Goal: Information Seeking & Learning: Compare options

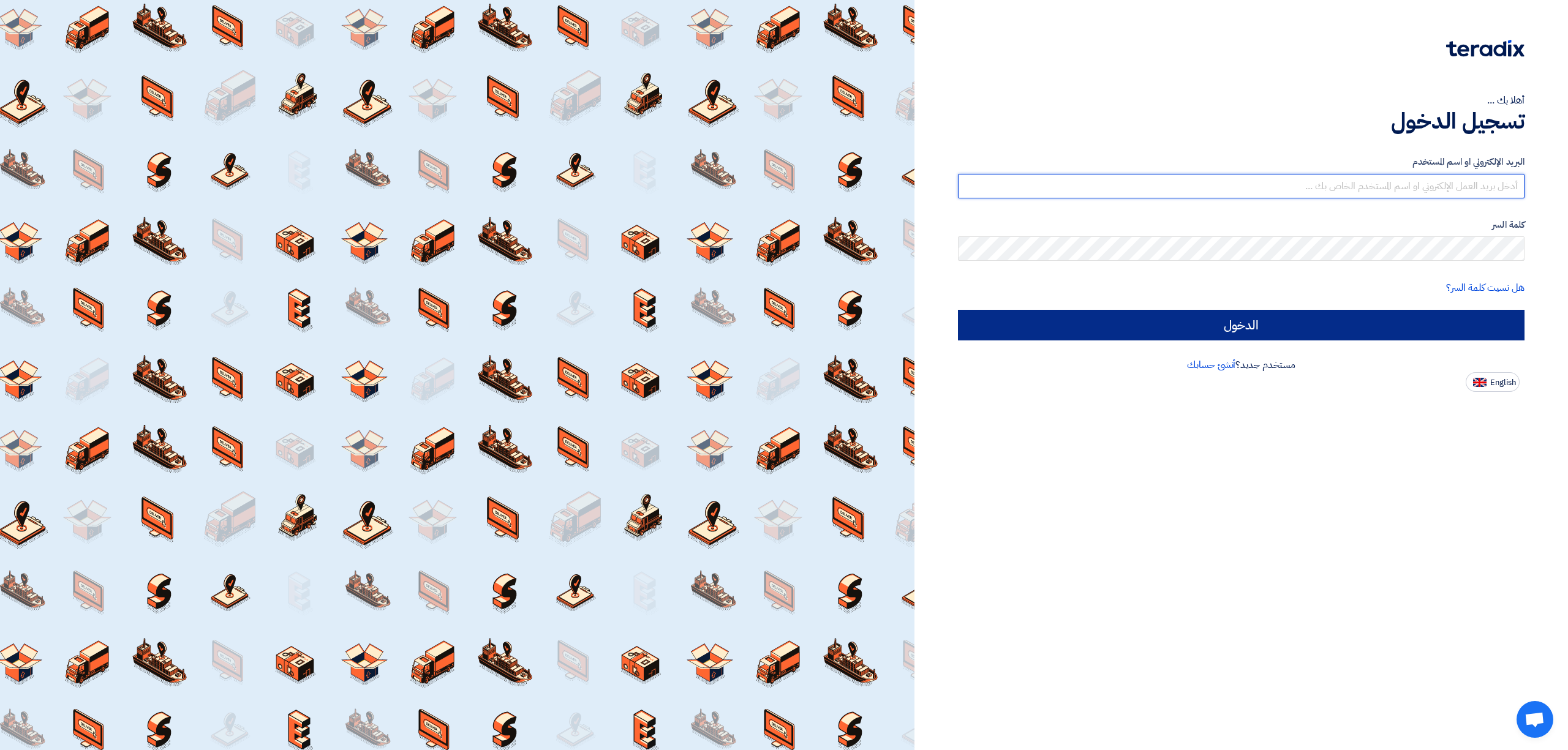
type input "elrazek@nabatat.com.sa"
drag, startPoint x: 1419, startPoint y: 331, endPoint x: 1403, endPoint y: 318, distance: 20.6
click at [1419, 331] on input "الدخول" at bounding box center [1241, 325] width 567 height 31
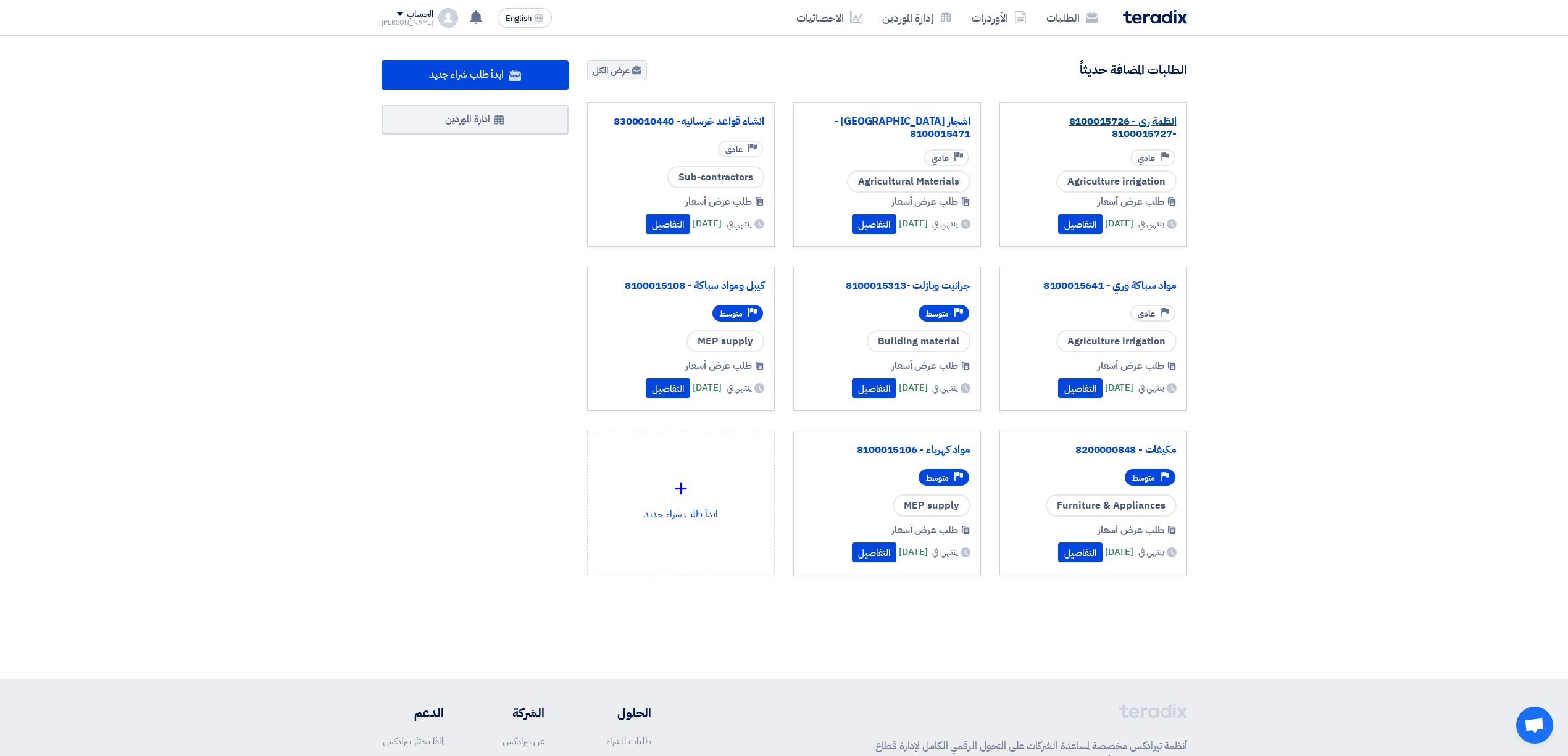
click at [1093, 128] on link "انظمة رى - 8100015726 -8100015727" at bounding box center [1093, 128] width 167 height 24
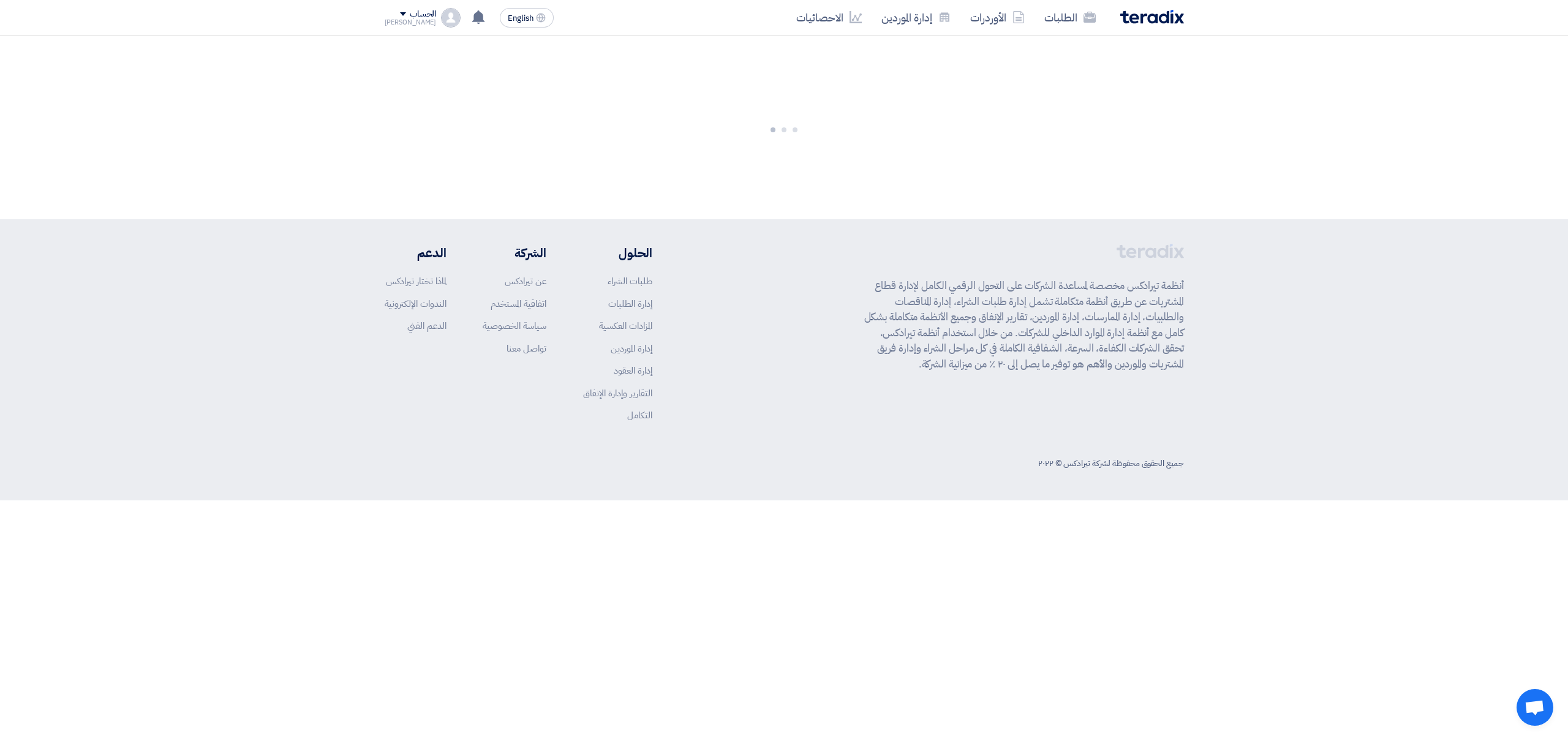
click at [1160, 20] on img at bounding box center [1153, 17] width 64 height 14
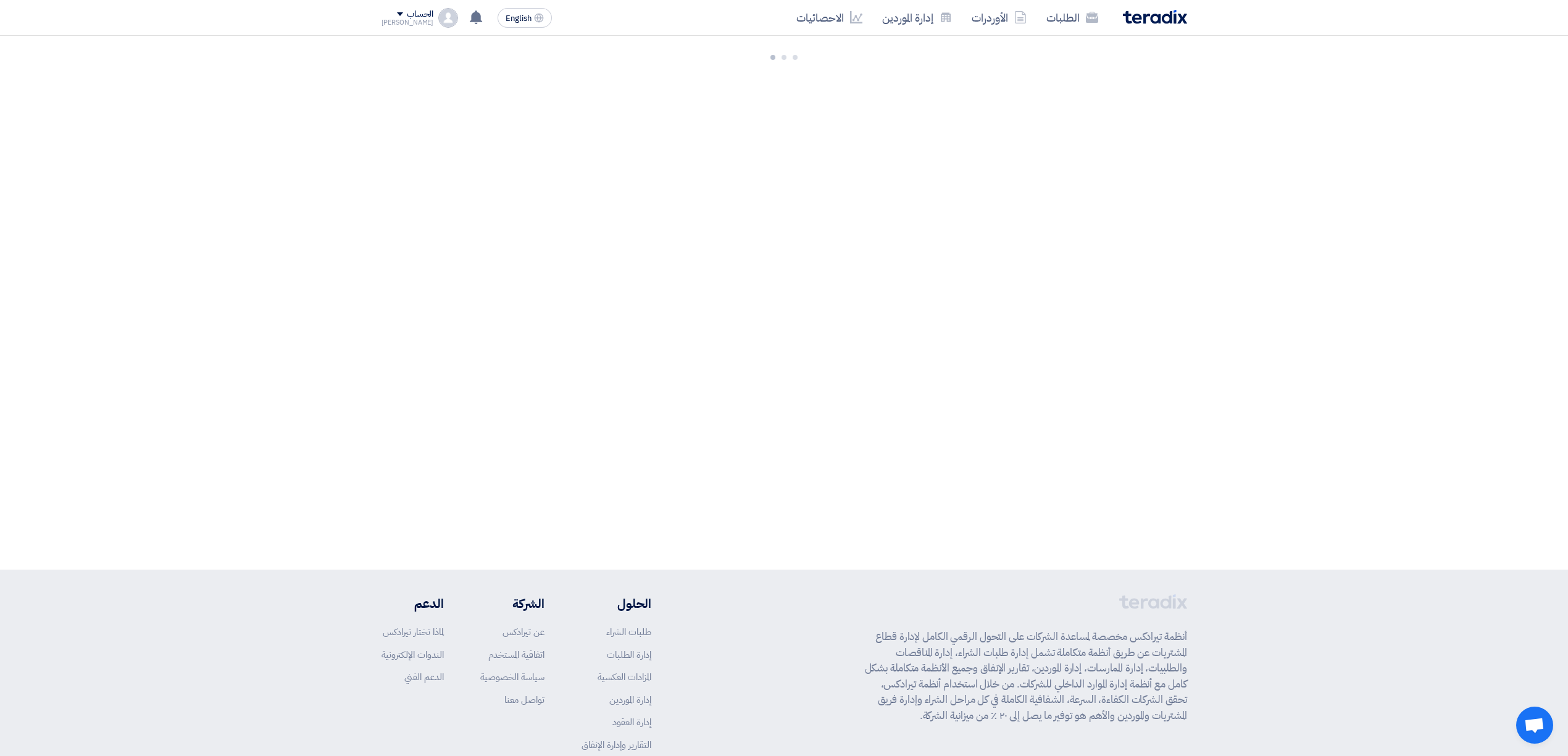
click at [1185, 18] on img at bounding box center [1155, 17] width 64 height 14
click at [1153, 22] on img at bounding box center [1155, 17] width 64 height 14
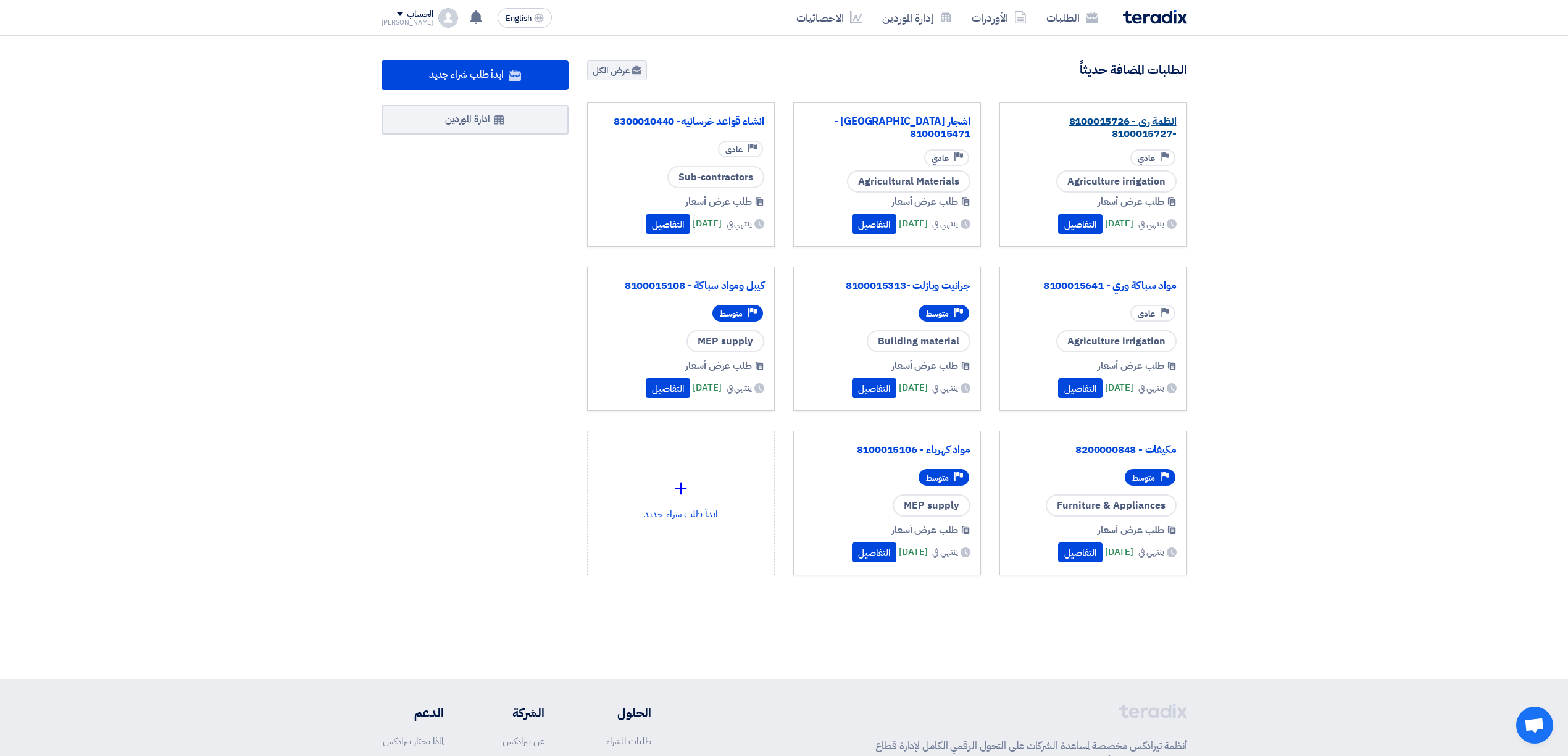
click at [1085, 127] on link "انظمة رى - 8100015726 -8100015727" at bounding box center [1093, 128] width 167 height 24
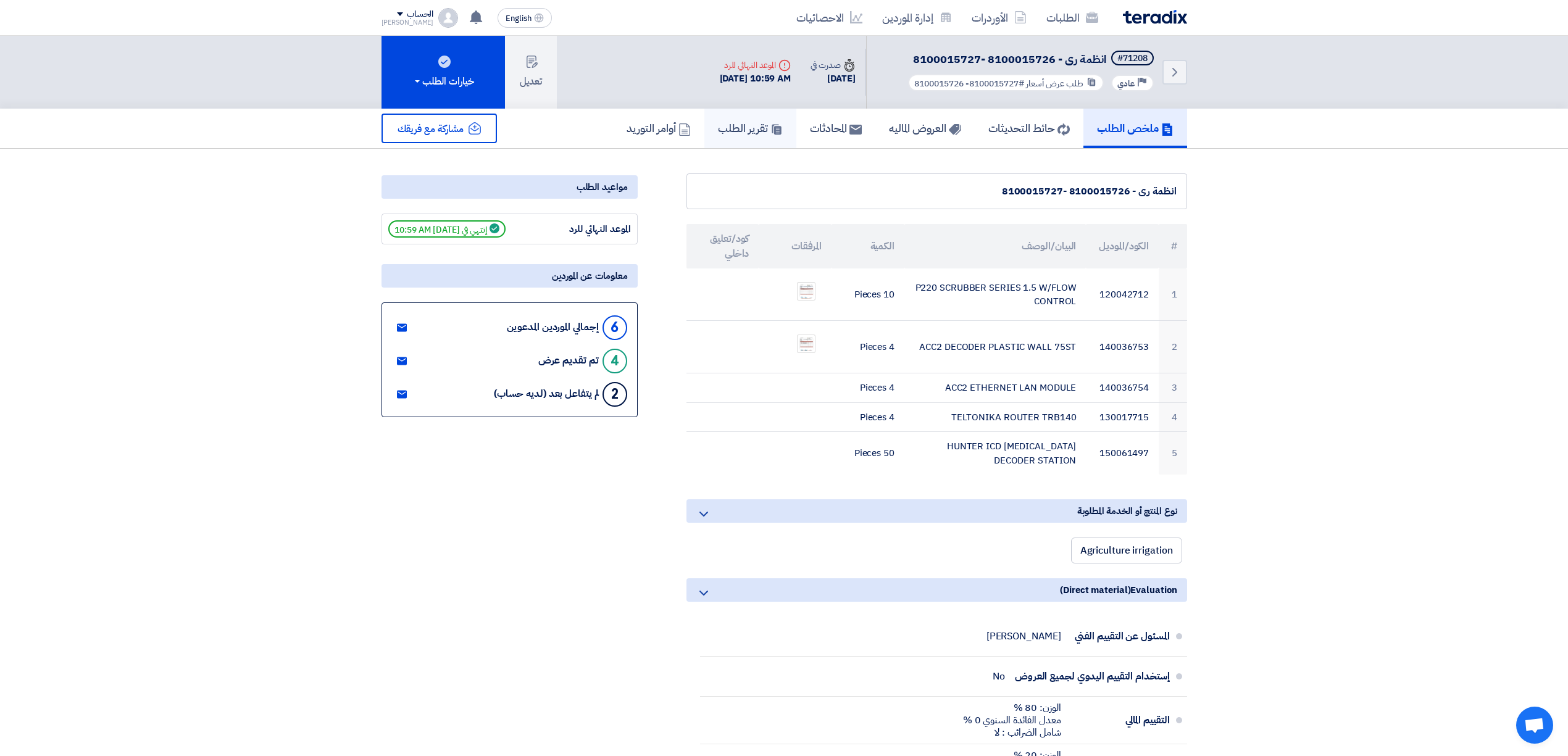
click at [746, 135] on link "تقرير الطلب" at bounding box center [750, 128] width 92 height 39
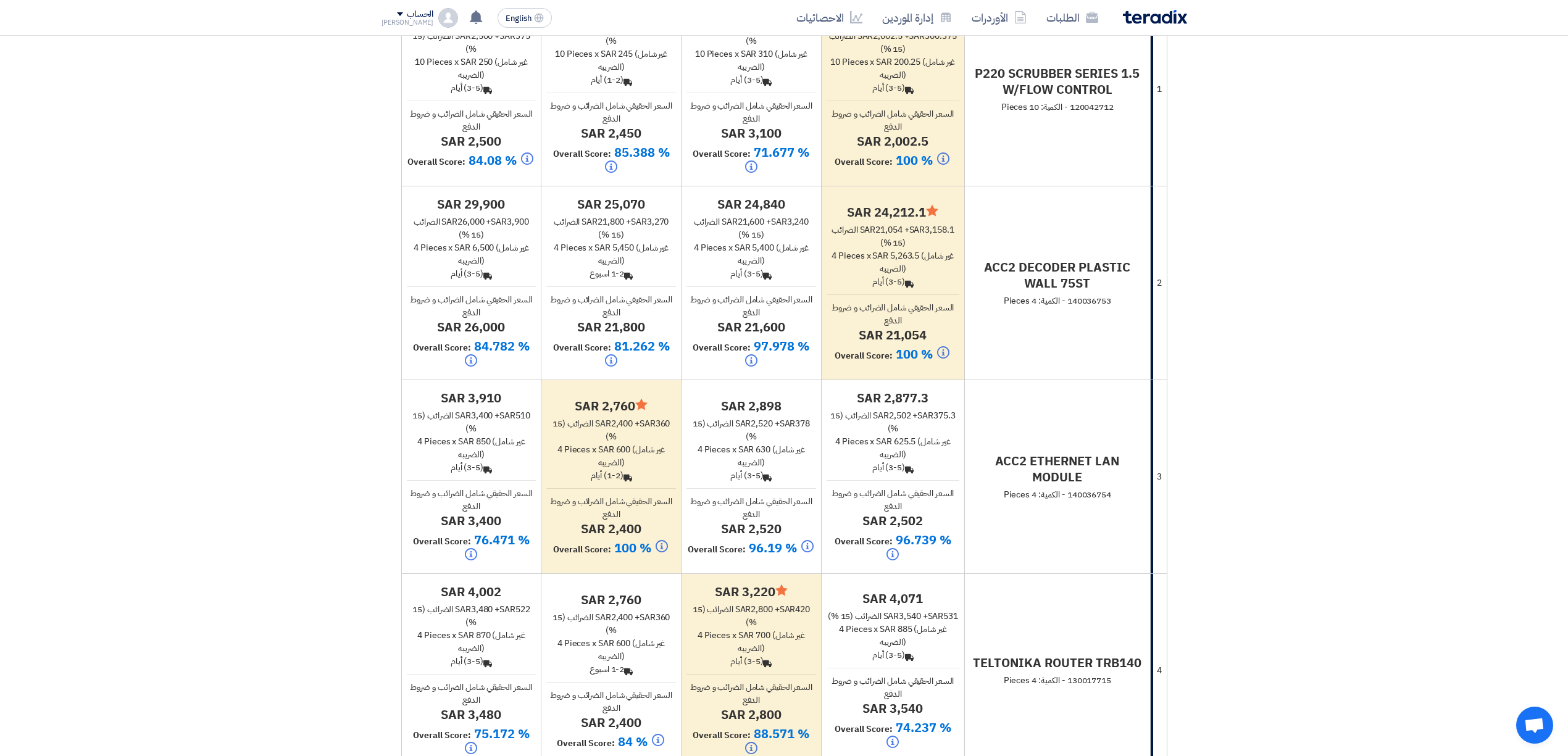
scroll to position [322, 0]
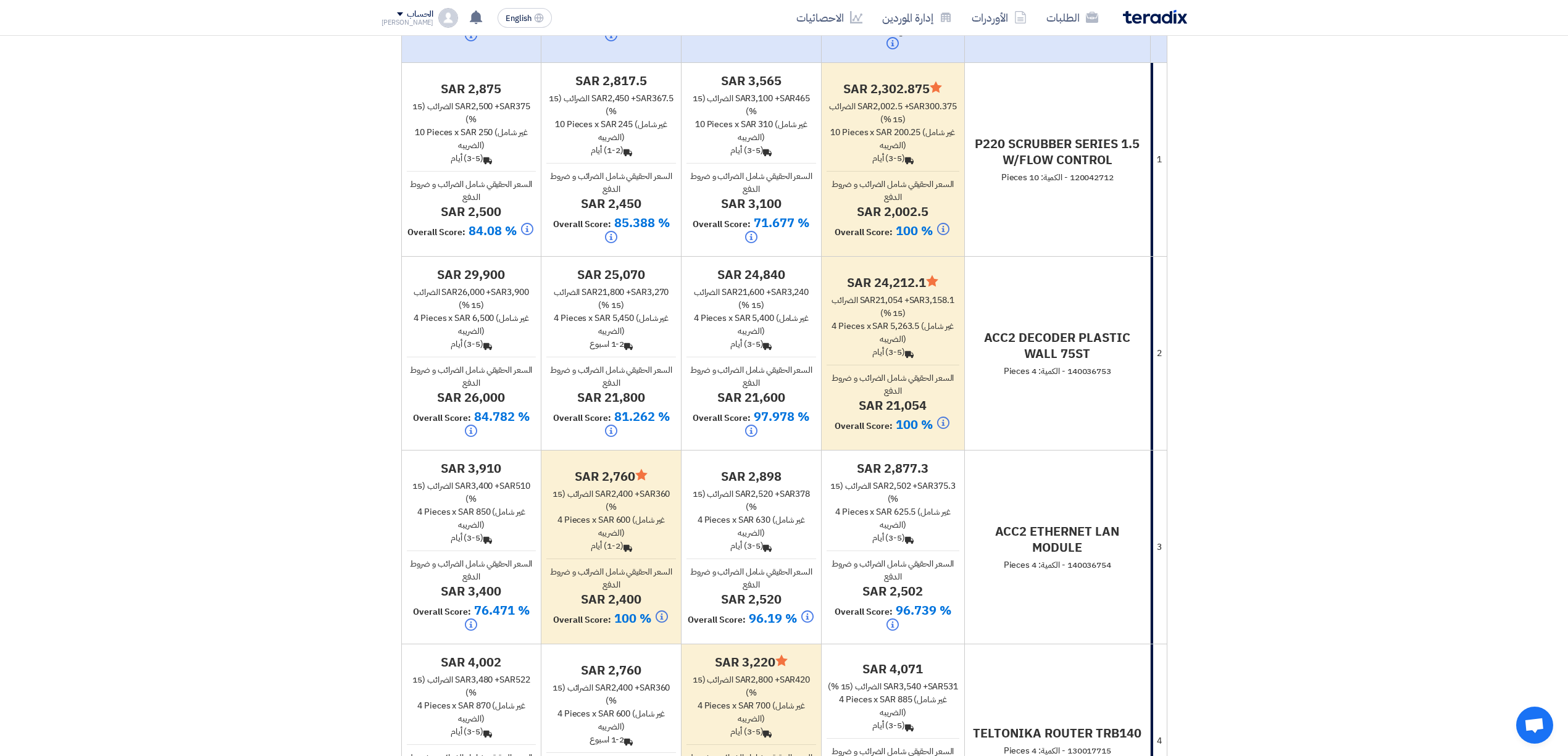
drag, startPoint x: 895, startPoint y: 408, endPoint x: 939, endPoint y: 410, distance: 44.0
click at [939, 410] on h4 "sar 21,054" at bounding box center [892, 406] width 133 height 16
click at [939, 408] on h4 "sar 21,054" at bounding box center [892, 406] width 133 height 16
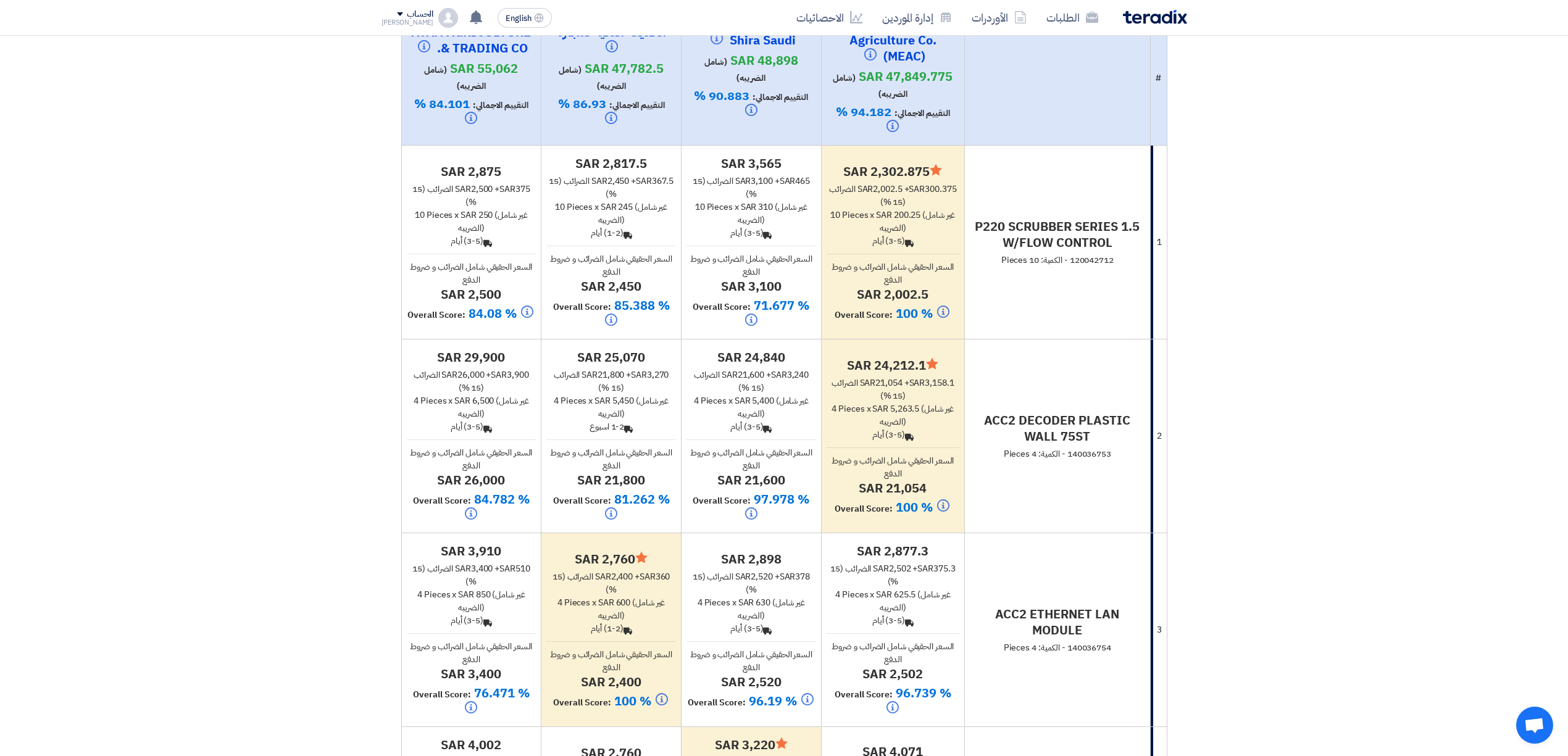
scroll to position [0, 0]
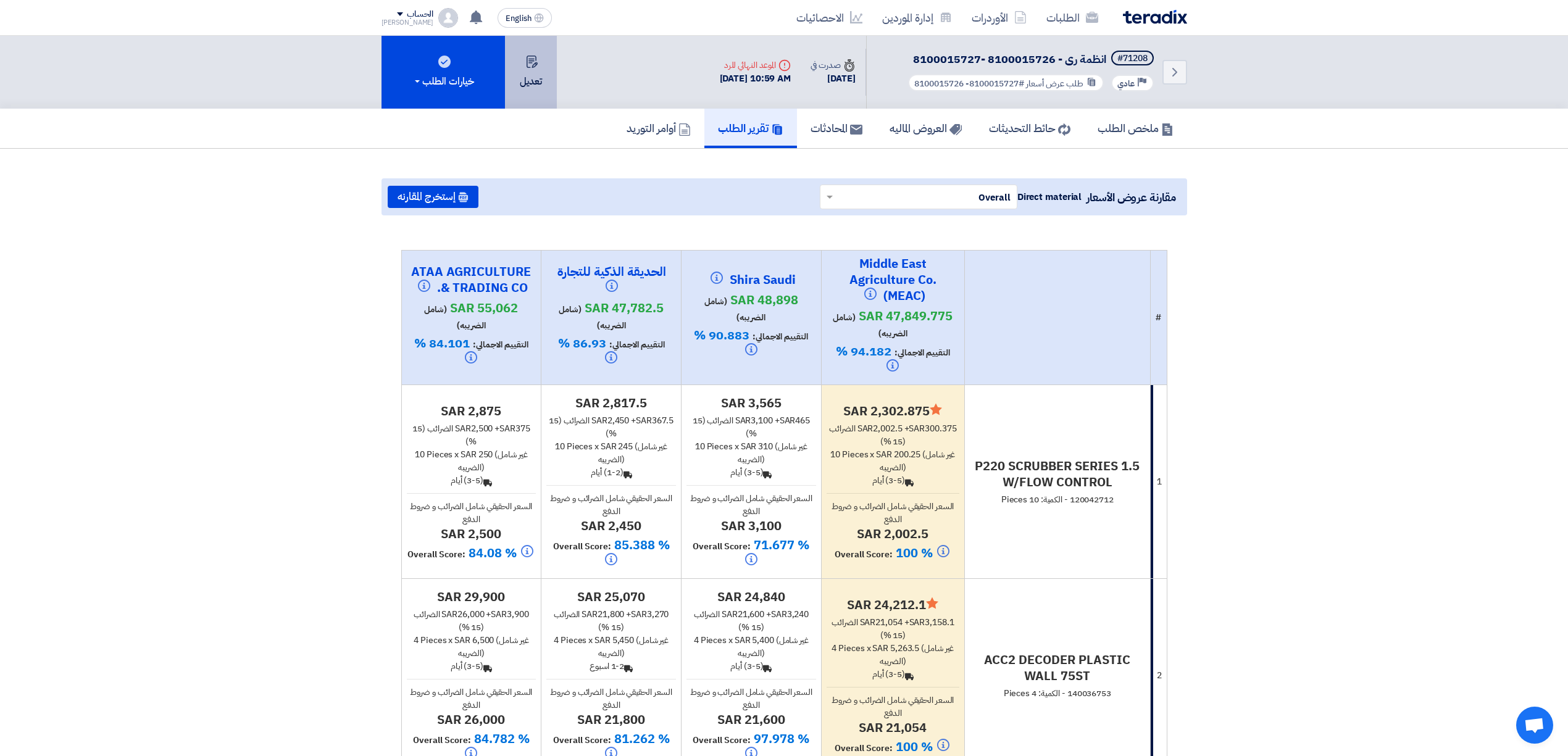
click at [535, 79] on button "تعديل" at bounding box center [531, 72] width 52 height 73
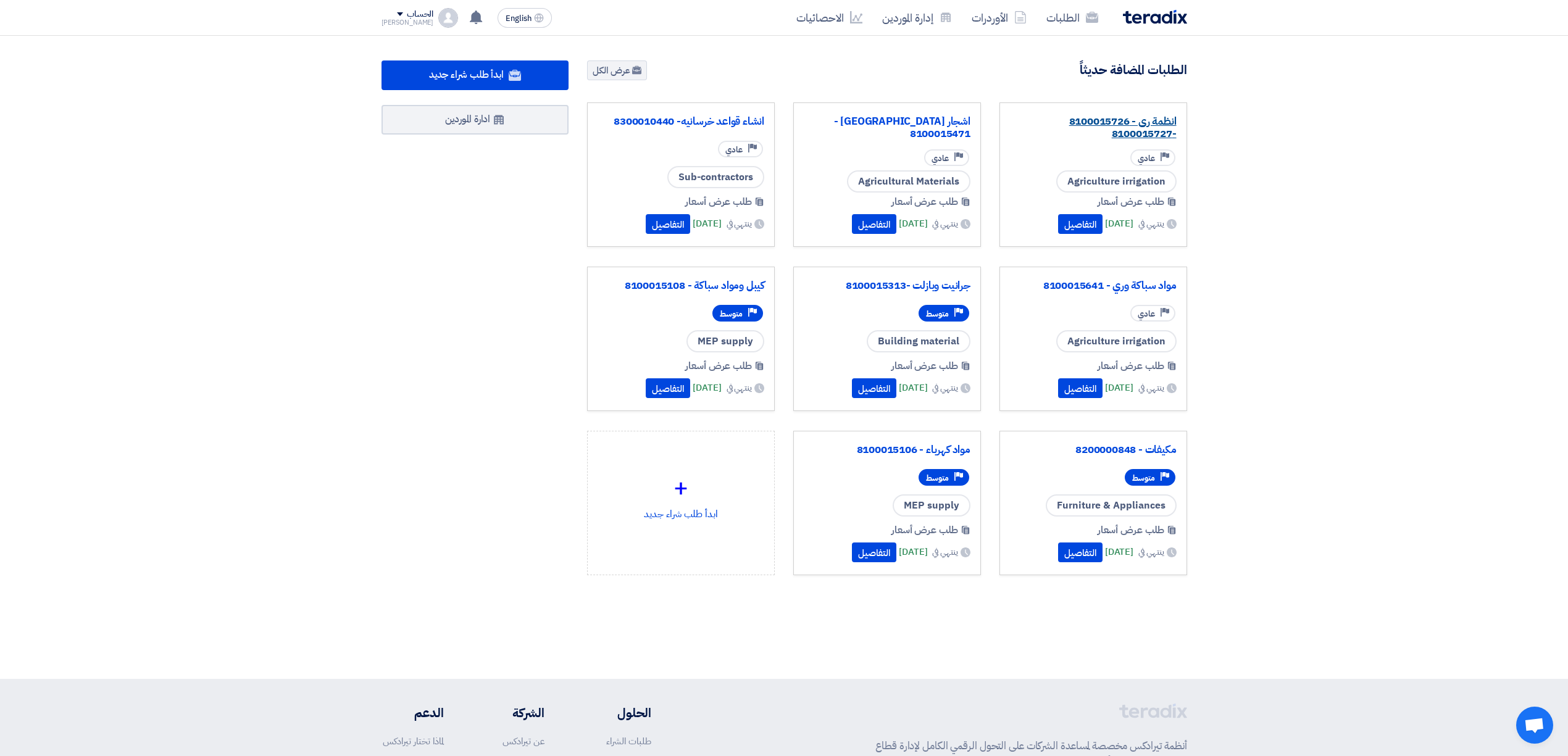
click at [1085, 118] on link "انظمة رى - 8100015726 -8100015727" at bounding box center [1093, 128] width 167 height 24
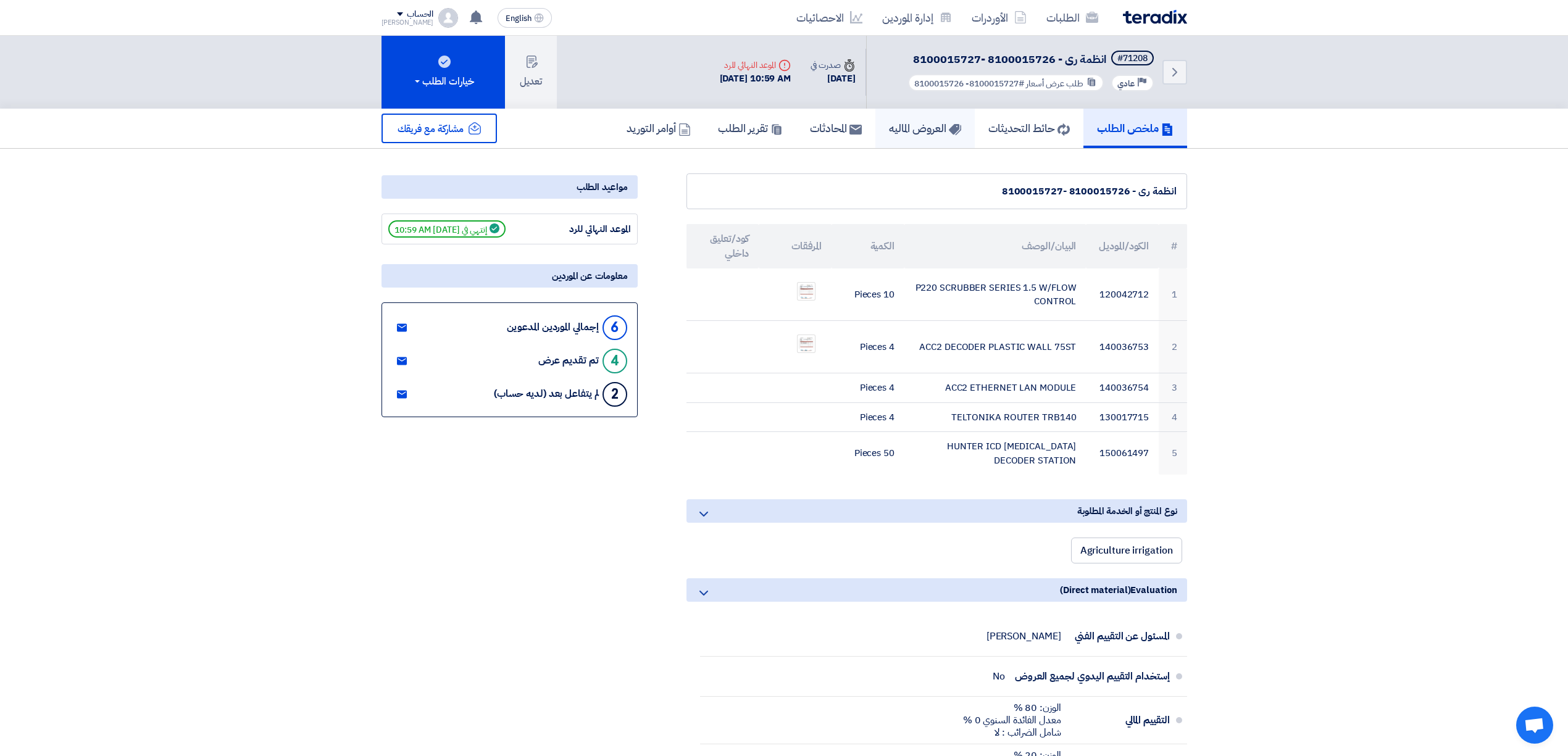
click at [889, 126] on h5 "العروض الماليه" at bounding box center [924, 128] width 72 height 14
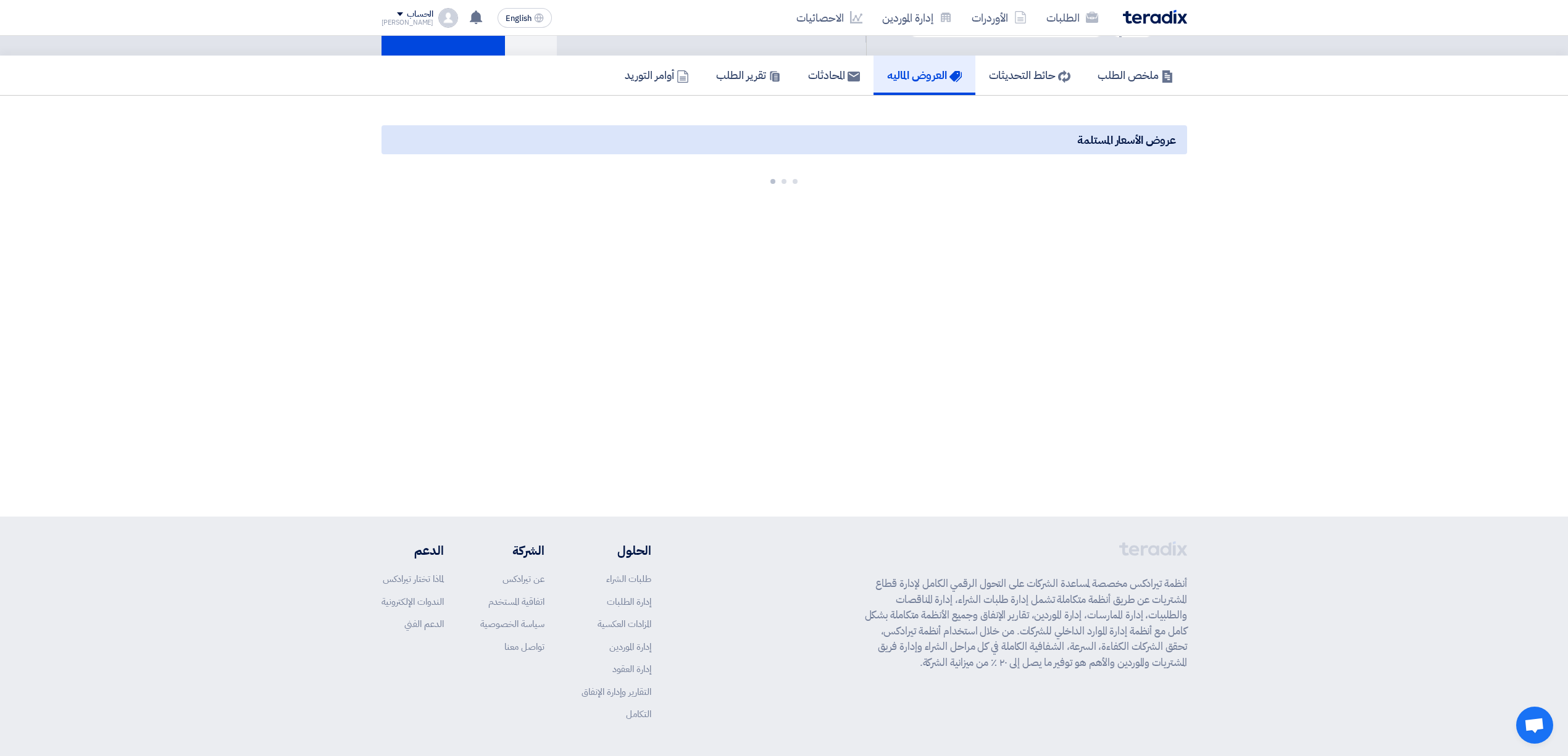
scroll to position [82, 0]
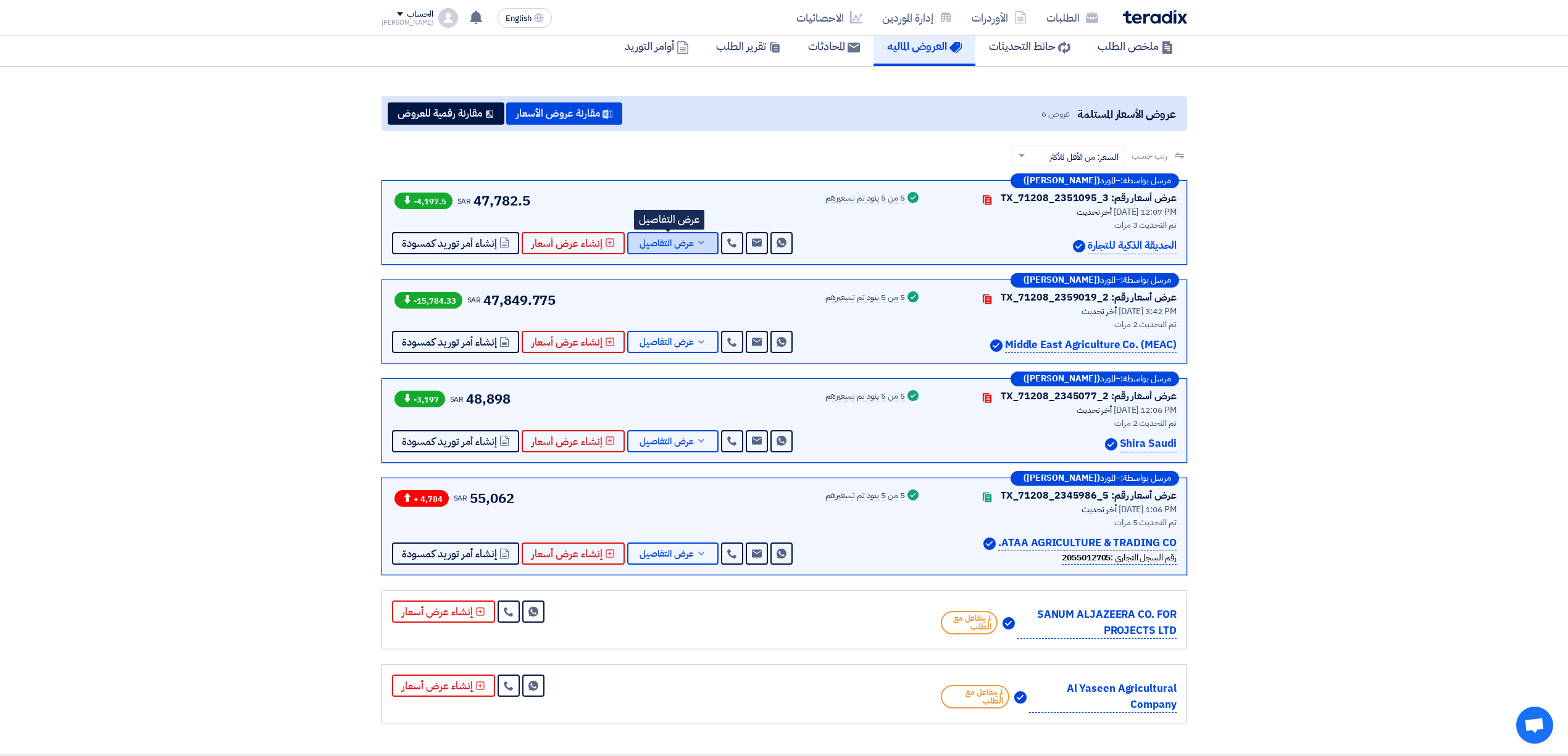
click at [671, 244] on span "عرض التفاصيل" at bounding box center [666, 243] width 54 height 9
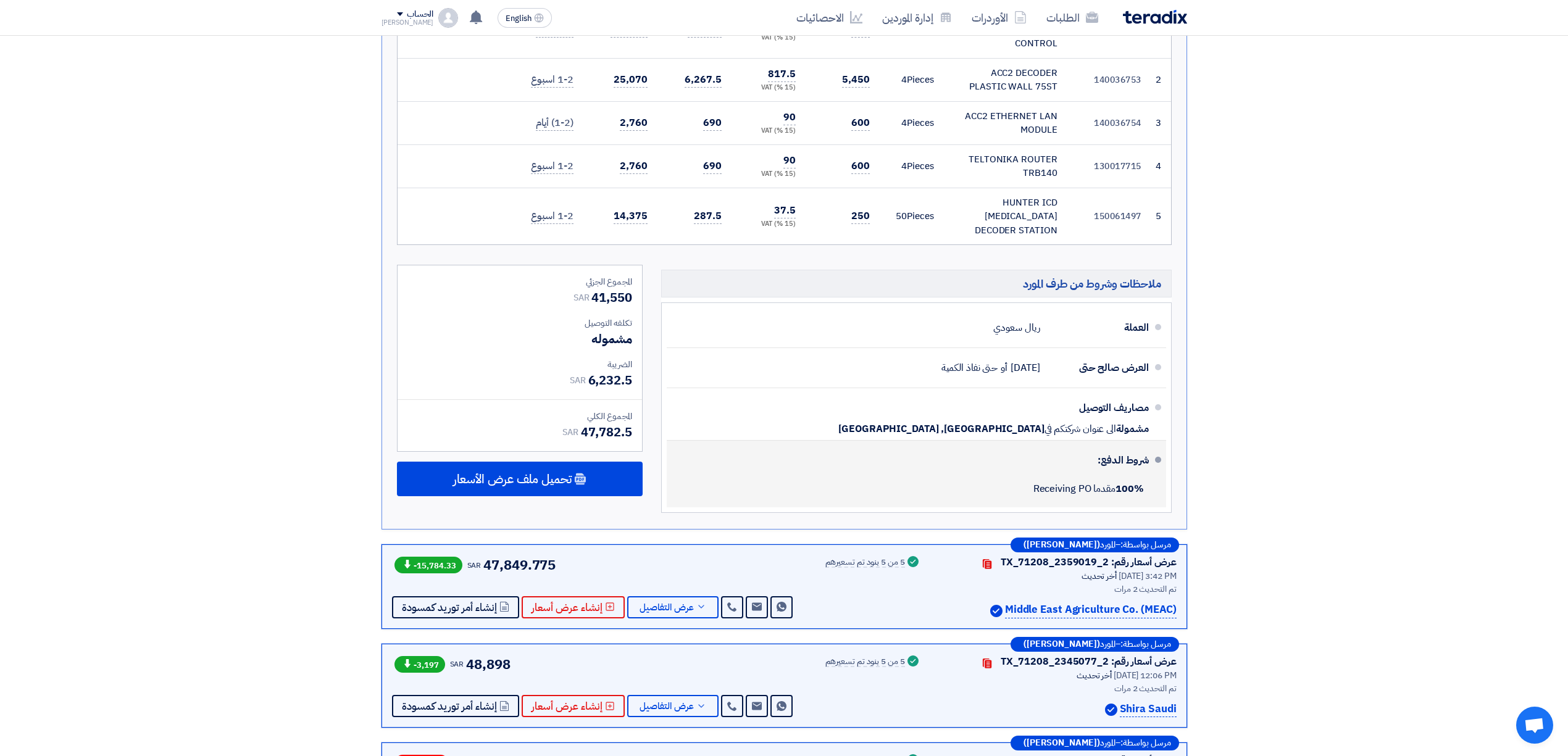
scroll to position [494, 0]
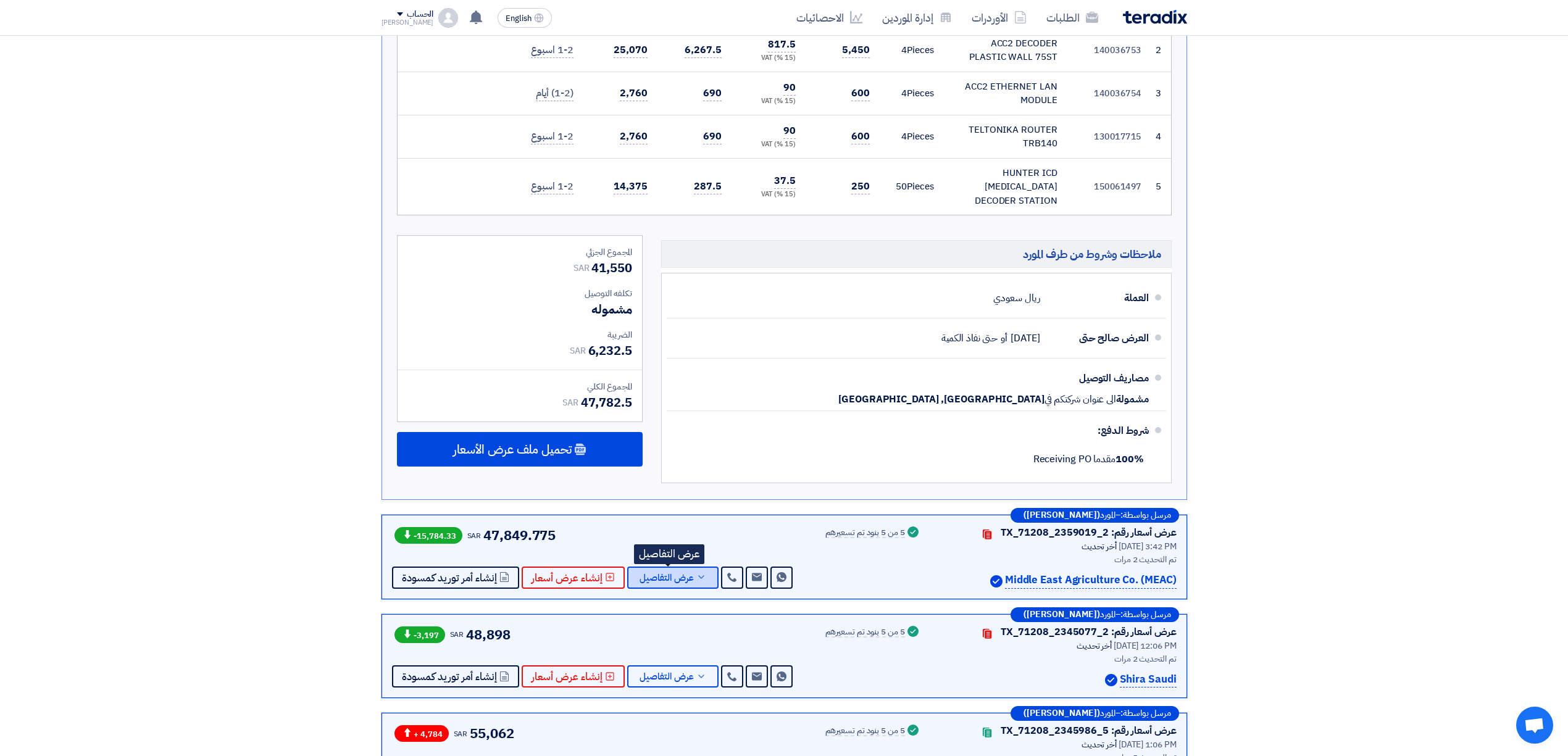
click at [670, 573] on span "عرض التفاصيل" at bounding box center [666, 578] width 54 height 9
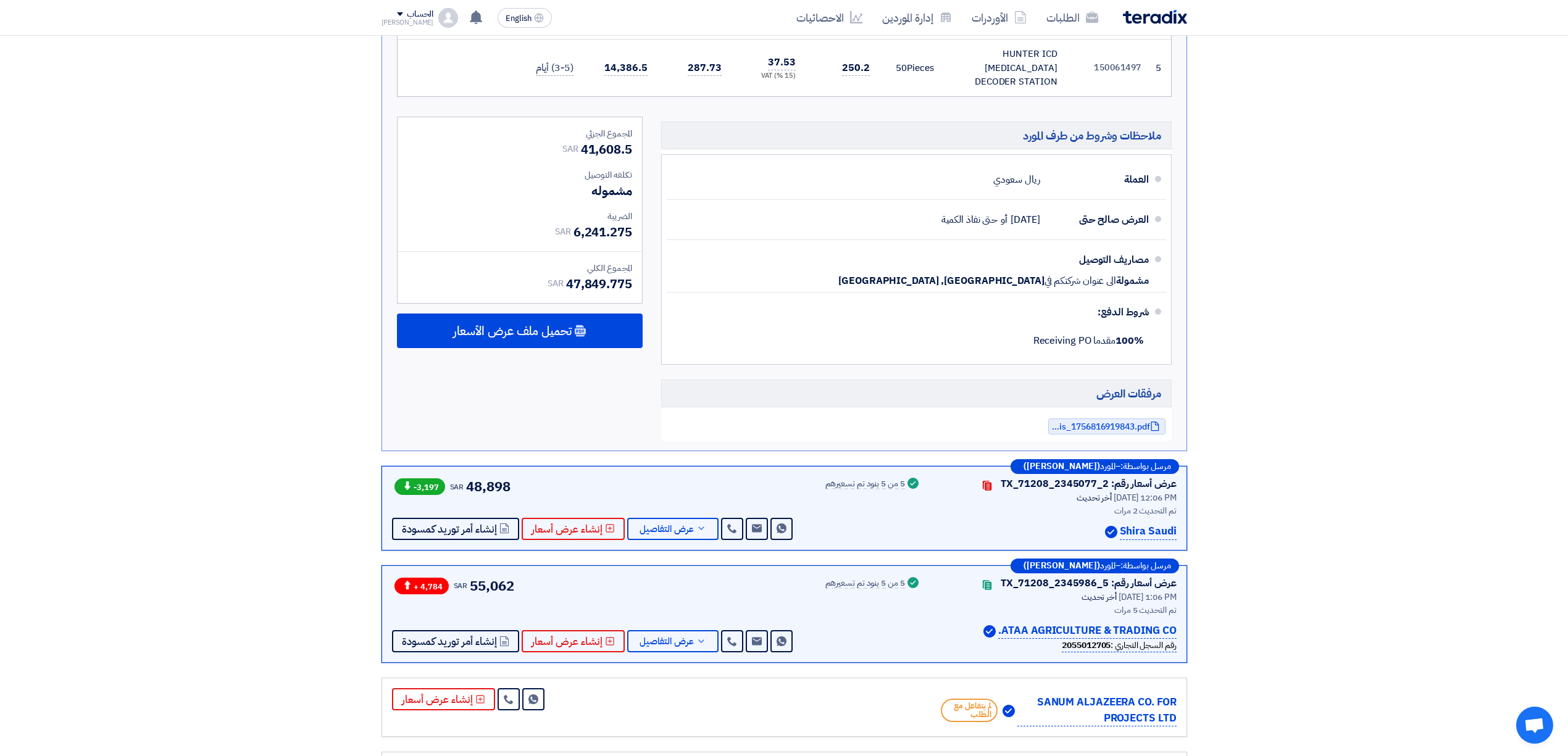
scroll to position [741, 0]
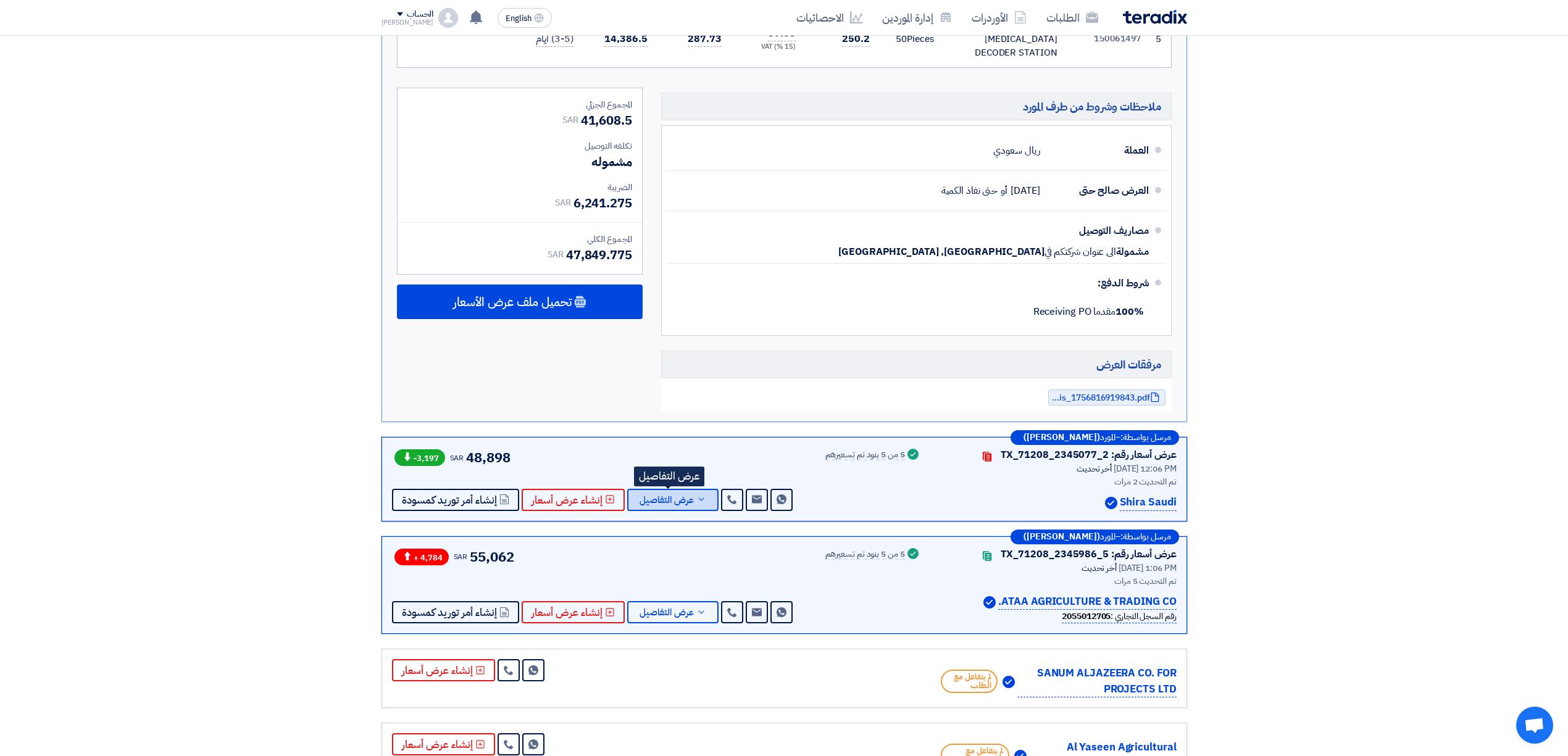
click at [677, 499] on button "عرض التفاصيل" at bounding box center [672, 499] width 91 height 22
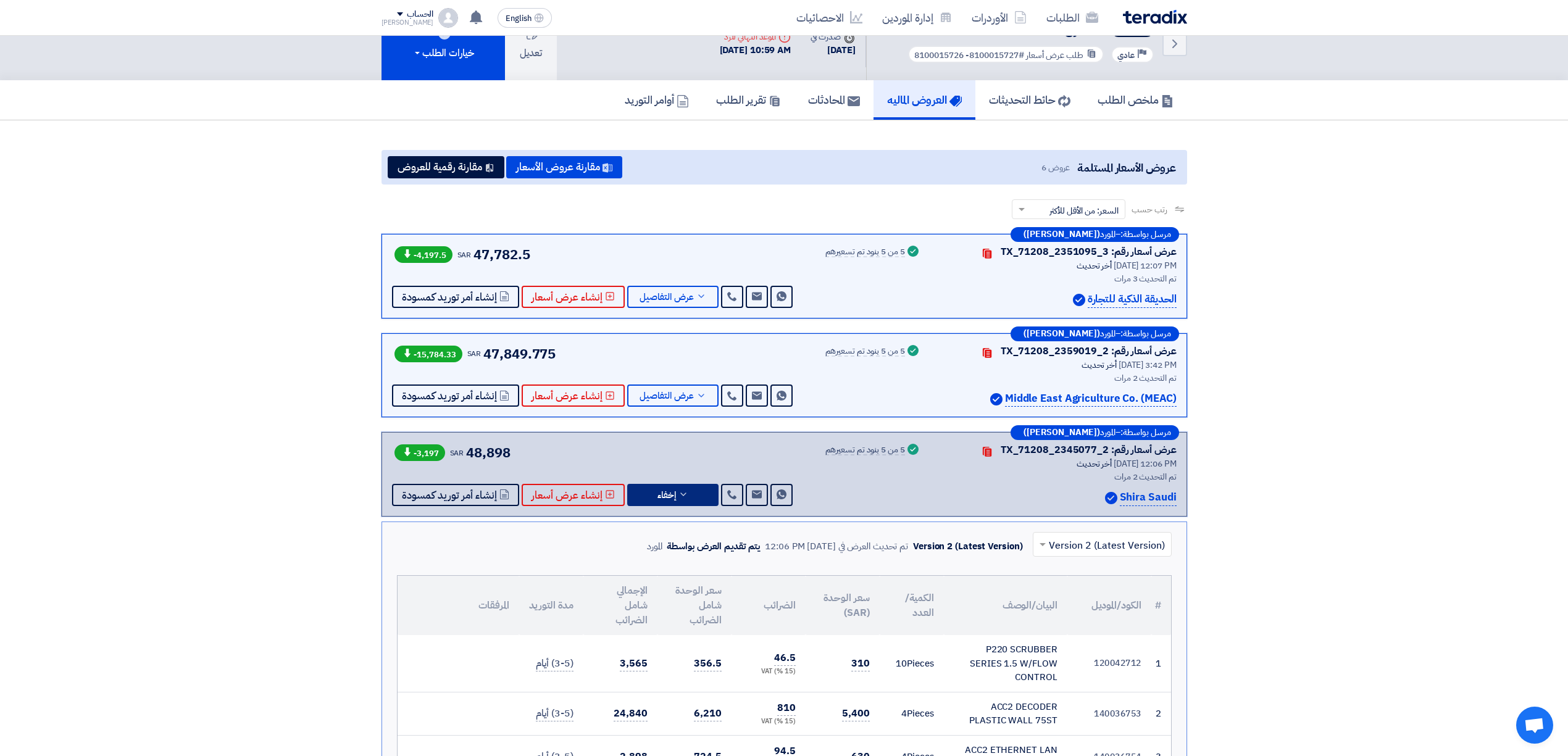
scroll to position [0, 0]
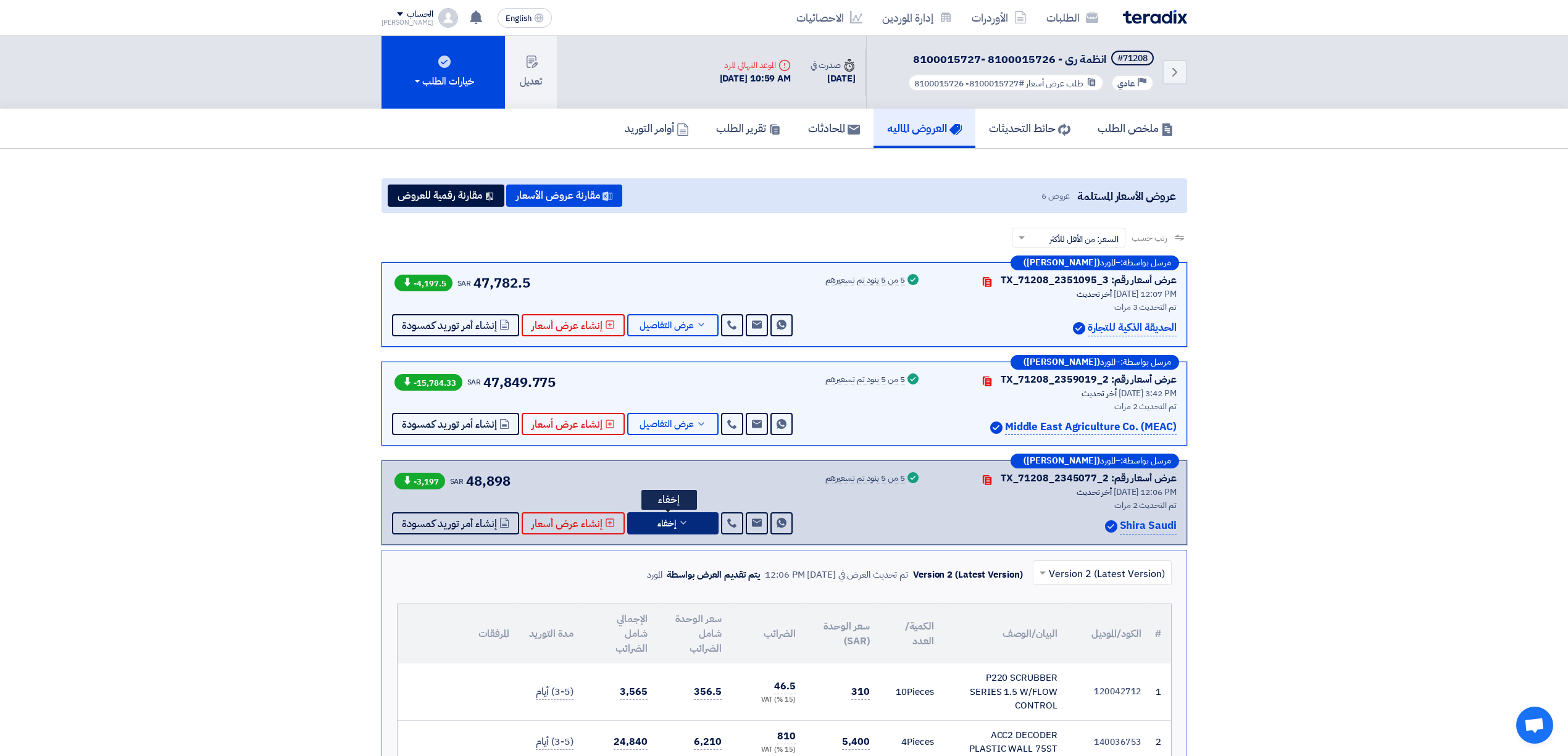
click at [665, 516] on button "إخفاء" at bounding box center [672, 523] width 91 height 22
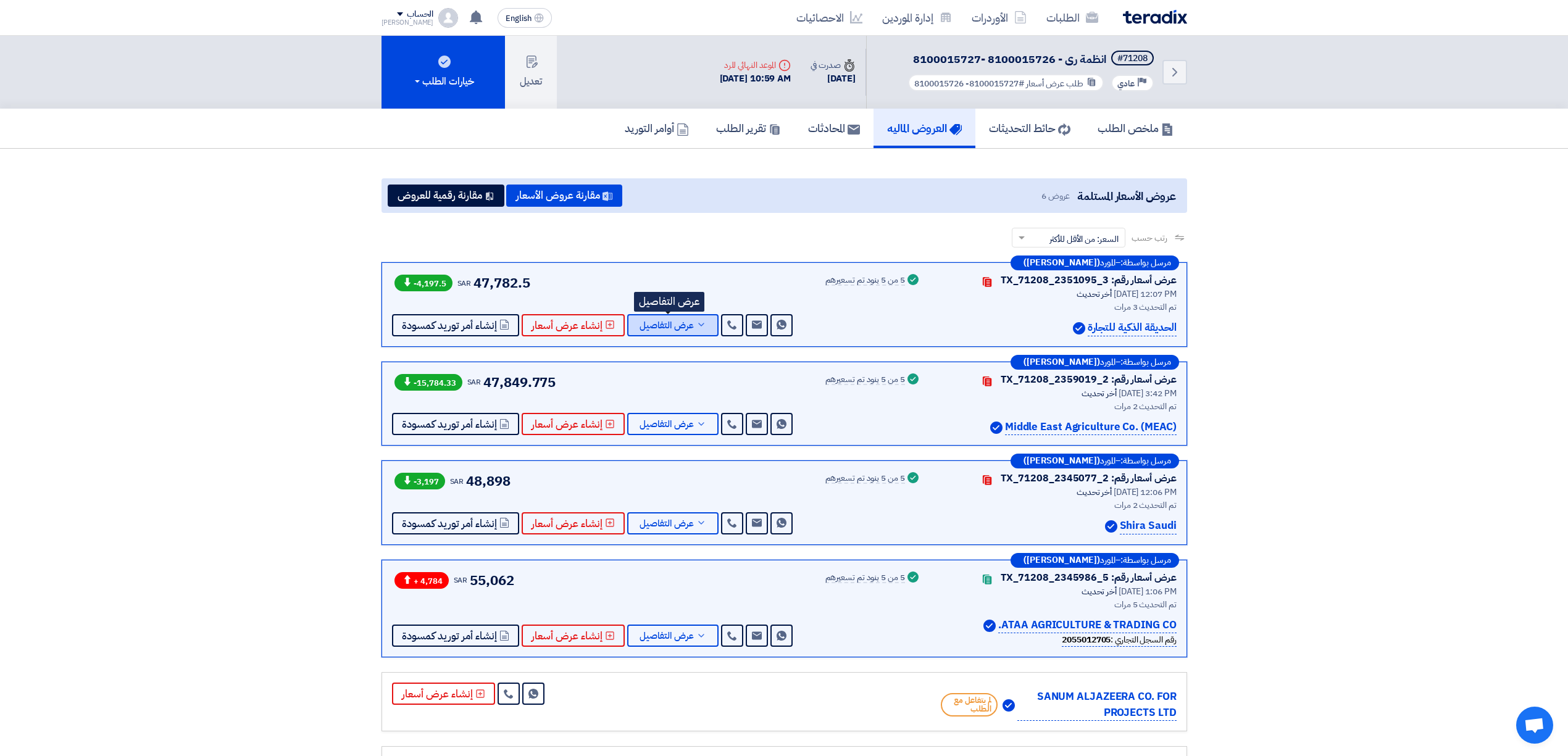
click at [683, 330] on span "عرض التفاصيل" at bounding box center [666, 325] width 54 height 9
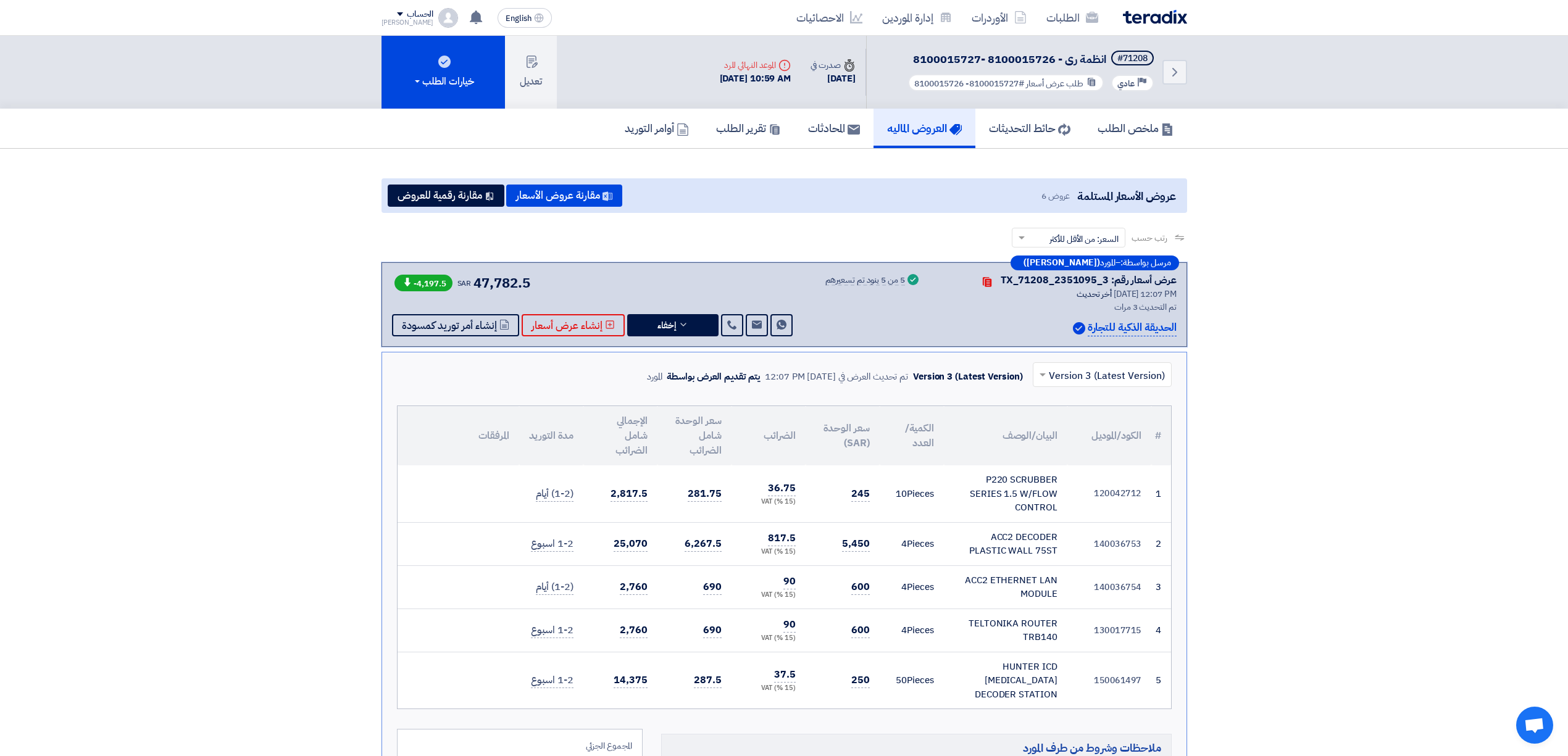
drag, startPoint x: 843, startPoint y: 489, endPoint x: 876, endPoint y: 492, distance: 33.1
click at [876, 492] on td "245" at bounding box center [842, 494] width 74 height 57
click at [876, 514] on td "245" at bounding box center [842, 494] width 74 height 57
drag, startPoint x: 847, startPoint y: 541, endPoint x: 912, endPoint y: 541, distance: 65.0
click at [912, 541] on tr "2 140036753 ACC2 DECODER PLASTIC WALL 75ST 4" at bounding box center [784, 544] width 773 height 43
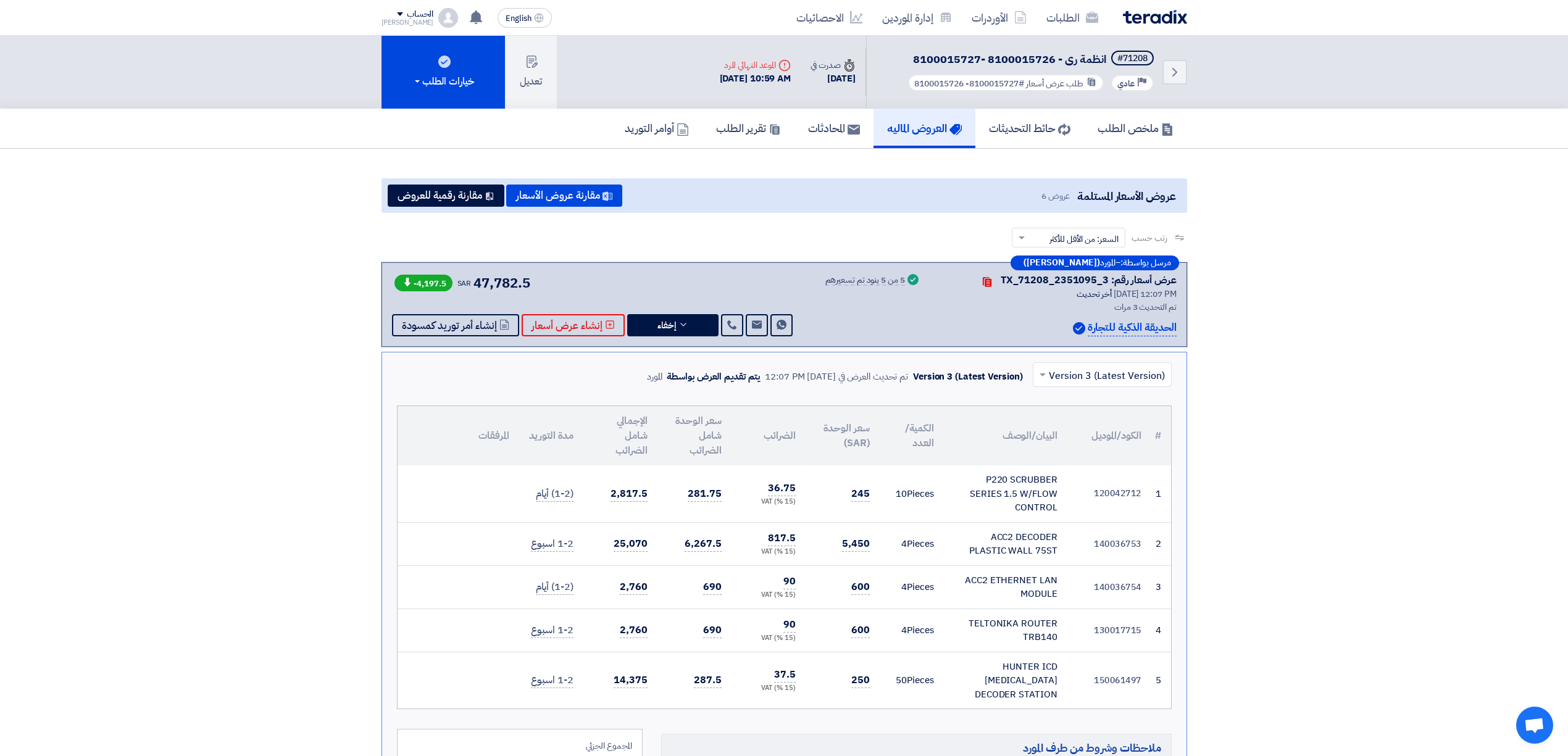
click at [885, 555] on td "4 Pieces" at bounding box center [912, 544] width 64 height 43
click at [866, 584] on span "600" at bounding box center [861, 588] width 19 height 16
click at [855, 627] on span "600" at bounding box center [861, 631] width 19 height 16
click at [849, 665] on td "250" at bounding box center [842, 680] width 74 height 57
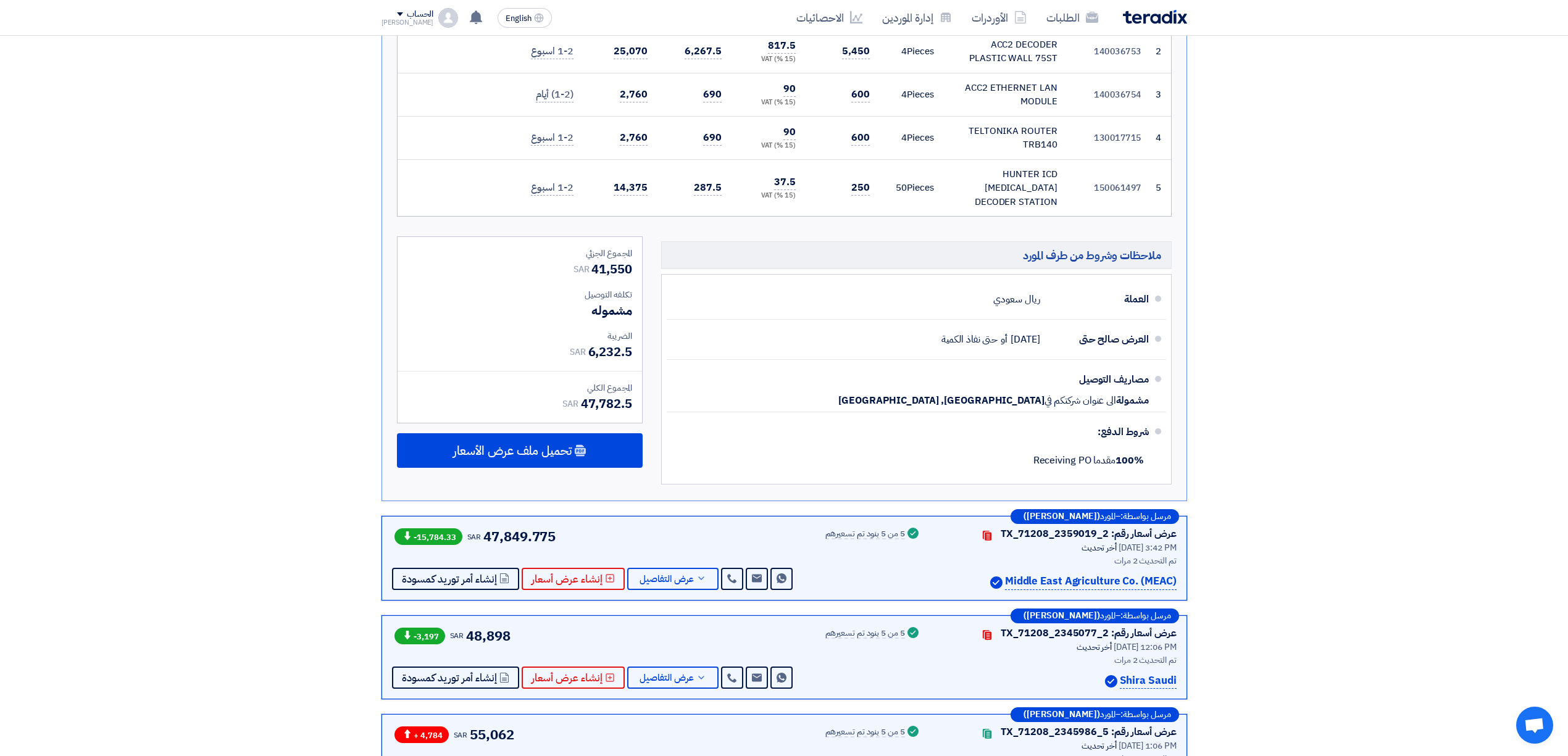
scroll to position [494, 0]
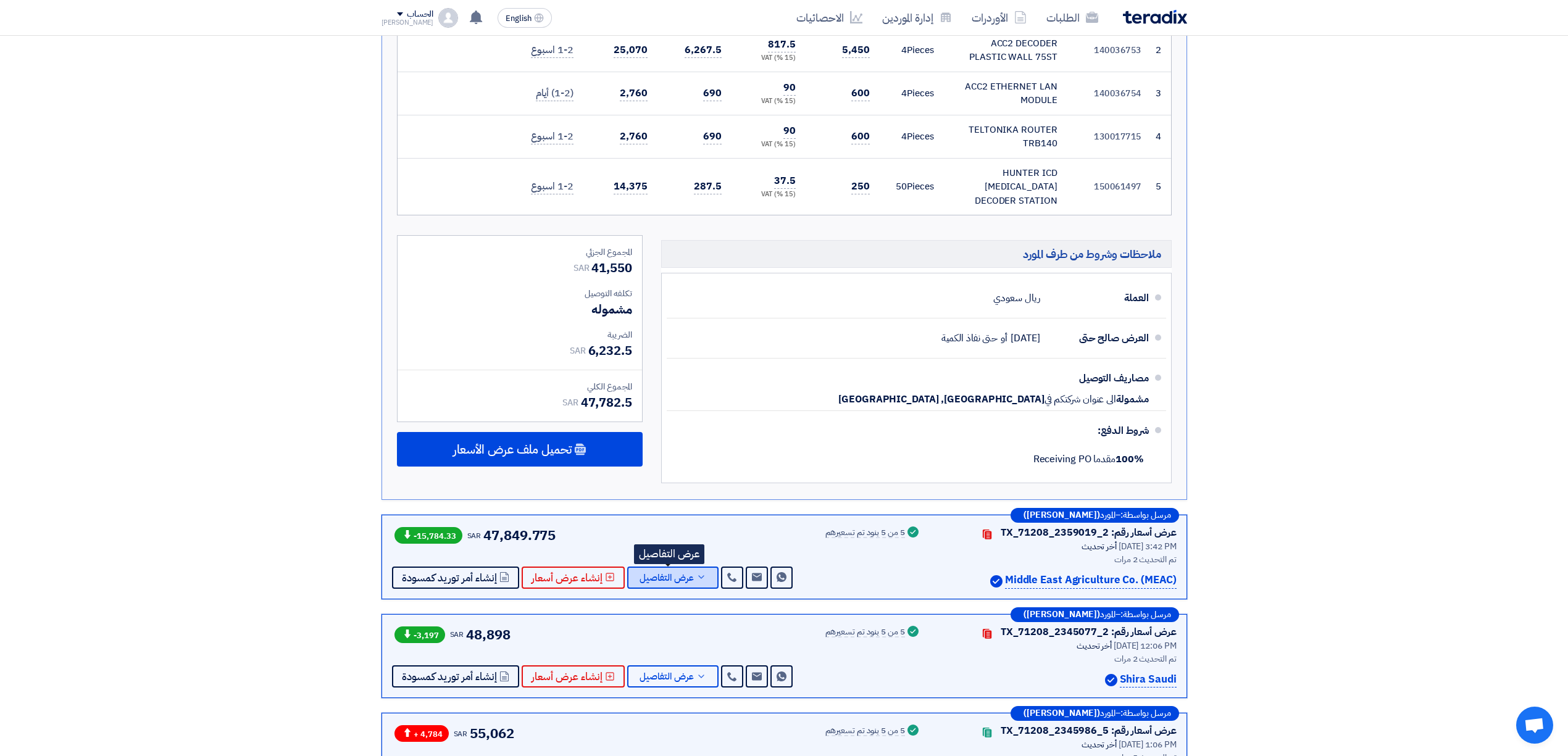
click at [693, 574] on button "عرض التفاصيل" at bounding box center [672, 578] width 91 height 22
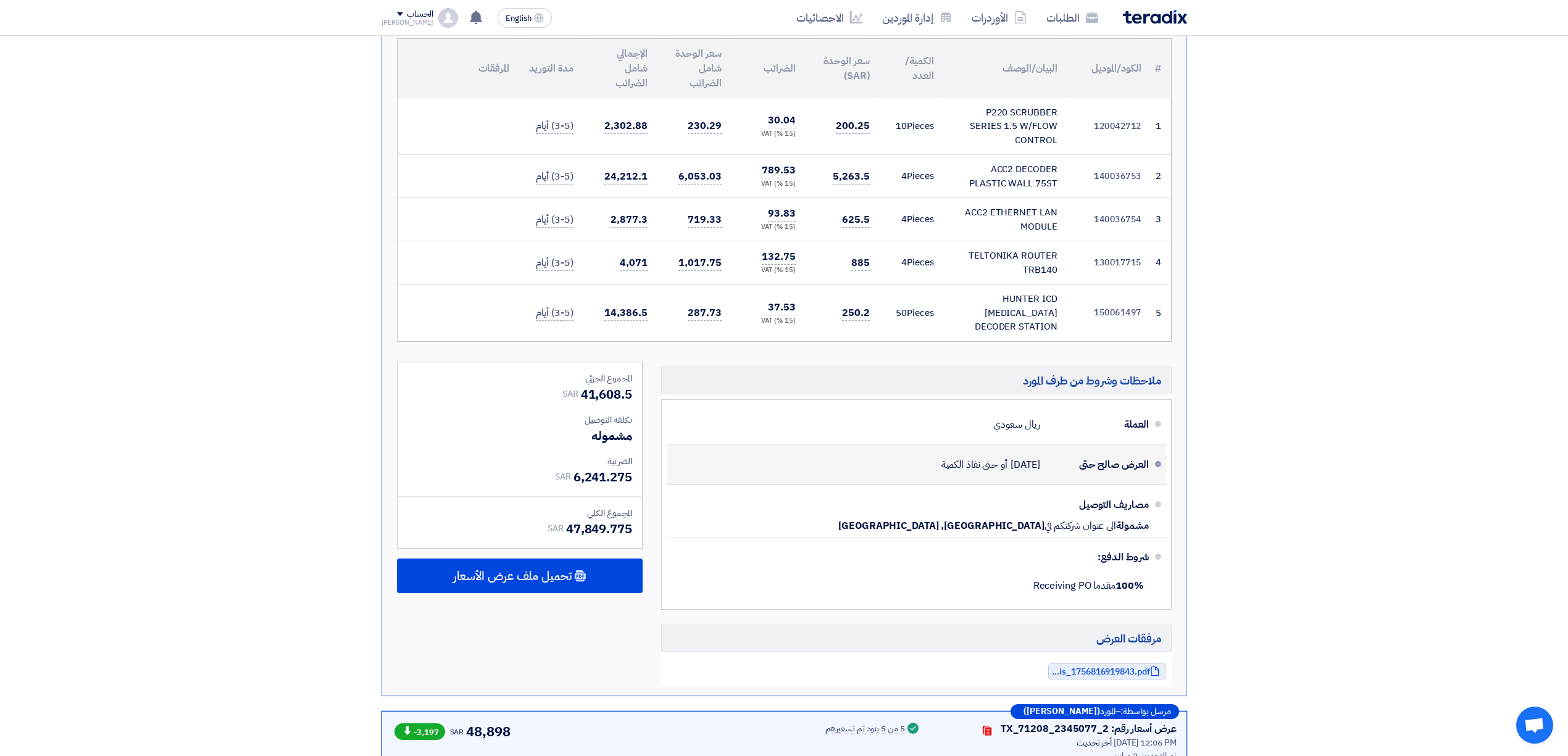
scroll to position [576, 0]
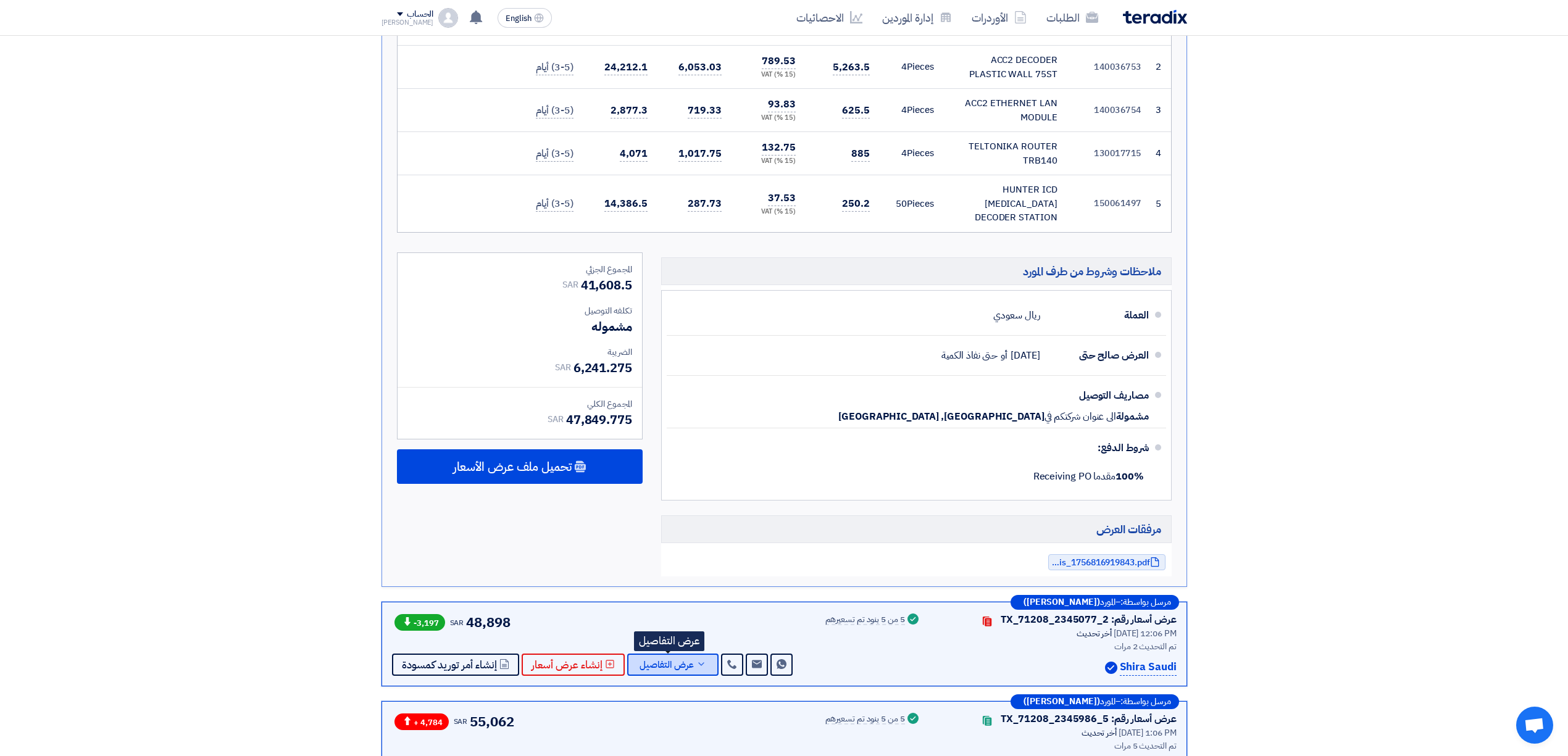
drag, startPoint x: 692, startPoint y: 665, endPoint x: 694, endPoint y: 657, distance: 8.2
click at [692, 665] on button "عرض التفاصيل" at bounding box center [672, 664] width 91 height 22
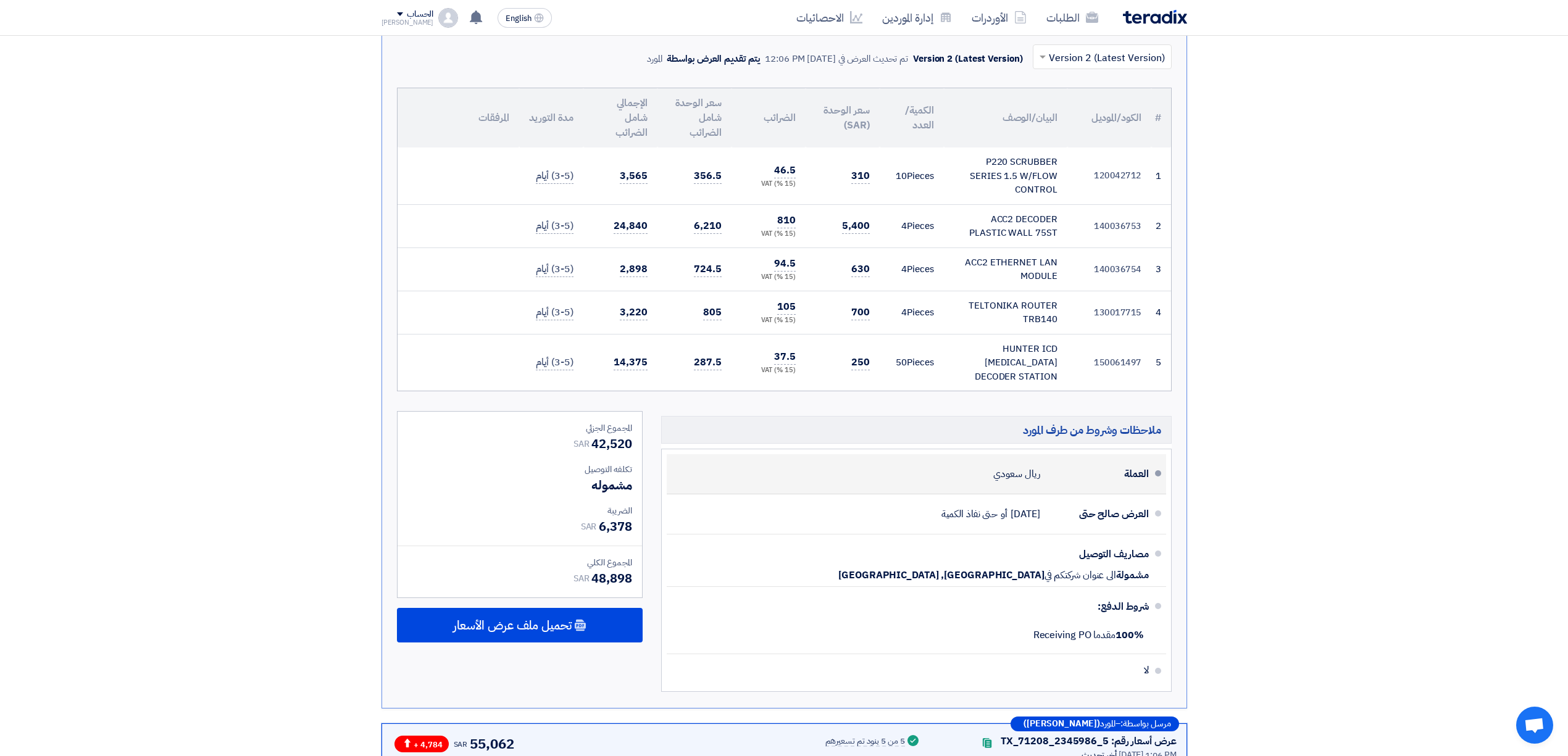
scroll to position [494, 0]
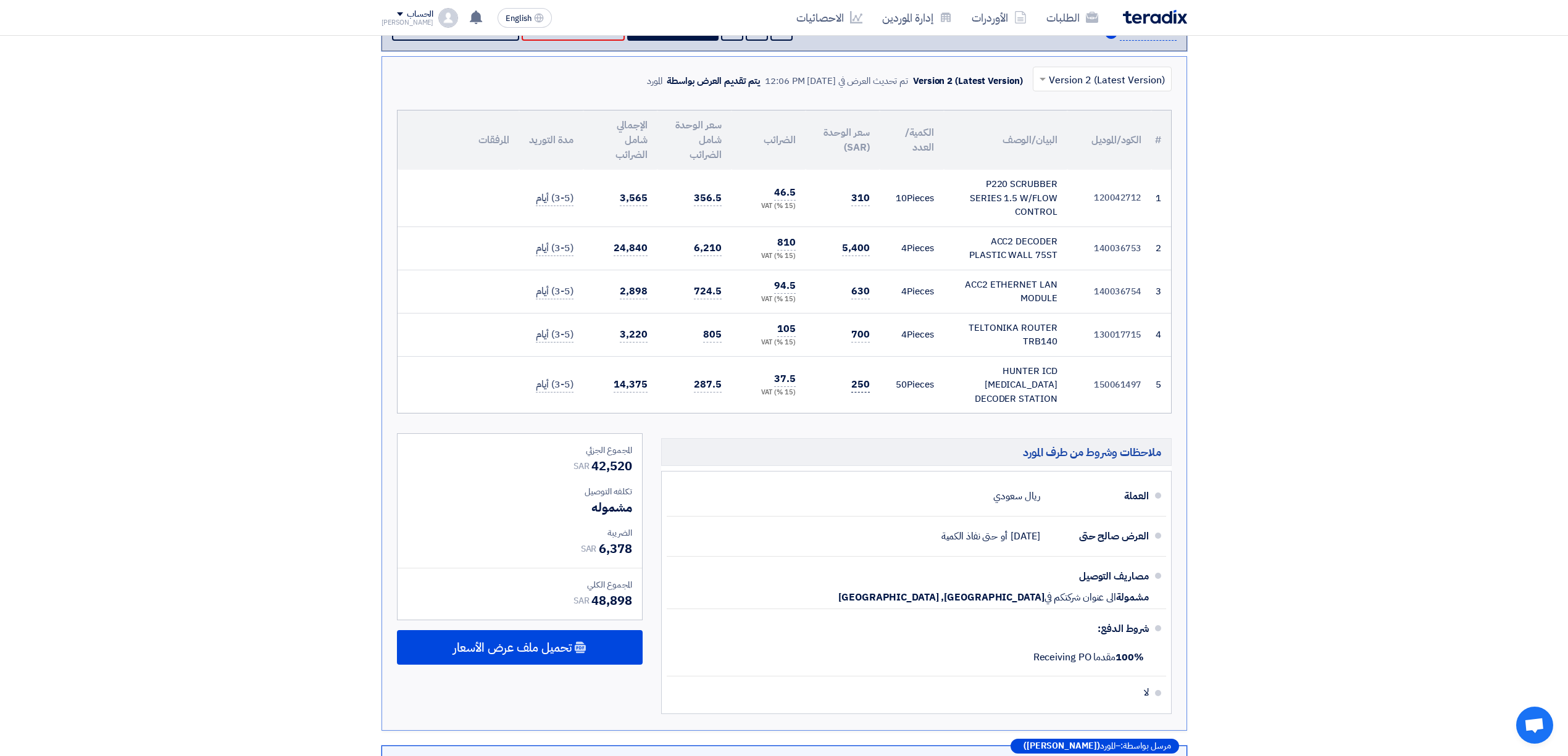
drag, startPoint x: 844, startPoint y: 381, endPoint x: 854, endPoint y: 378, distance: 10.4
click at [854, 378] on td "250" at bounding box center [842, 384] width 74 height 57
click at [855, 336] on span "700" at bounding box center [861, 335] width 19 height 16
click at [867, 295] on span "630" at bounding box center [861, 292] width 19 height 16
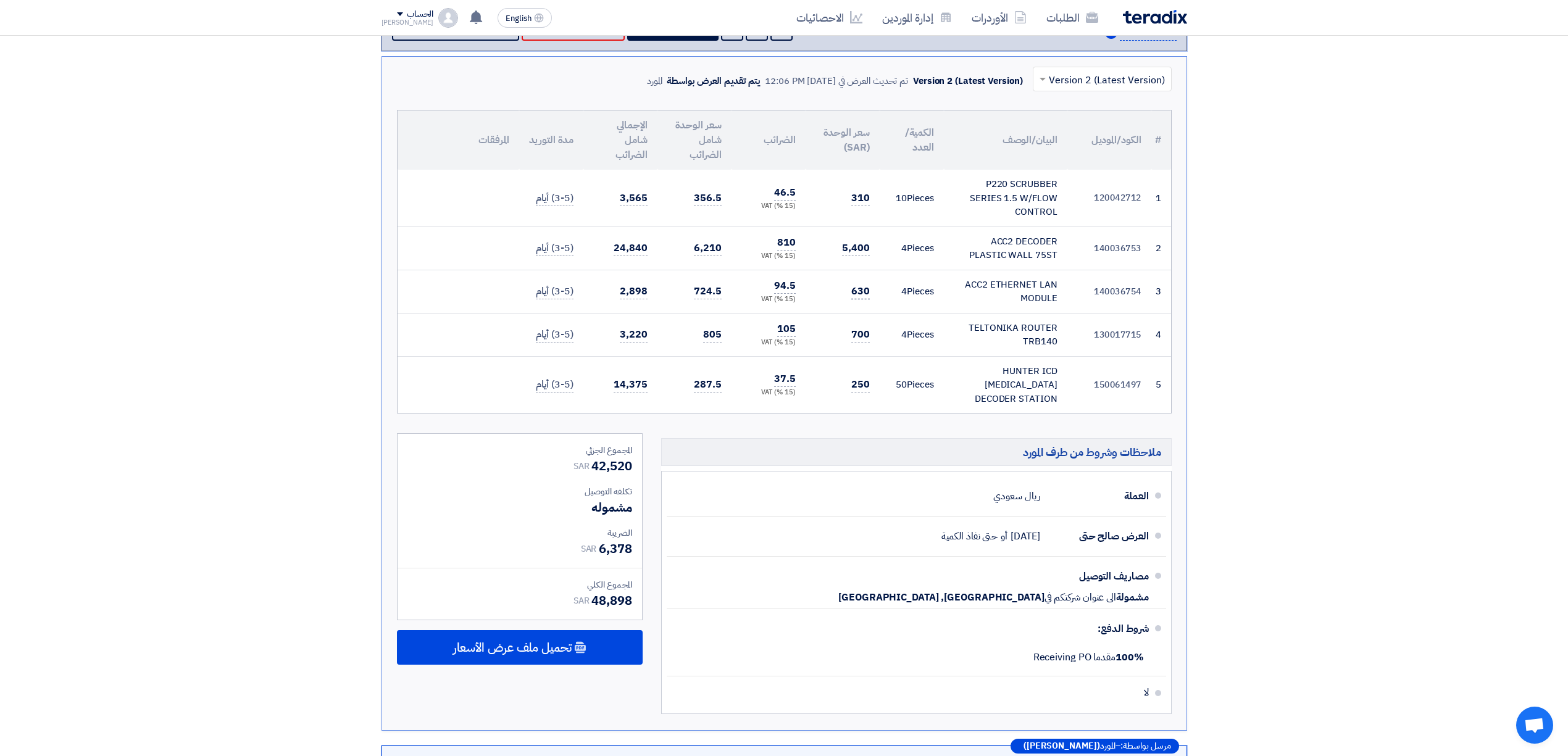
click at [867, 295] on span "630" at bounding box center [861, 292] width 19 height 16
click at [857, 340] on span "700" at bounding box center [861, 335] width 19 height 16
click at [835, 365] on td "250" at bounding box center [842, 384] width 74 height 57
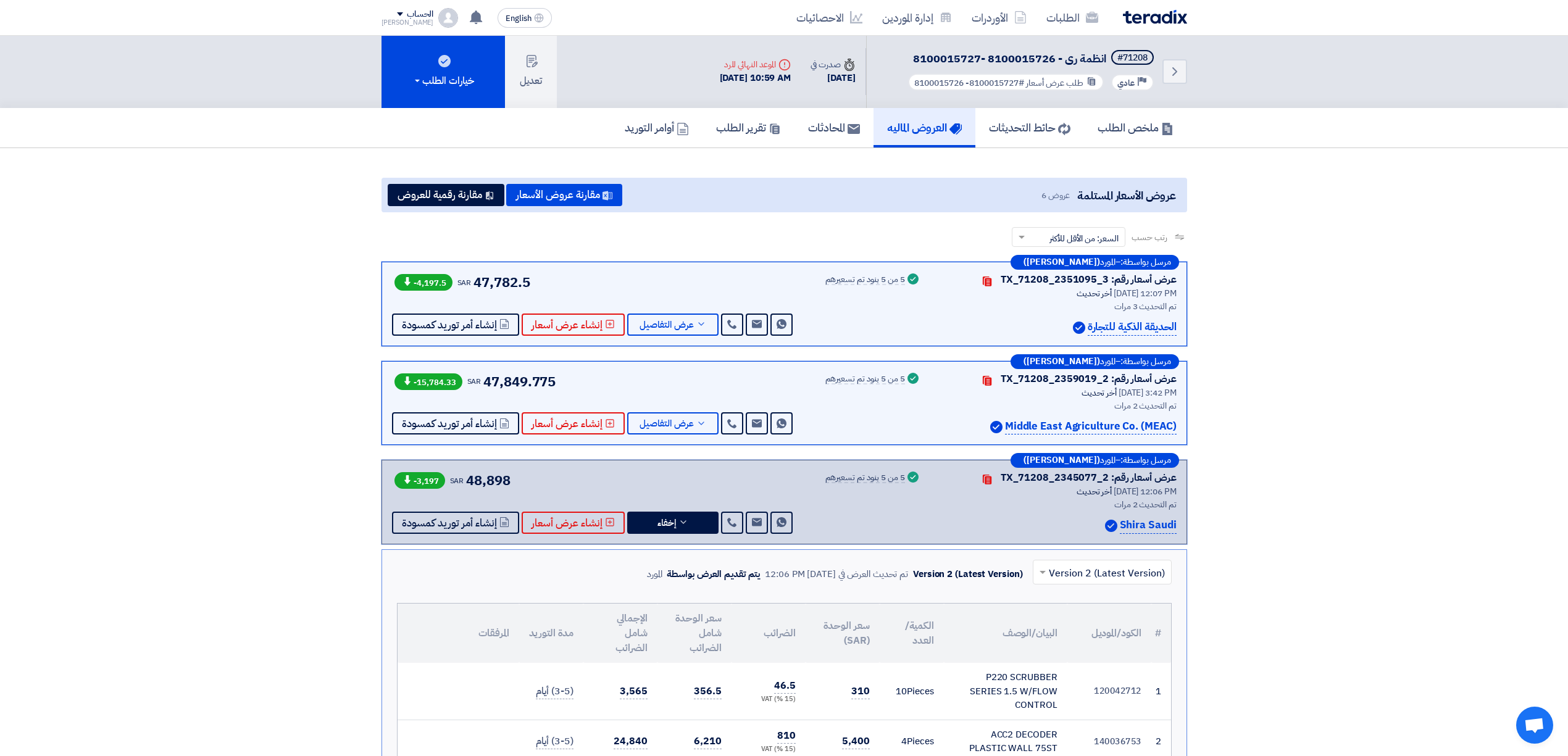
scroll to position [0, 0]
click at [677, 420] on span "عرض التفاصيل" at bounding box center [666, 424] width 54 height 9
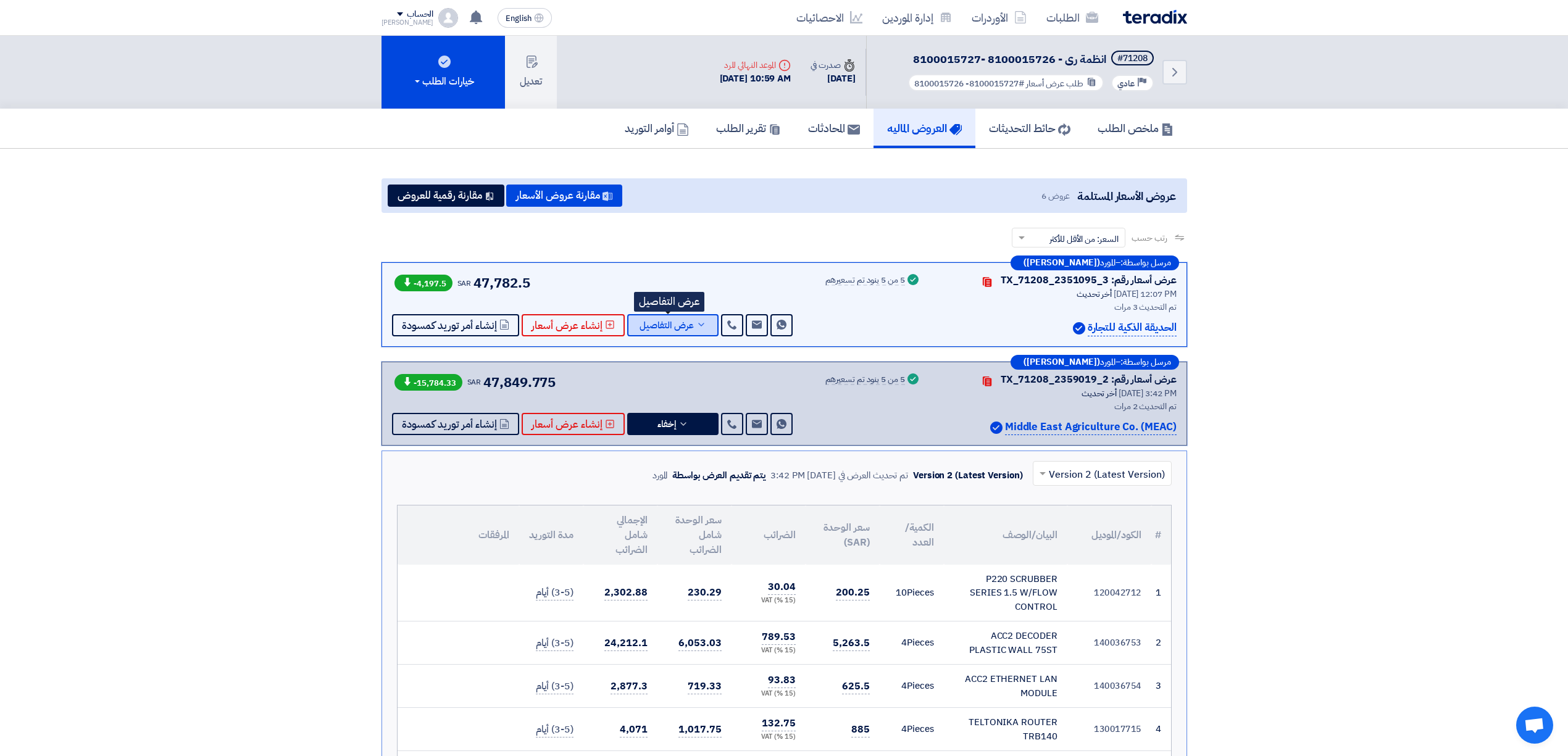
click at [665, 322] on span "عرض التفاصيل" at bounding box center [666, 325] width 54 height 9
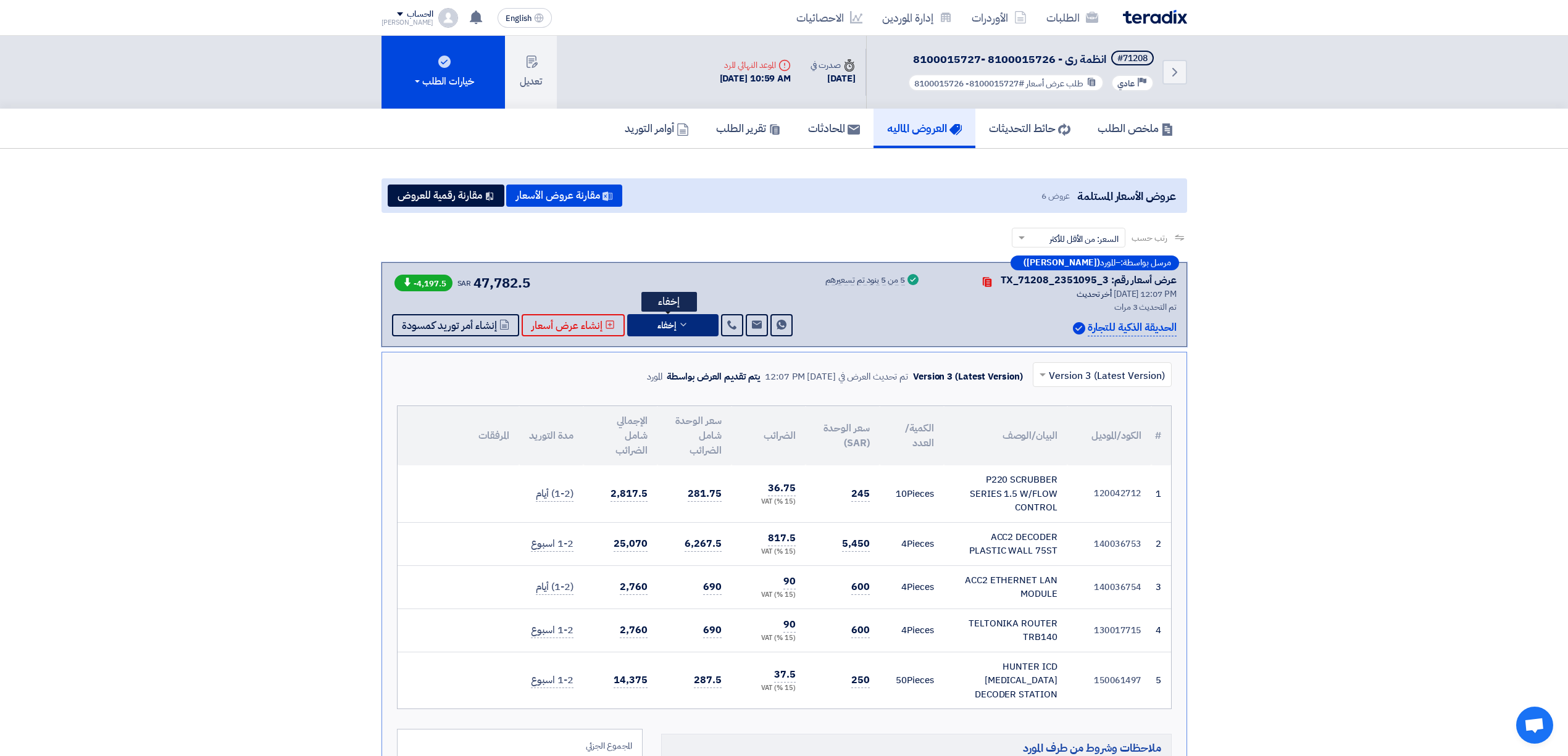
click at [692, 327] on button "إخفاء" at bounding box center [672, 325] width 91 height 22
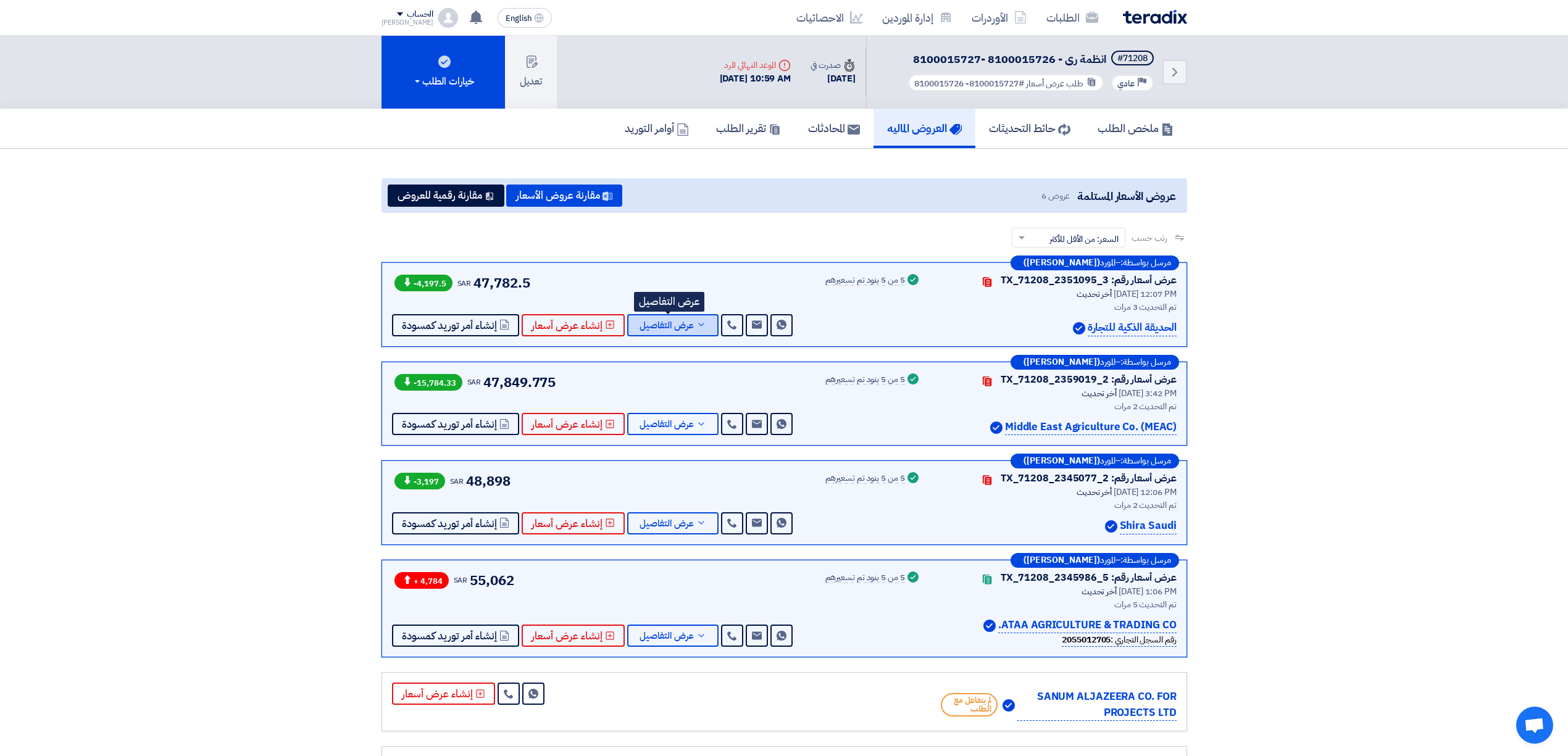
click at [687, 332] on button "عرض التفاصيل" at bounding box center [672, 325] width 91 height 22
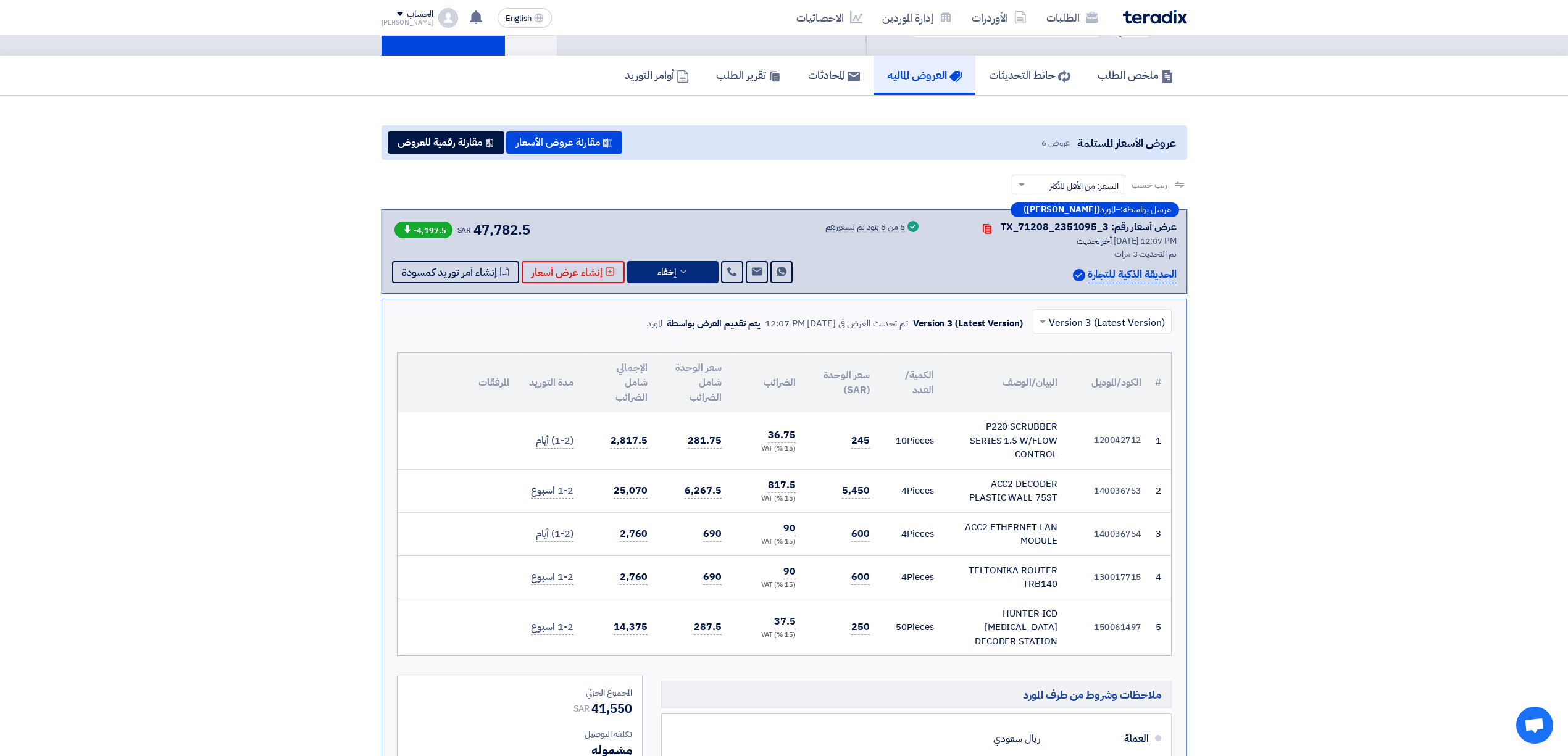
scroll to position [82, 0]
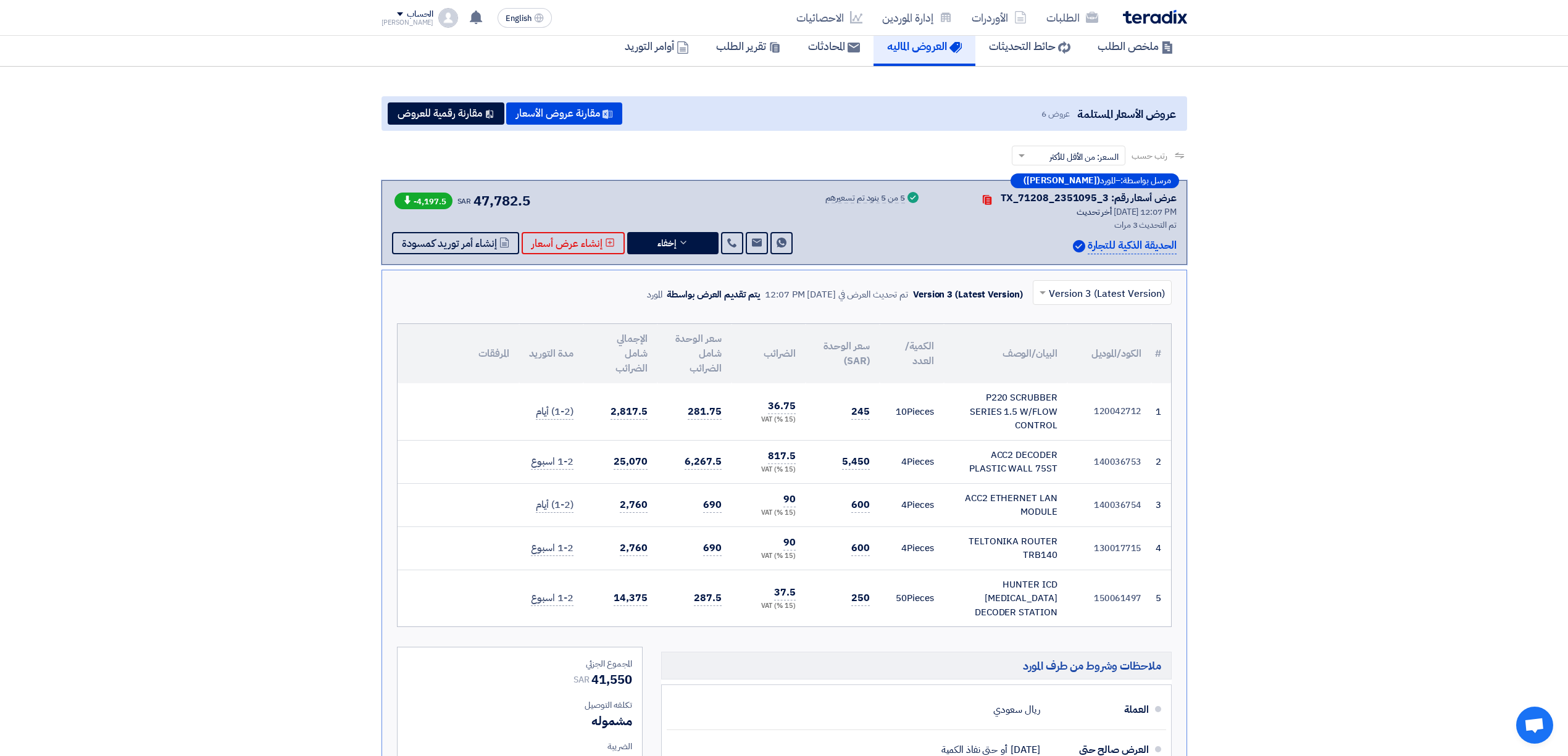
drag, startPoint x: 833, startPoint y: 595, endPoint x: 956, endPoint y: 596, distance: 123.0
click at [956, 596] on tr "5 150061497 HUNTER ICD 100 DECODER STATION 50" at bounding box center [784, 598] width 773 height 57
click at [920, 603] on td "50 Pieces" at bounding box center [912, 598] width 64 height 57
click at [662, 225] on div "-4,197.5 SAR 47,782.5 Send Message Send Message" at bounding box center [593, 222] width 403 height 64
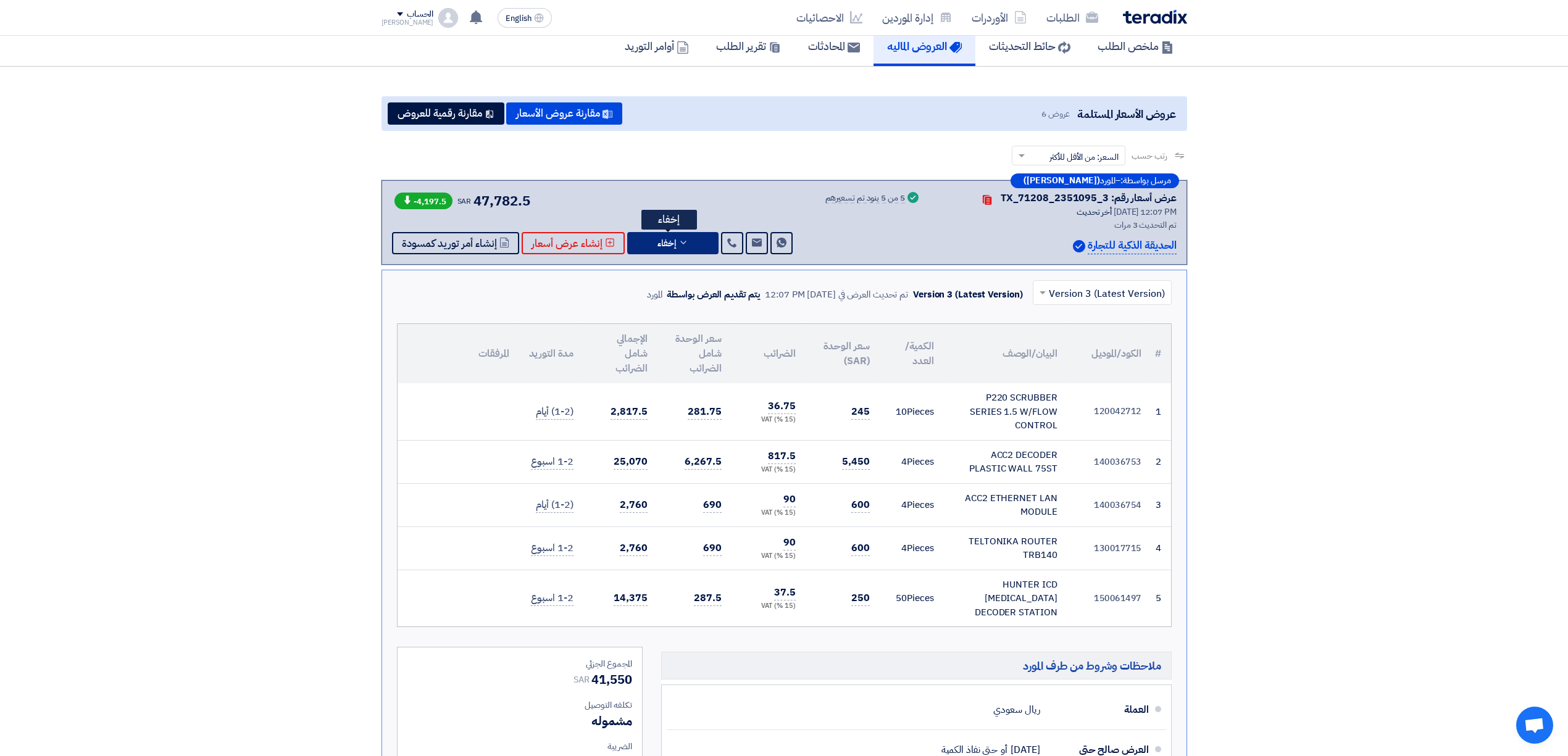
click at [660, 243] on span "إخفاء" at bounding box center [666, 243] width 19 height 9
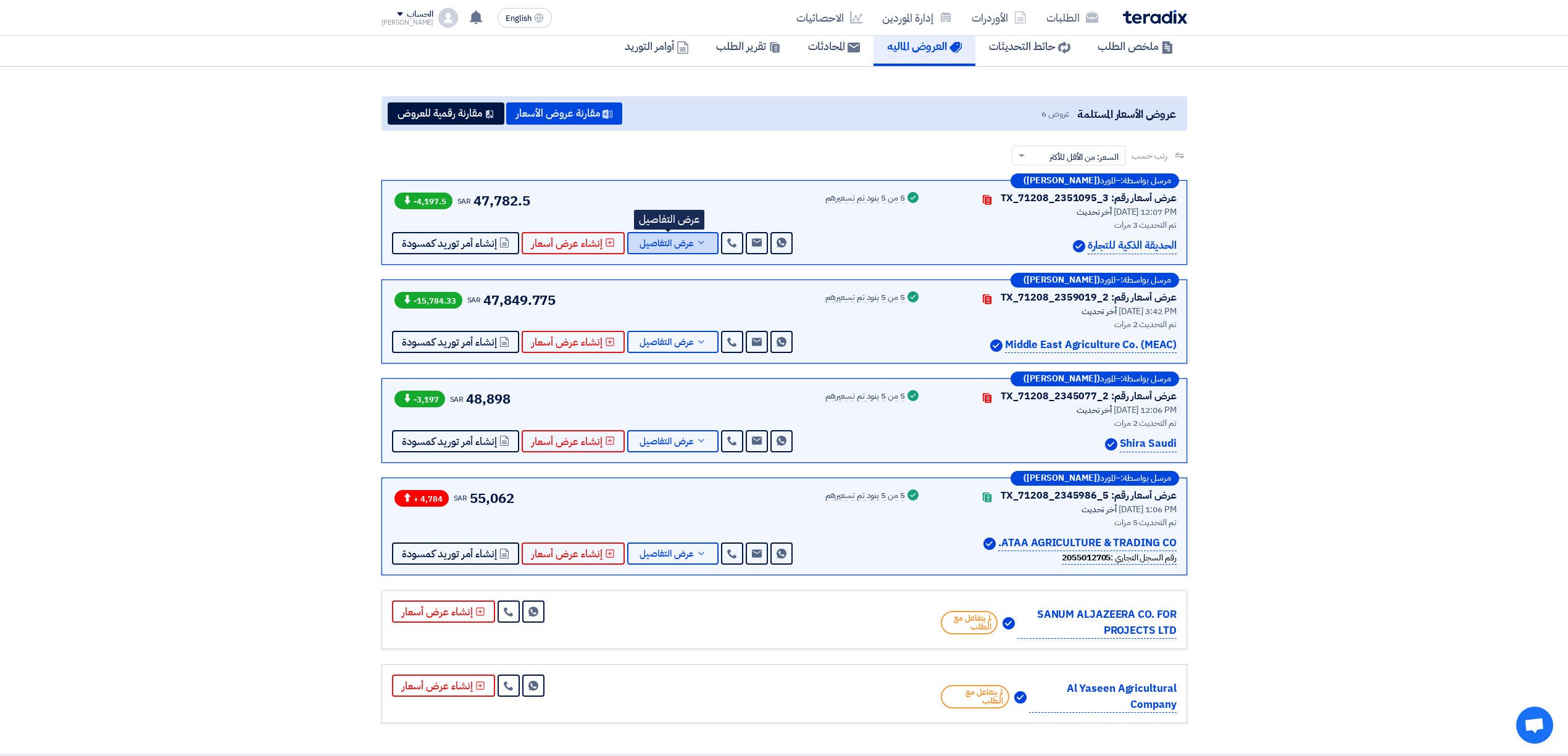
click at [665, 243] on span "عرض التفاصيل" at bounding box center [666, 243] width 54 height 9
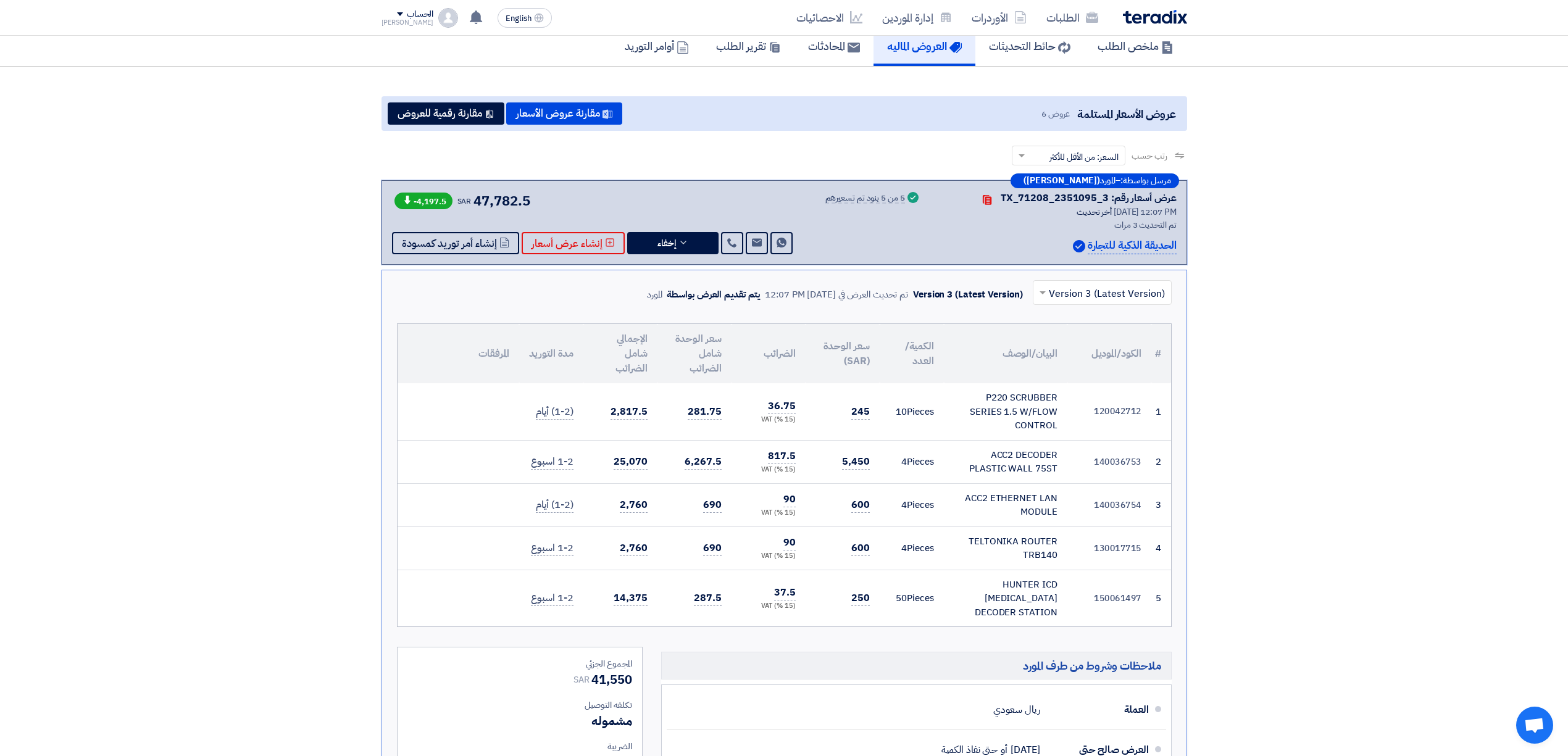
drag, startPoint x: 831, startPoint y: 461, endPoint x: 919, endPoint y: 440, distance: 90.5
click at [919, 440] on tr "2 140036753 ACC2 DECODER PLASTIC WALL 75ST 4" at bounding box center [784, 461] width 773 height 43
click at [894, 489] on td "4 Pieces" at bounding box center [912, 505] width 64 height 43
drag, startPoint x: 816, startPoint y: 504, endPoint x: 892, endPoint y: 501, distance: 76.1
click at [892, 501] on tr "3 140036754 ACC2 ETHERNET LAN MODULE 4" at bounding box center [784, 505] width 773 height 43
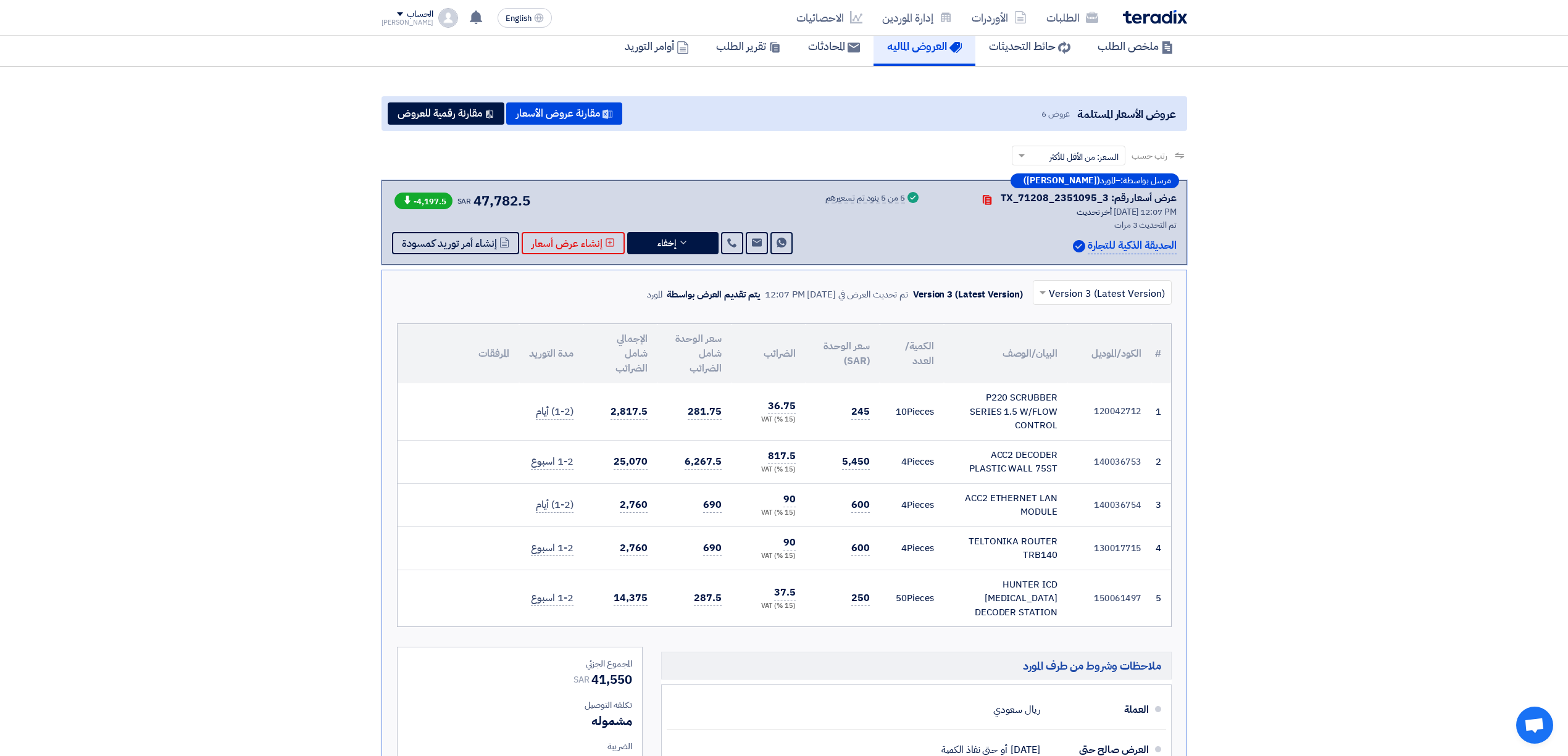
click at [881, 542] on td "4 Pieces" at bounding box center [912, 548] width 64 height 43
drag, startPoint x: 843, startPoint y: 554, endPoint x: 902, endPoint y: 580, distance: 64.5
click at [916, 553] on tr "4 130017715 TELTONIKA ROUTER TRB140" at bounding box center [784, 548] width 773 height 43
click at [900, 581] on td "50 Pieces" at bounding box center [912, 598] width 64 height 57
drag, startPoint x: 848, startPoint y: 596, endPoint x: 884, endPoint y: 588, distance: 36.9
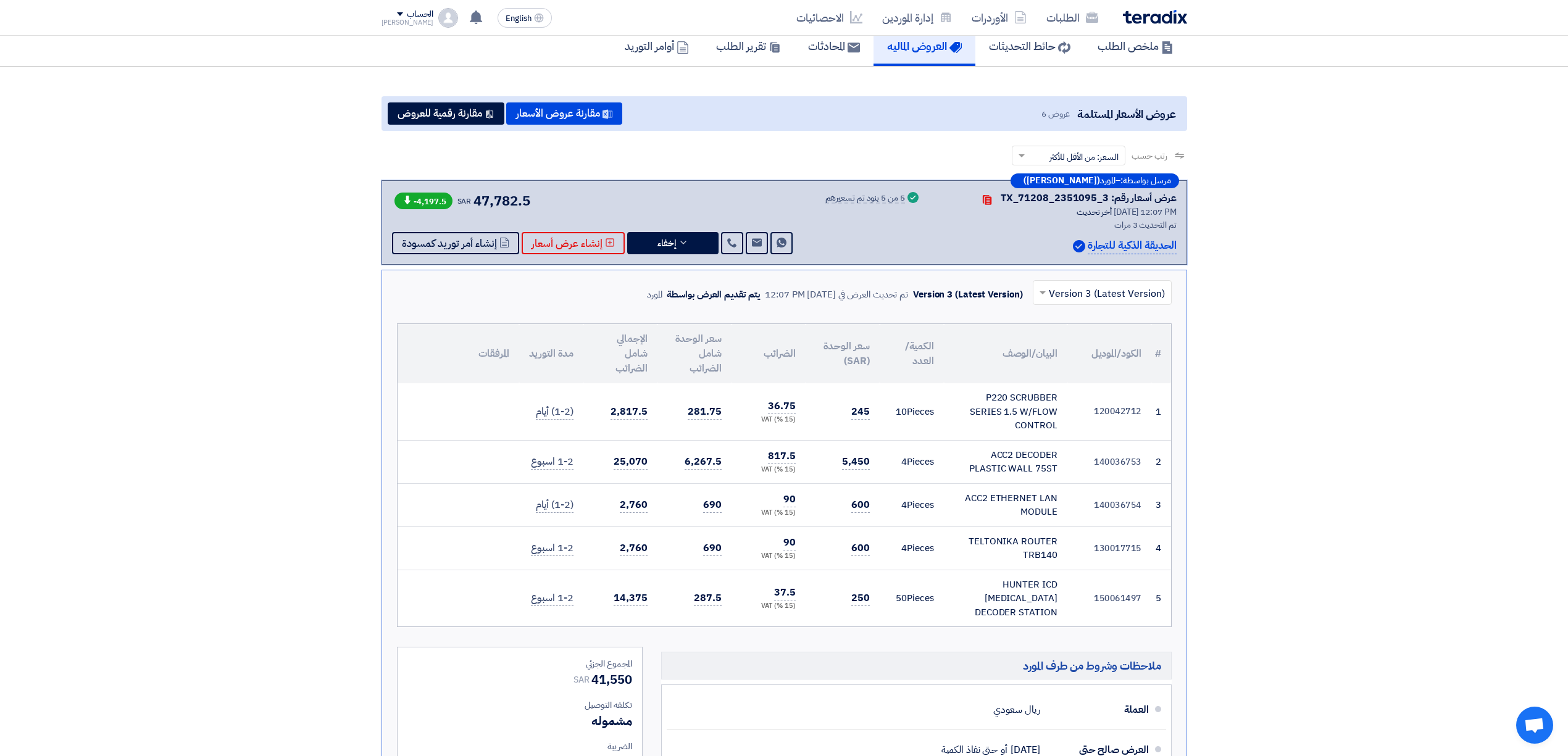
click at [884, 588] on tr "5 150061497 HUNTER ICD 100 DECODER STATION 50" at bounding box center [784, 598] width 773 height 57
click at [887, 603] on td "50 Pieces" at bounding box center [912, 598] width 64 height 57
click at [683, 251] on button "إخفاء" at bounding box center [672, 243] width 91 height 22
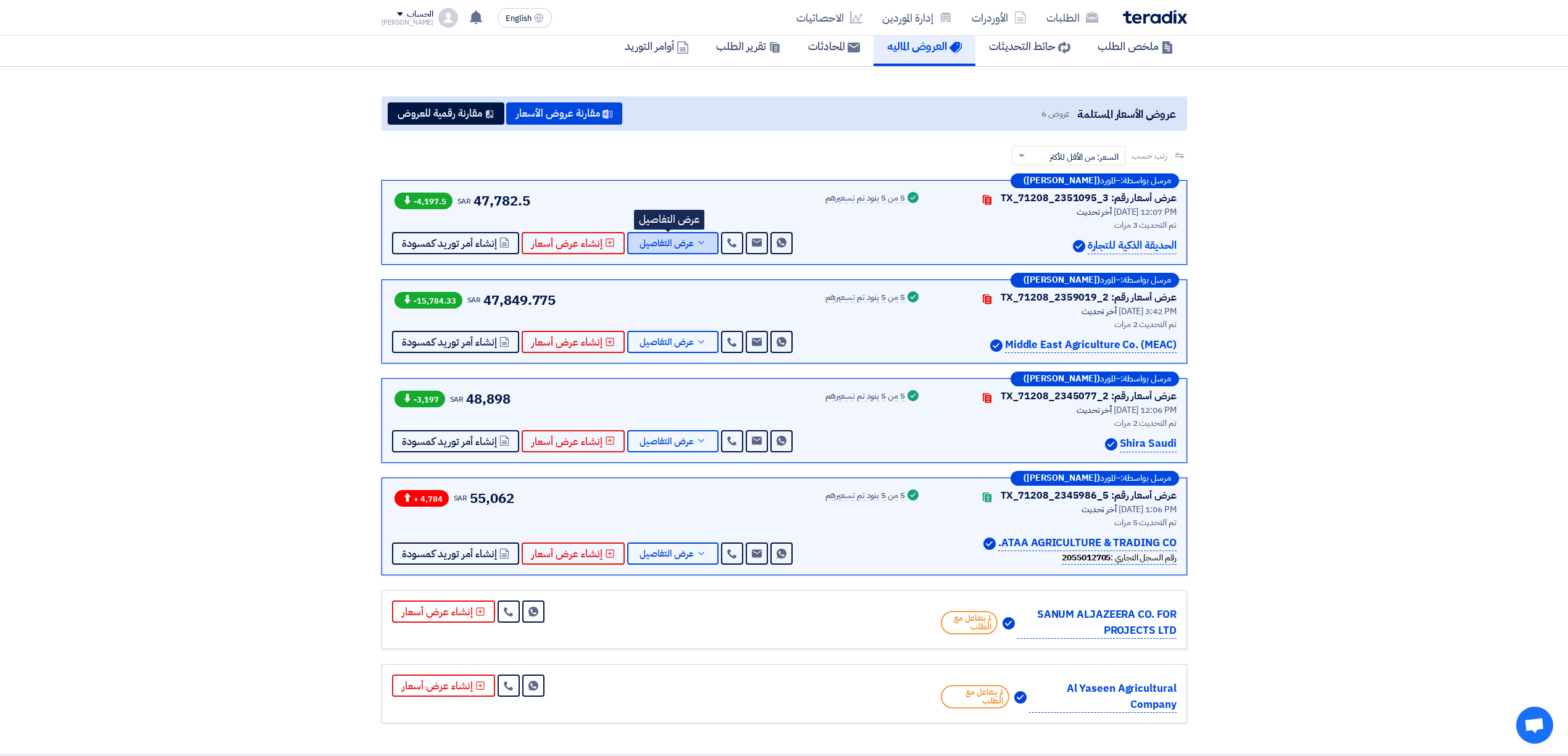
click at [683, 251] on button "عرض التفاصيل" at bounding box center [672, 243] width 91 height 22
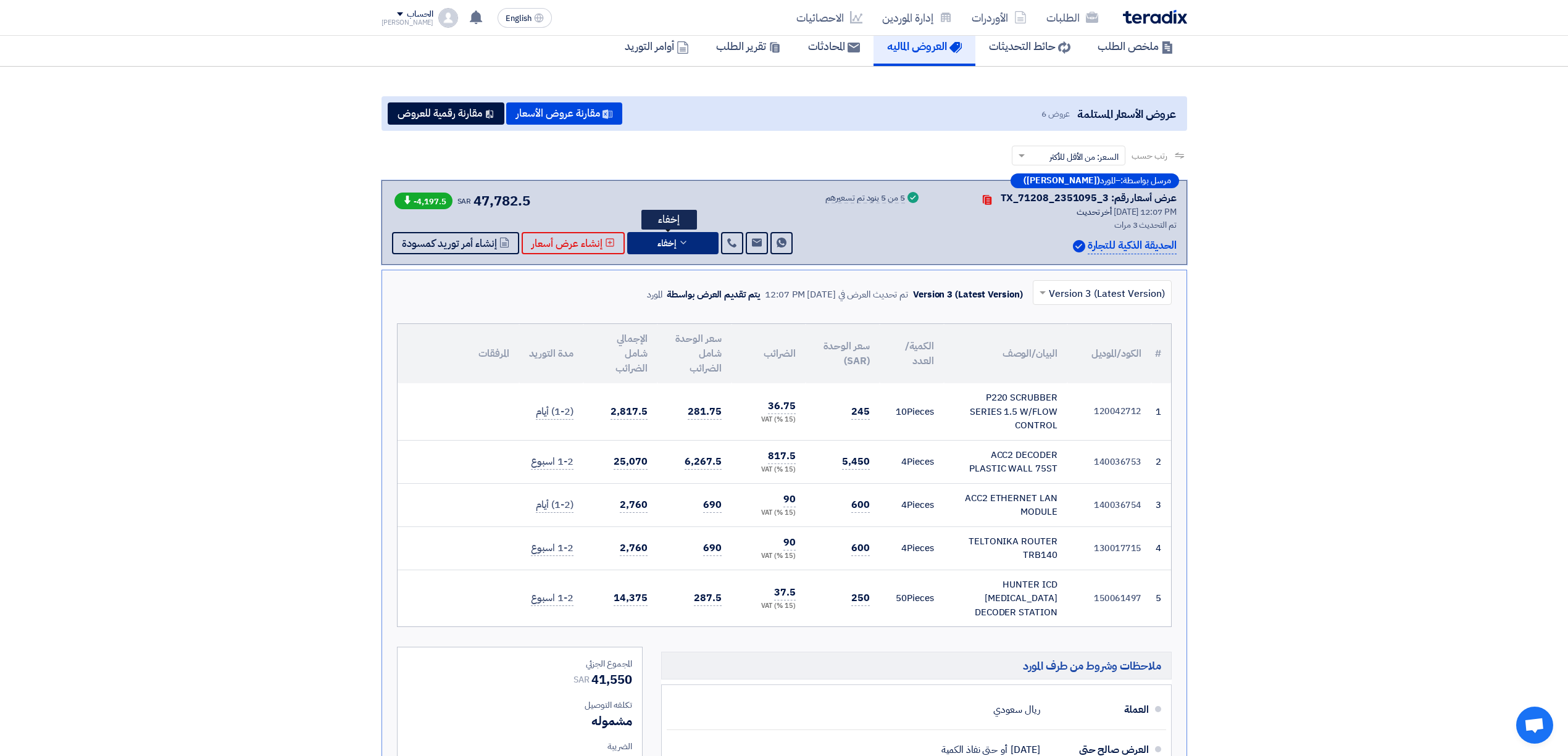
click at [690, 234] on button "إخفاء" at bounding box center [672, 243] width 91 height 22
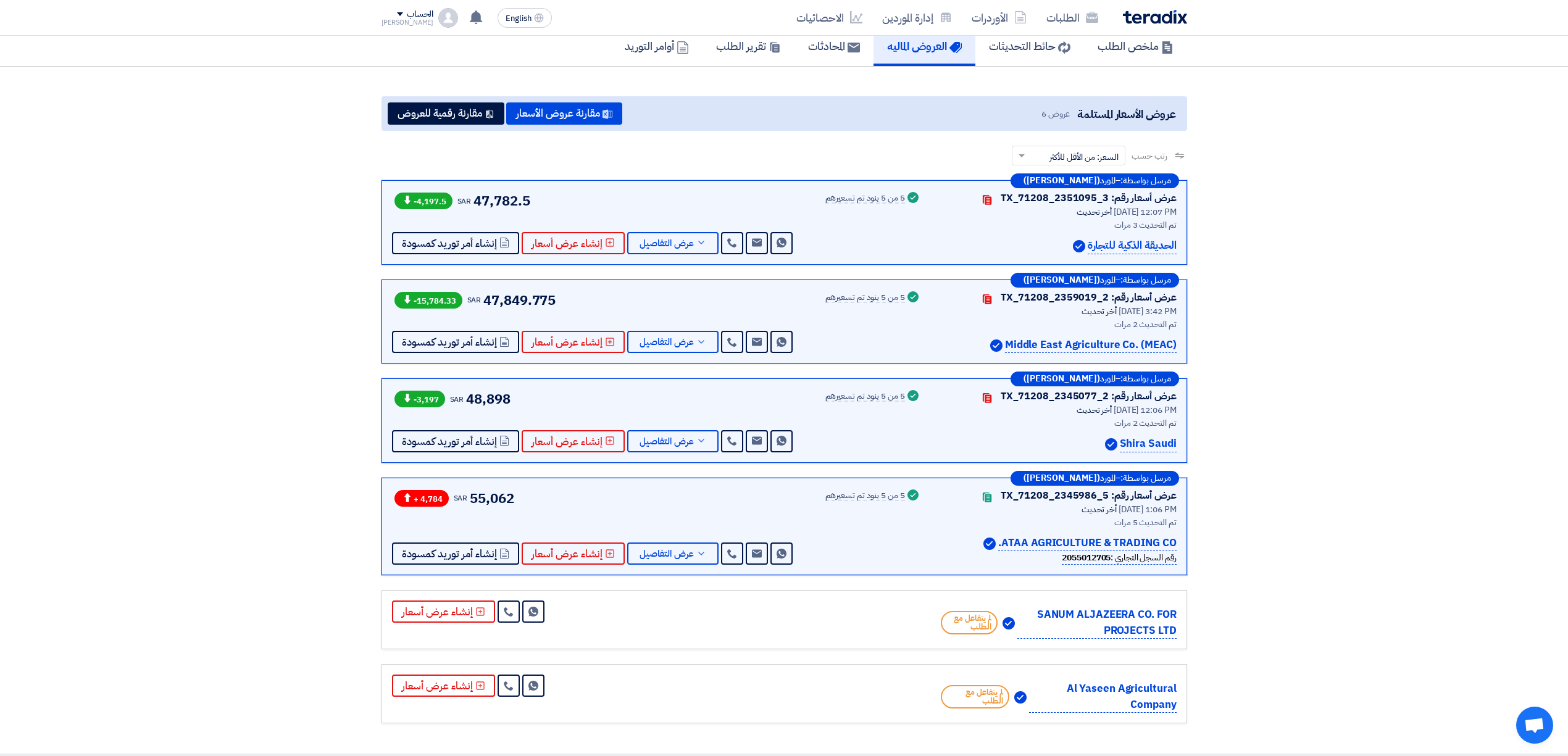
click at [1302, 309] on section "عروض الأسعار المستلمة عروض 6 مقارنة عروض الأسعار مقارنة رقمية للعروض رتب حسب رت…" at bounding box center [784, 410] width 1568 height 687
click at [667, 449] on button "عرض التفاصيل" at bounding box center [672, 441] width 91 height 22
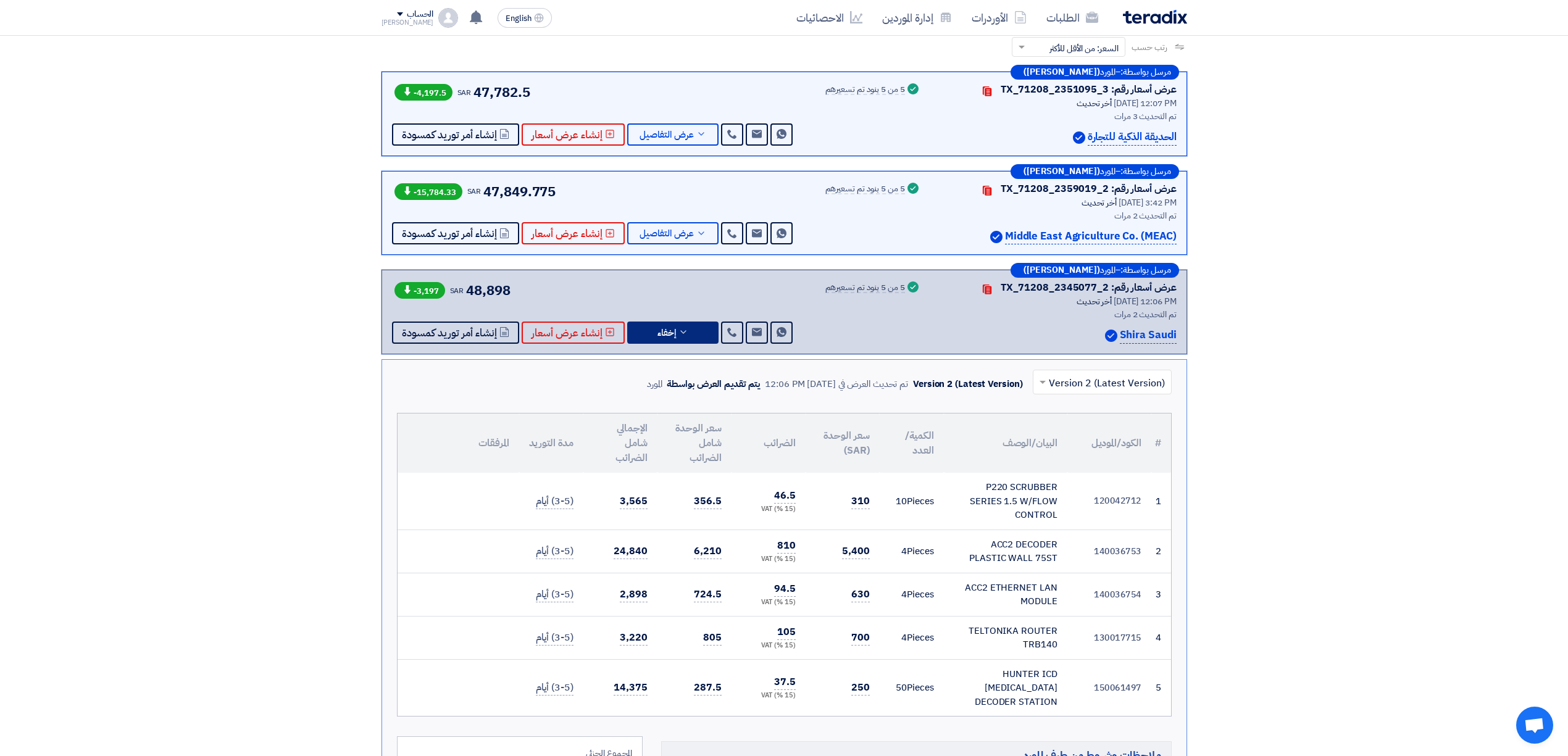
scroll to position [164, 0]
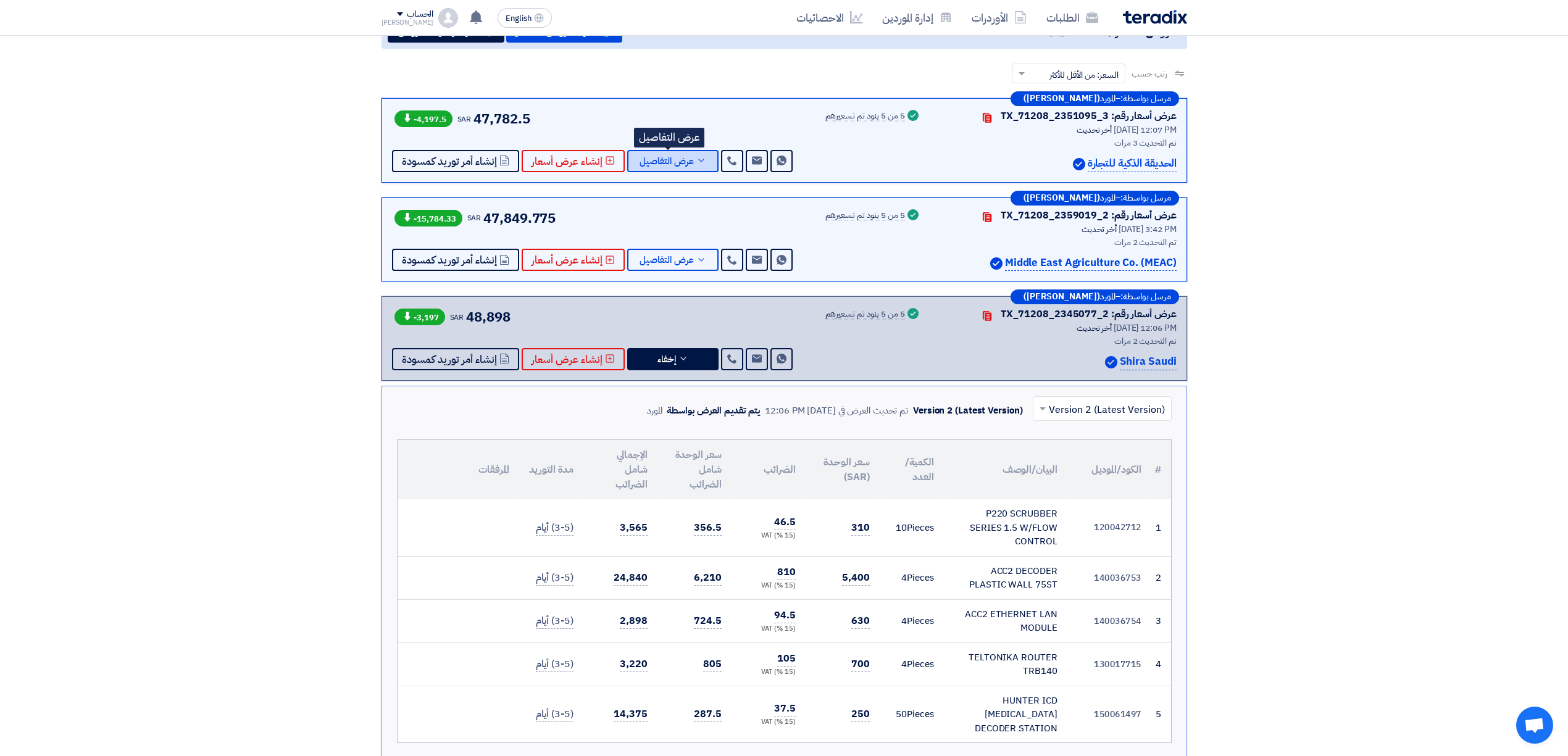
click at [668, 163] on span "عرض التفاصيل" at bounding box center [666, 161] width 54 height 9
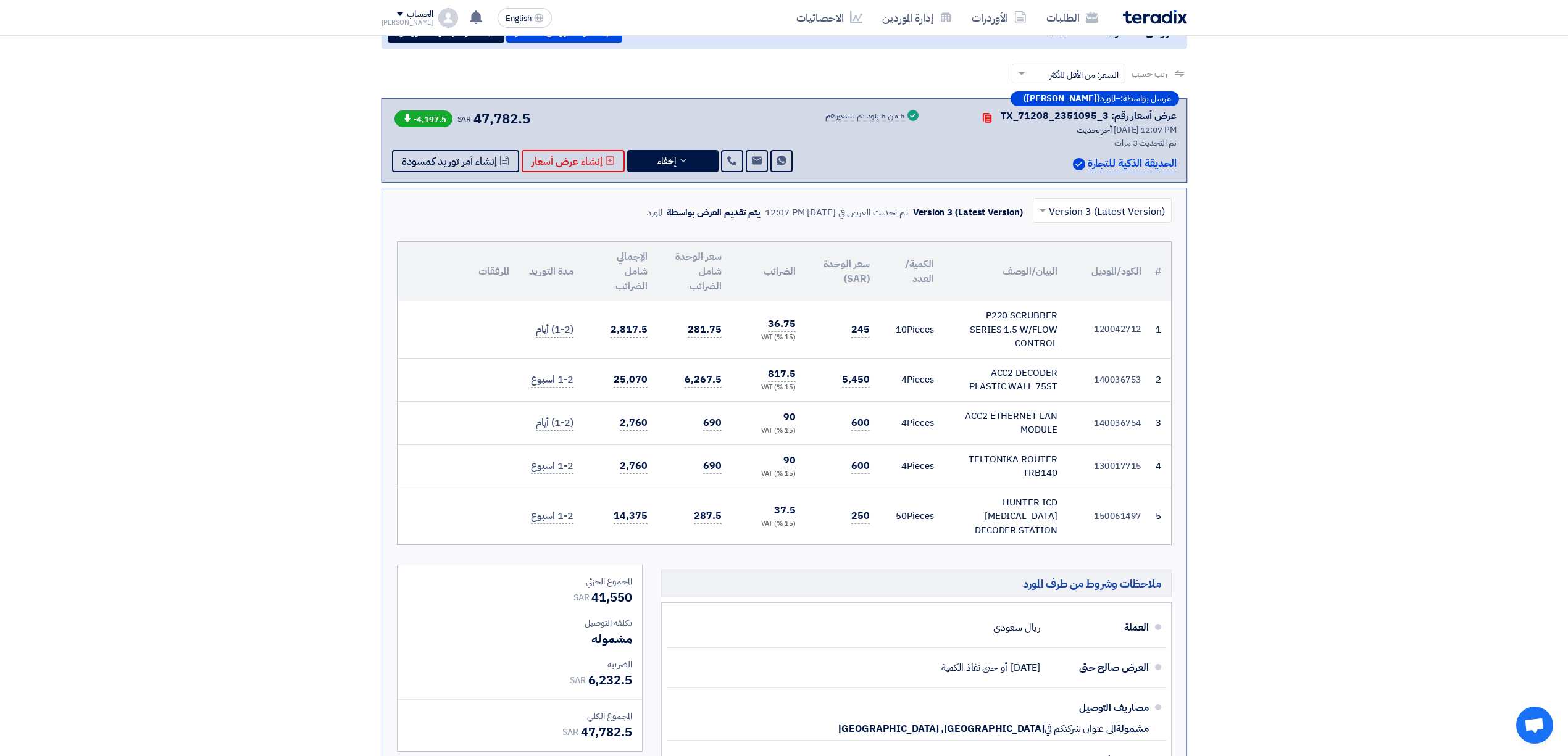
drag, startPoint x: 830, startPoint y: 381, endPoint x: 872, endPoint y: 383, distance: 42.0
click at [872, 383] on td "5,450" at bounding box center [842, 380] width 74 height 43
click at [859, 448] on td "600" at bounding box center [842, 466] width 74 height 43
drag, startPoint x: 832, startPoint y: 381, endPoint x: 888, endPoint y: 386, distance: 56.2
click at [888, 386] on tr "2 140036753 ACC2 DECODER PLASTIC WALL 75ST 4" at bounding box center [784, 380] width 773 height 43
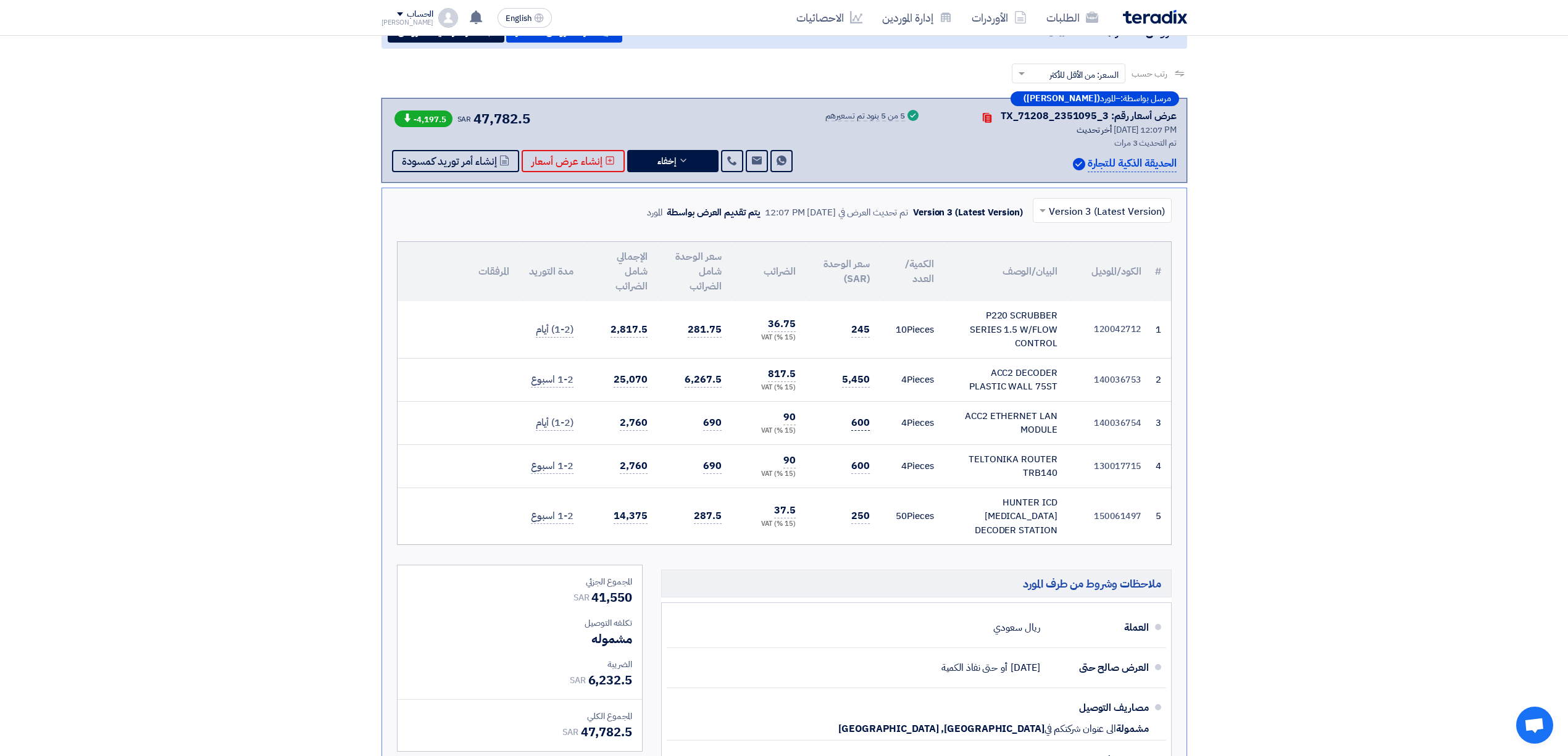
click at [855, 416] on span "600" at bounding box center [861, 424] width 19 height 16
drag, startPoint x: 843, startPoint y: 432, endPoint x: 880, endPoint y: 432, distance: 37.0
click at [880, 432] on tr "3 140036754 ACC2 ETHERNET LAN MODULE 4" at bounding box center [784, 423] width 773 height 43
click at [872, 452] on td "600" at bounding box center [842, 466] width 74 height 43
drag, startPoint x: 841, startPoint y: 470, endPoint x: 894, endPoint y: 480, distance: 53.9
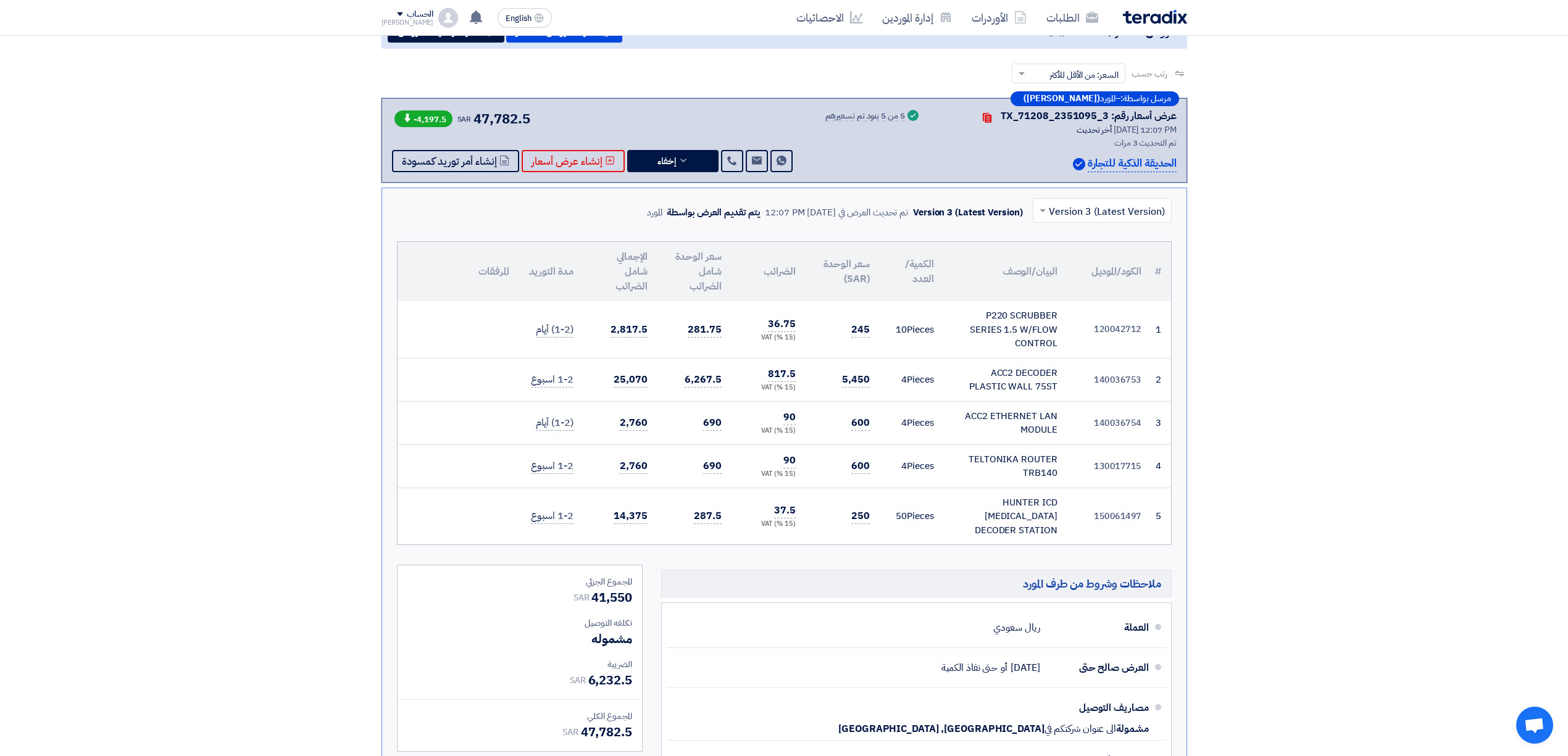
click at [899, 472] on tr "4 130017715 TELTONIKA ROUTER TRB140" at bounding box center [784, 466] width 773 height 43
click at [892, 484] on td "4 Pieces" at bounding box center [912, 466] width 64 height 43
click at [900, 515] on tr "5 150061497 HUNTER ICD 100 DECODER STATION 50" at bounding box center [784, 516] width 773 height 57
click at [871, 509] on td "250" at bounding box center [842, 516] width 74 height 57
drag, startPoint x: 840, startPoint y: 381, endPoint x: 868, endPoint y: 381, distance: 28.0
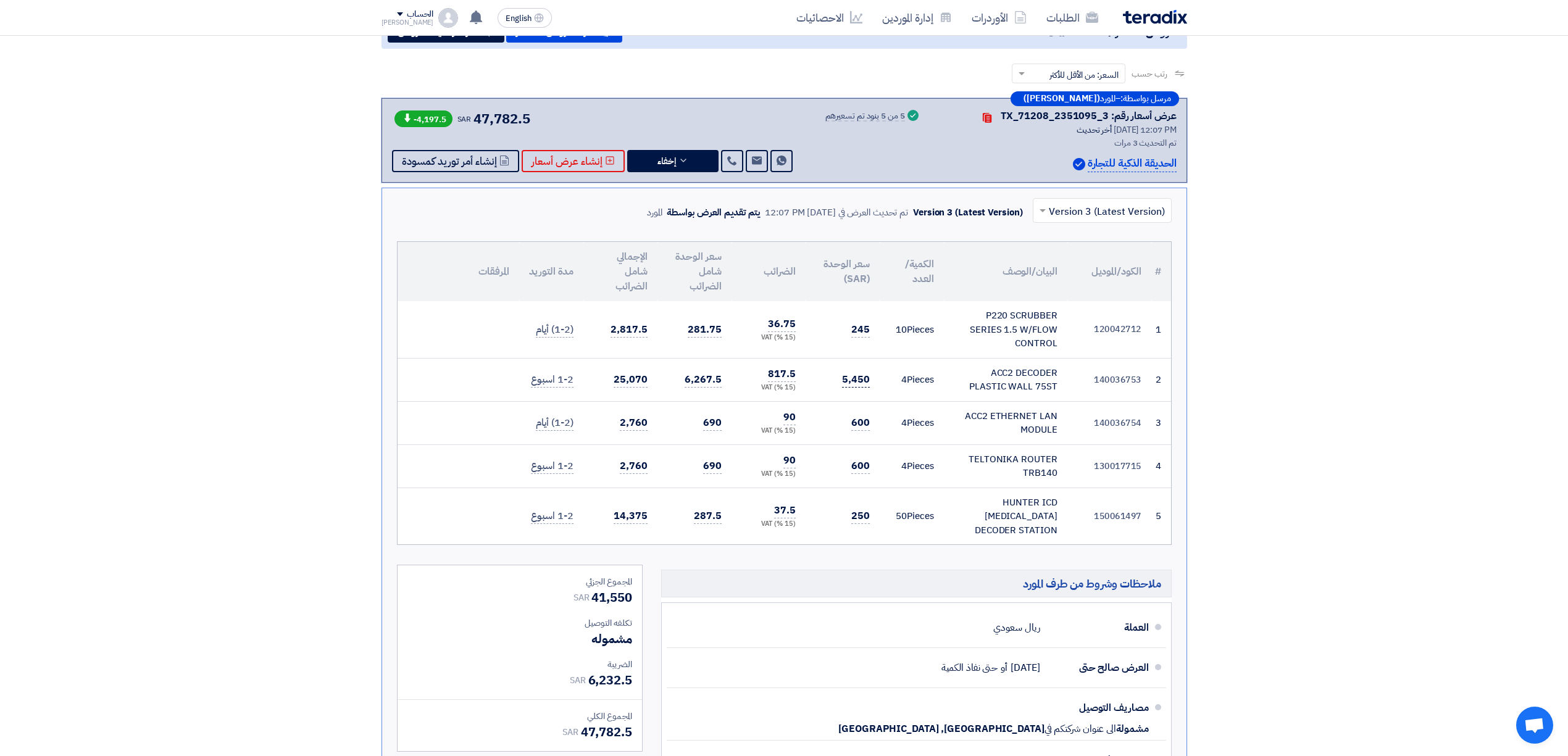
click at [868, 381] on td "5,450" at bounding box center [842, 380] width 74 height 43
click at [871, 408] on td "600" at bounding box center [842, 423] width 74 height 43
click at [849, 430] on td "600" at bounding box center [842, 423] width 74 height 43
click at [851, 462] on td "600" at bounding box center [842, 466] width 74 height 43
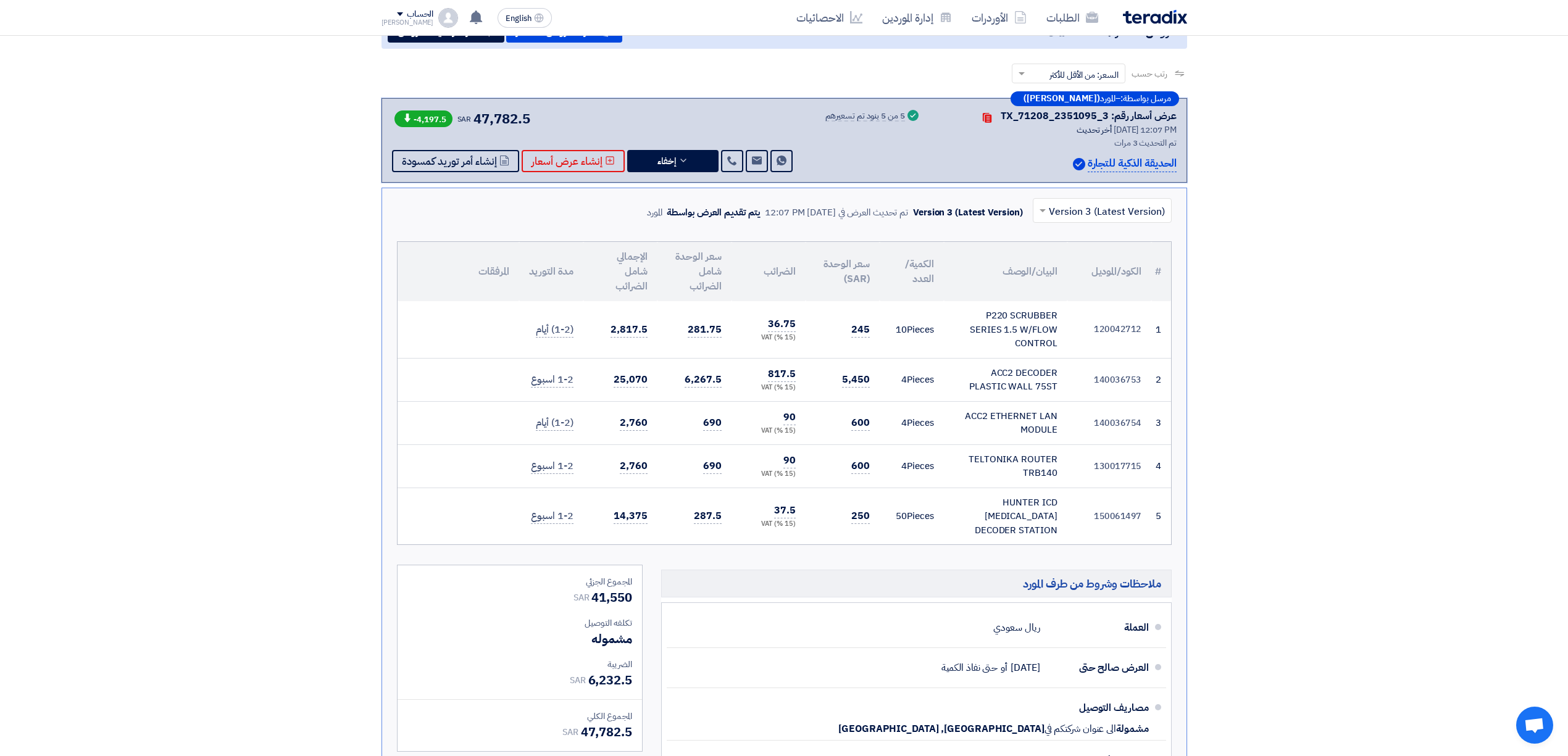
click at [851, 462] on td "600" at bounding box center [842, 466] width 74 height 43
click at [859, 509] on span "250" at bounding box center [861, 517] width 19 height 16
click at [857, 474] on td "600" at bounding box center [842, 466] width 74 height 43
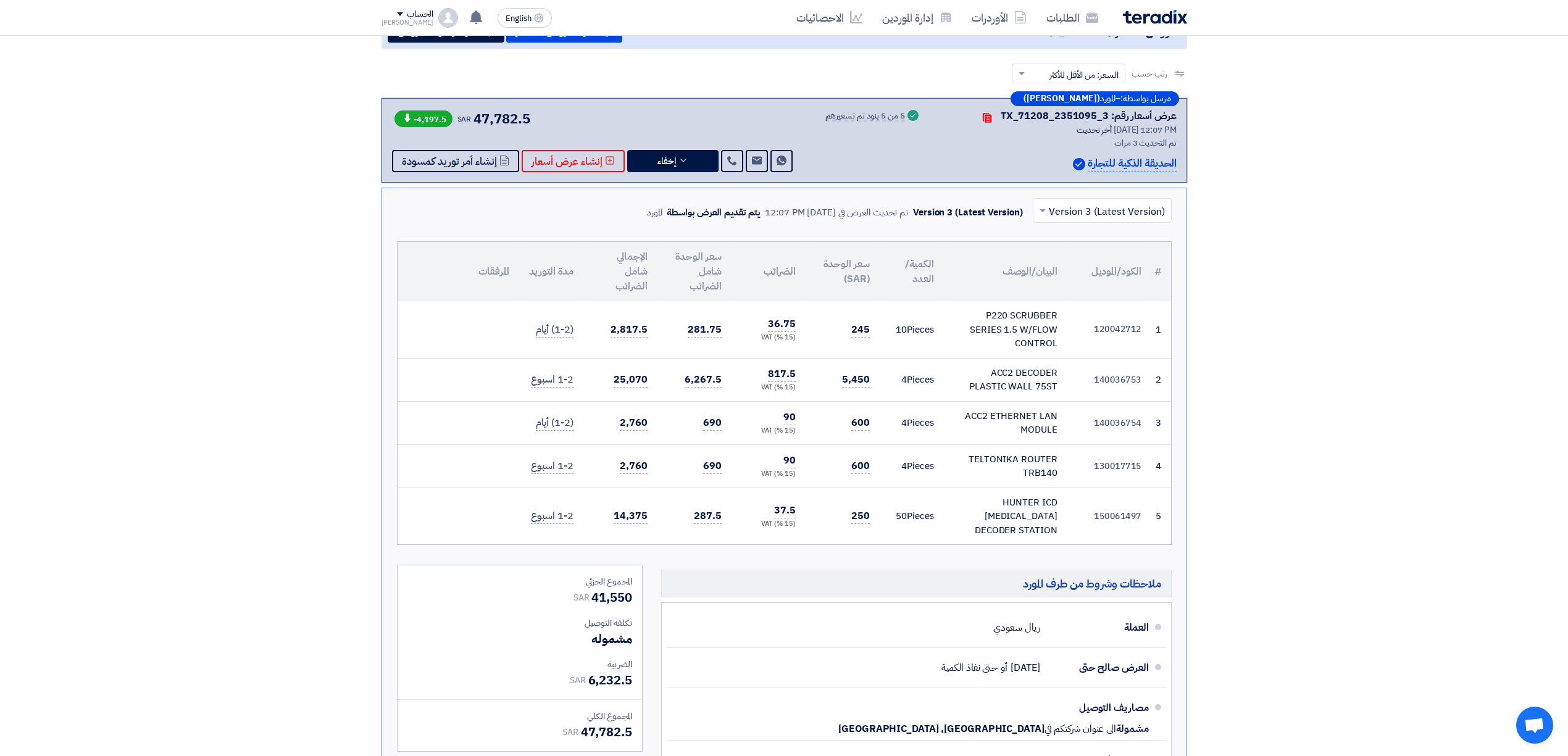
click at [856, 433] on td "600" at bounding box center [842, 423] width 74 height 43
click at [860, 381] on span "5,450" at bounding box center [856, 380] width 28 height 16
click at [868, 325] on span "245" at bounding box center [861, 330] width 19 height 16
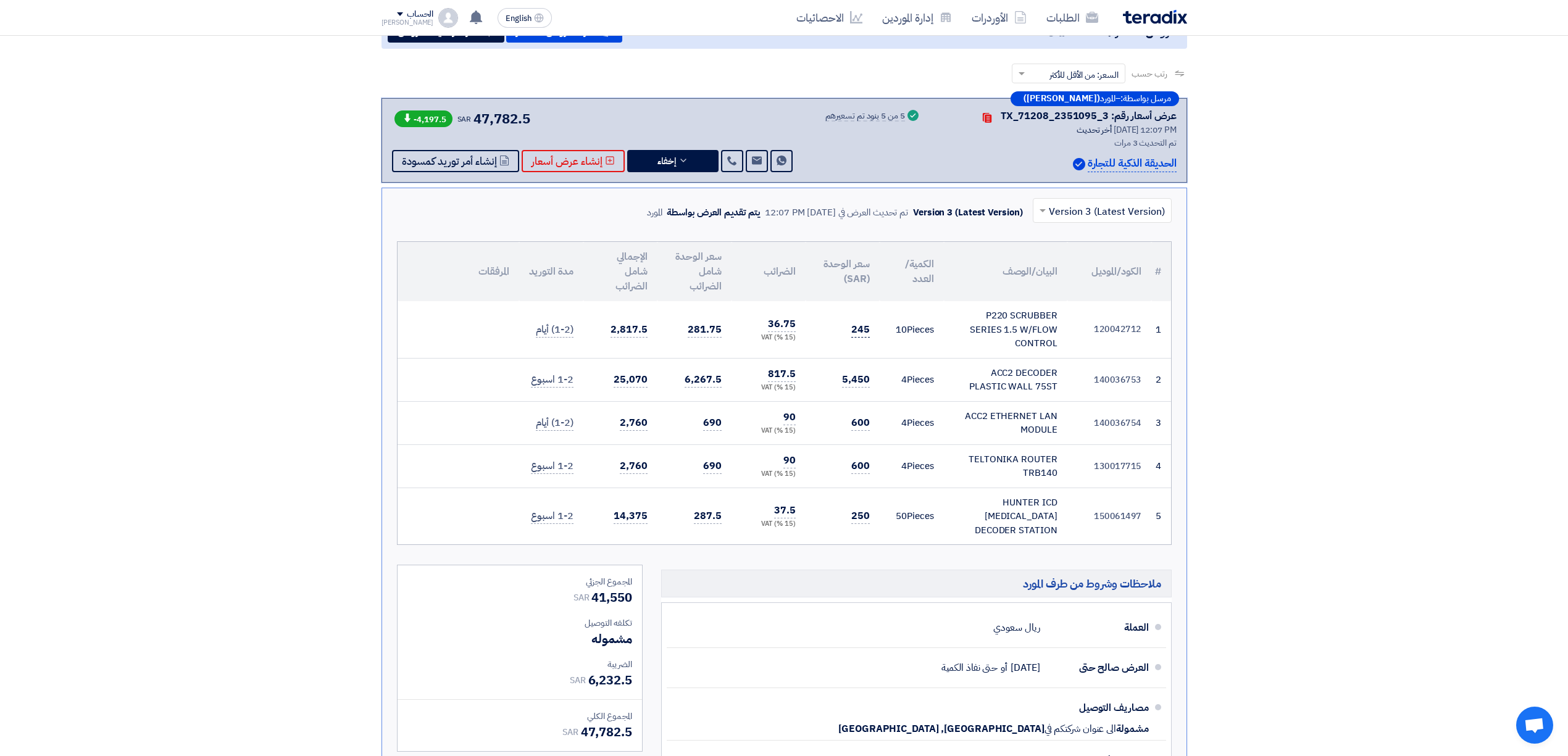
click at [868, 325] on span "245" at bounding box center [861, 330] width 19 height 16
click at [848, 378] on span "5,450" at bounding box center [856, 380] width 28 height 16
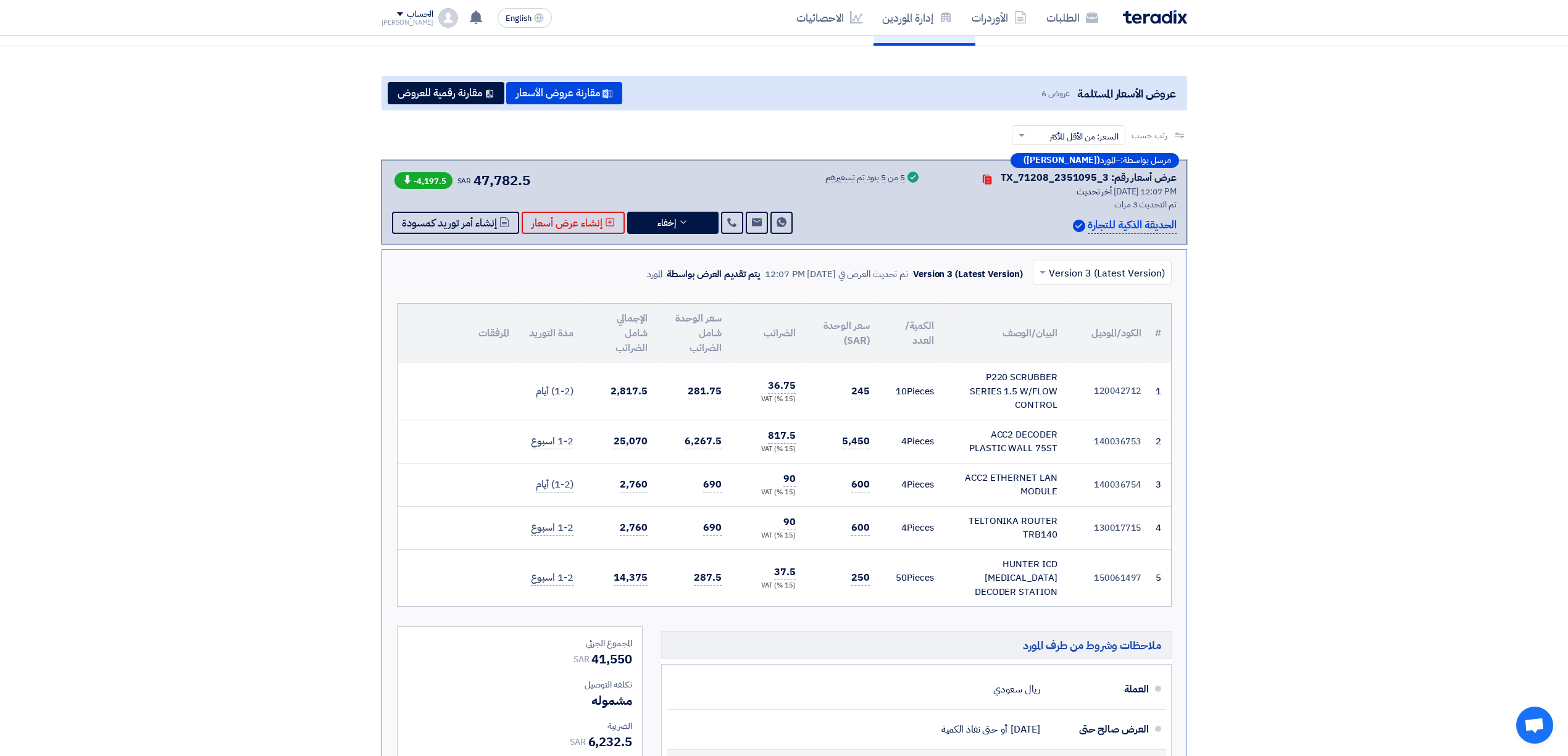
scroll to position [82, 0]
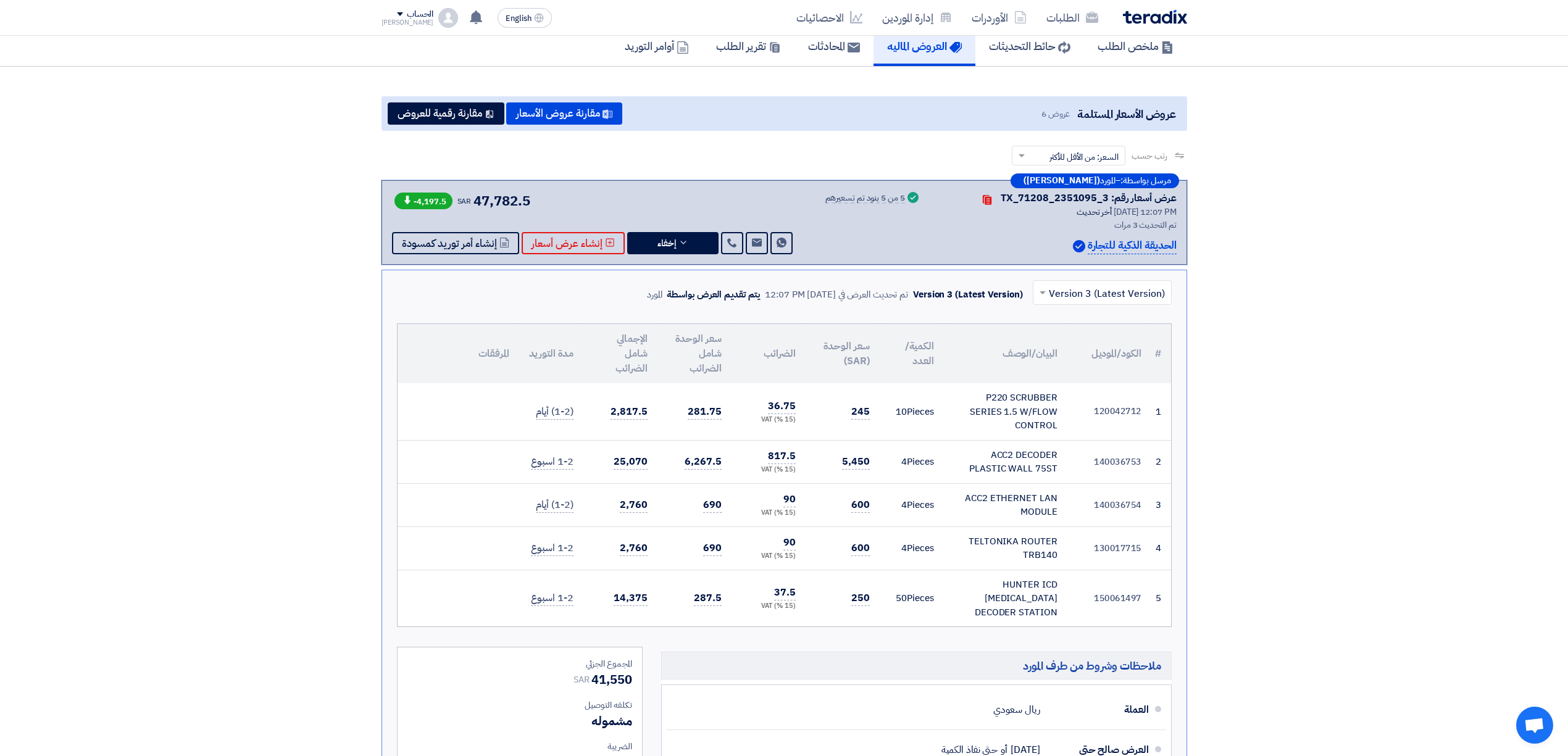
drag, startPoint x: 871, startPoint y: 406, endPoint x: 816, endPoint y: 428, distance: 59.2
click at [826, 411] on td "245" at bounding box center [842, 411] width 74 height 57
click at [816, 428] on td "245" at bounding box center [842, 411] width 74 height 57
drag, startPoint x: 862, startPoint y: 461, endPoint x: 836, endPoint y: 458, distance: 26.2
click at [836, 458] on td "5,450" at bounding box center [842, 461] width 74 height 43
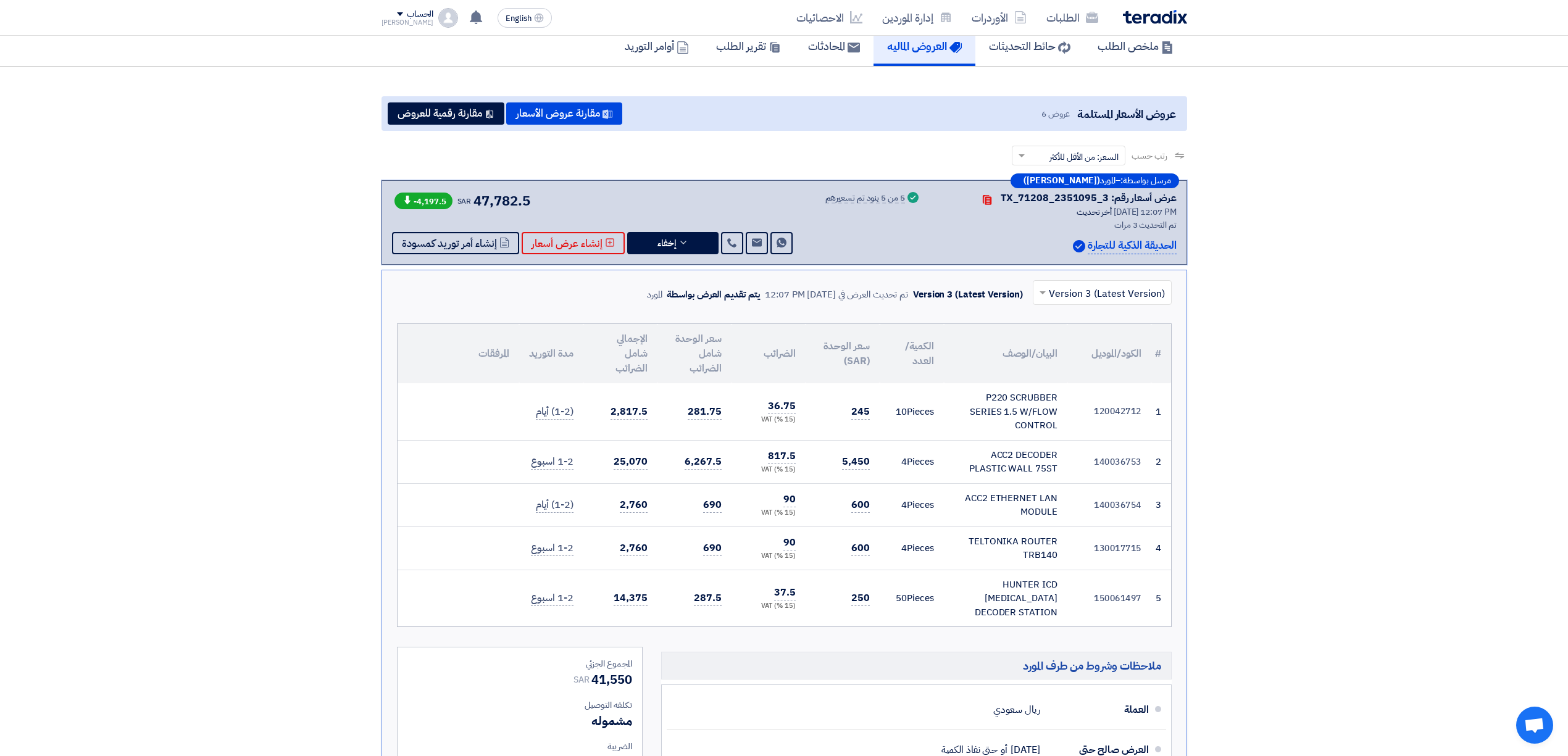
click at [821, 466] on td "5,450" at bounding box center [842, 461] width 74 height 43
click at [846, 507] on td "600" at bounding box center [842, 505] width 74 height 43
click at [848, 541] on td "600" at bounding box center [842, 548] width 74 height 43
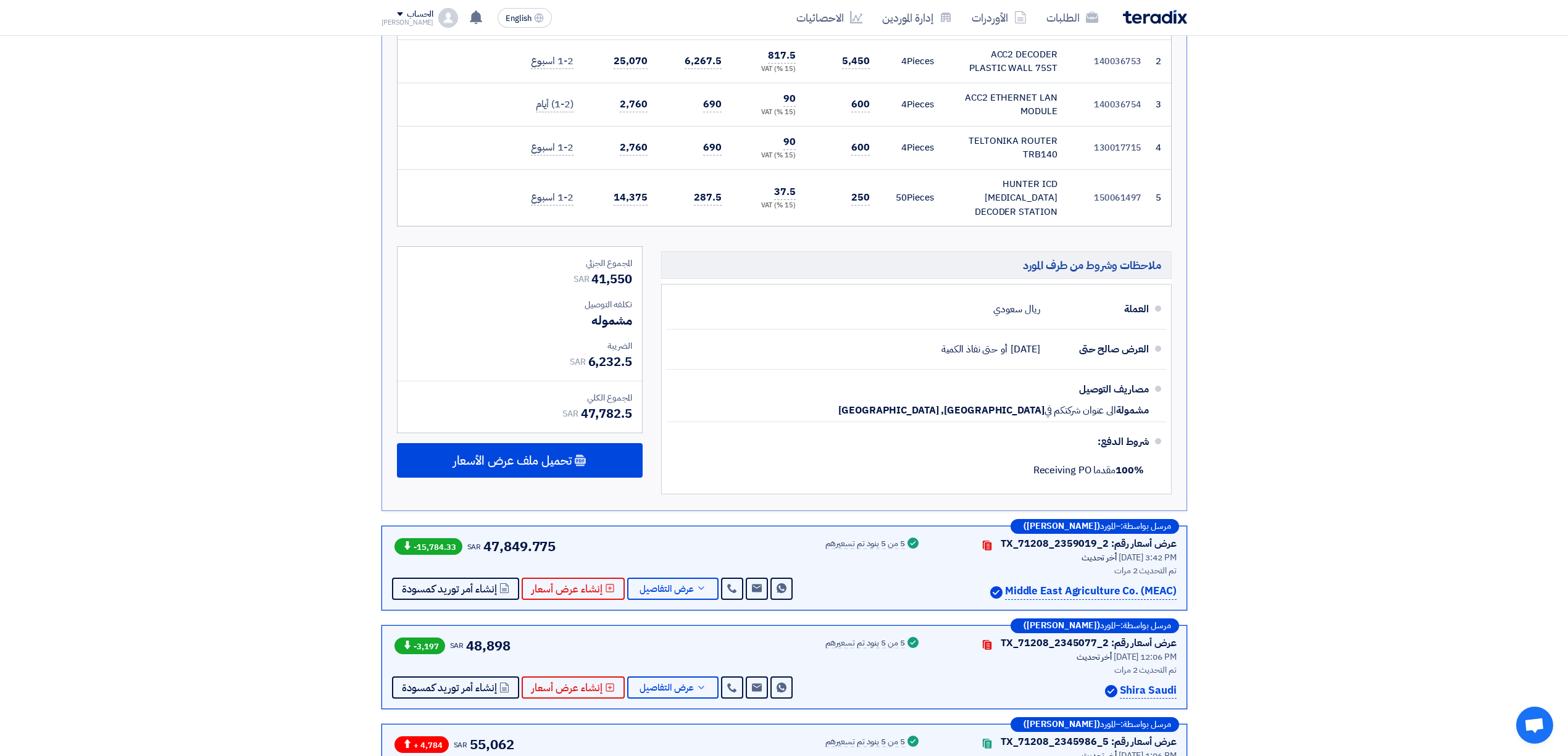
scroll to position [494, 0]
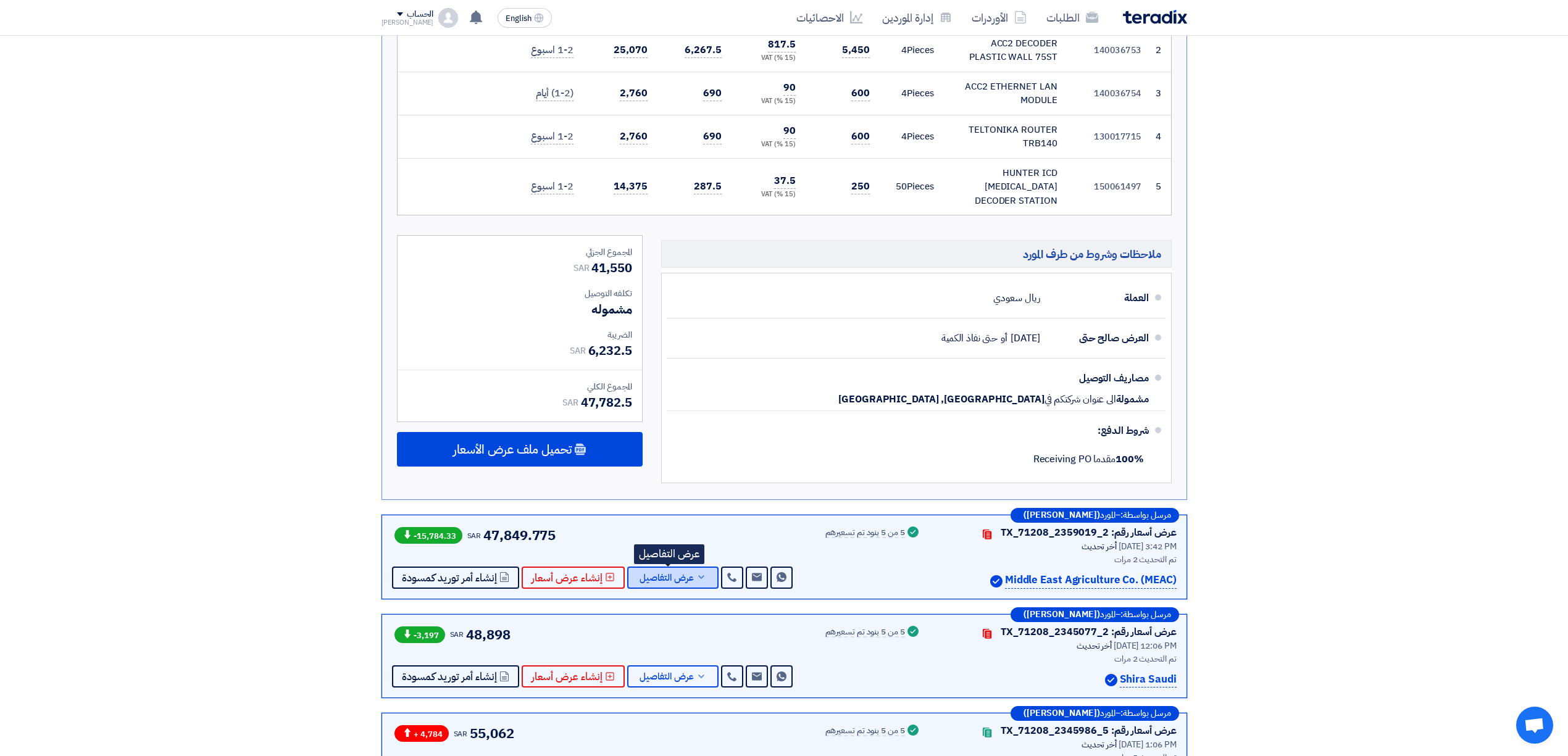
click at [702, 573] on icon at bounding box center [702, 578] width 10 height 10
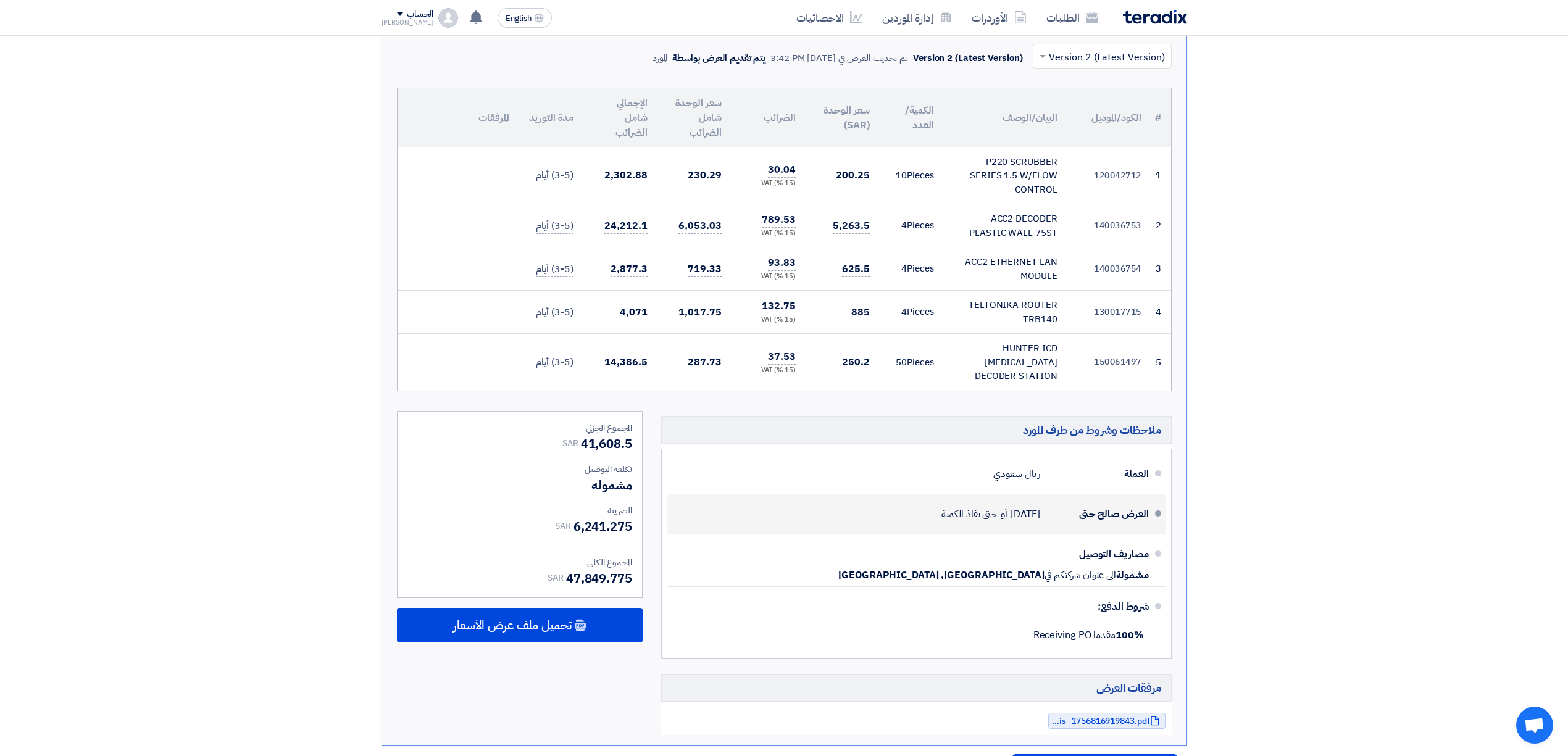
scroll to position [411, 0]
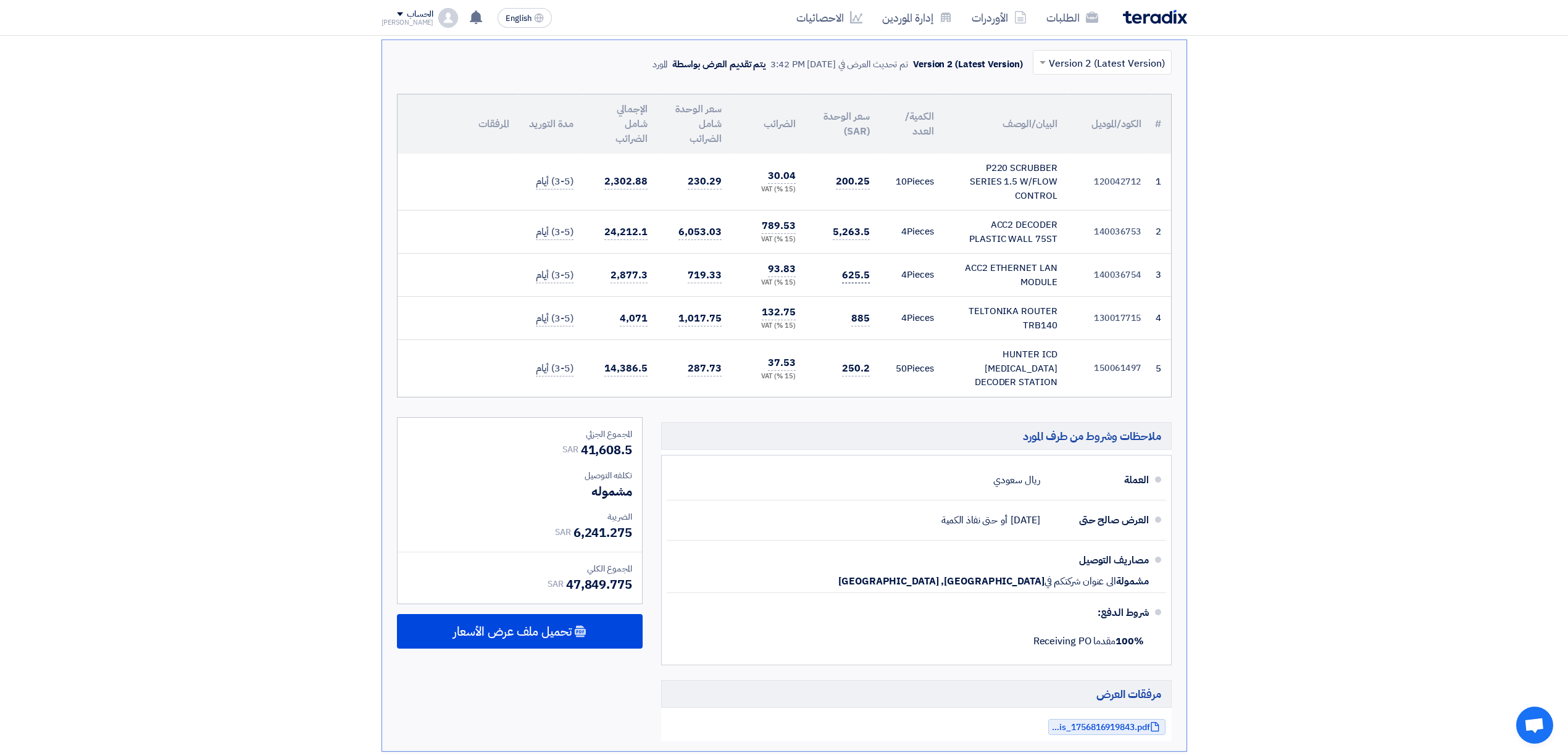
click at [853, 282] on span "625.5" at bounding box center [856, 276] width 28 height 16
click at [854, 320] on span "885" at bounding box center [861, 319] width 19 height 16
click at [838, 359] on td "250.2" at bounding box center [842, 368] width 74 height 57
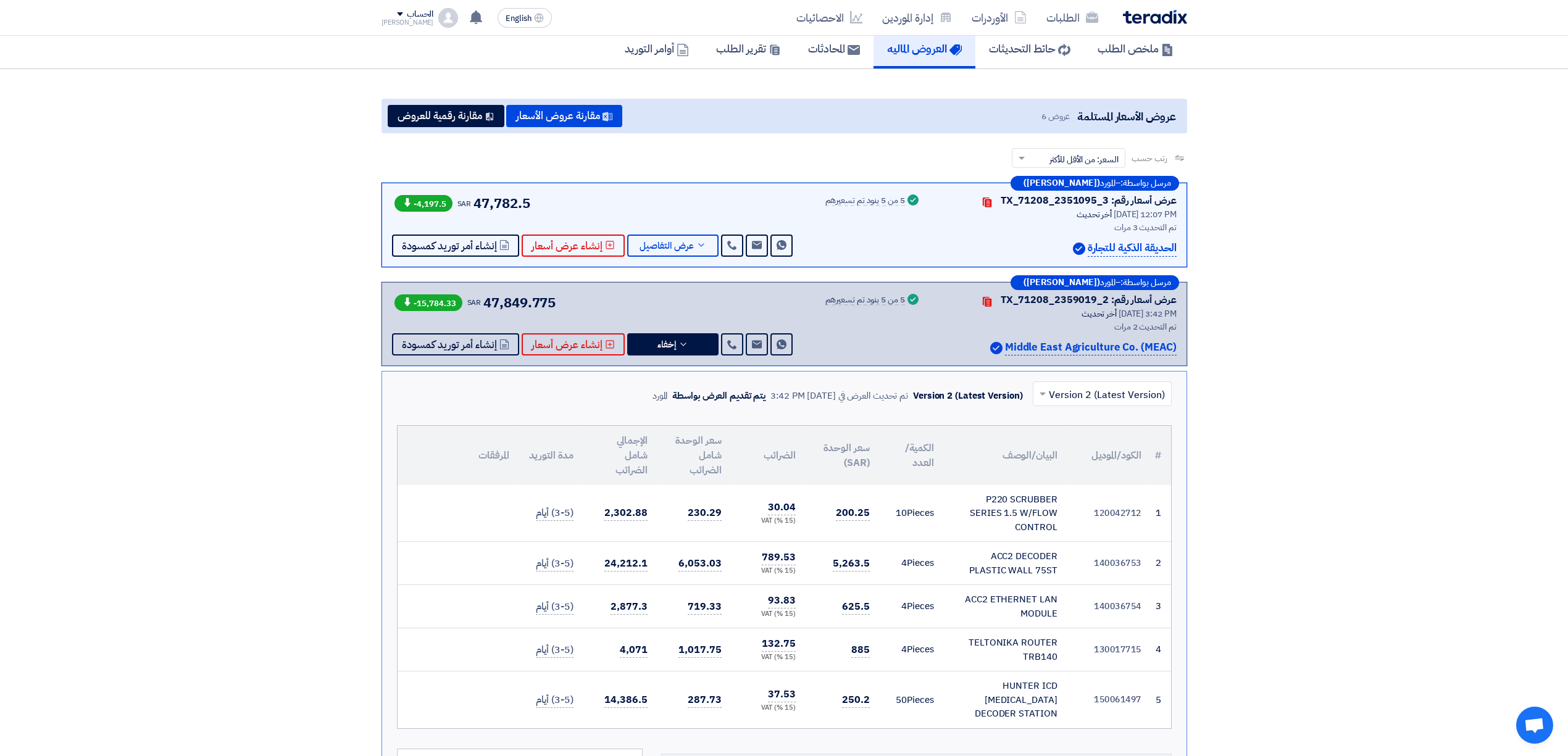
scroll to position [0, 0]
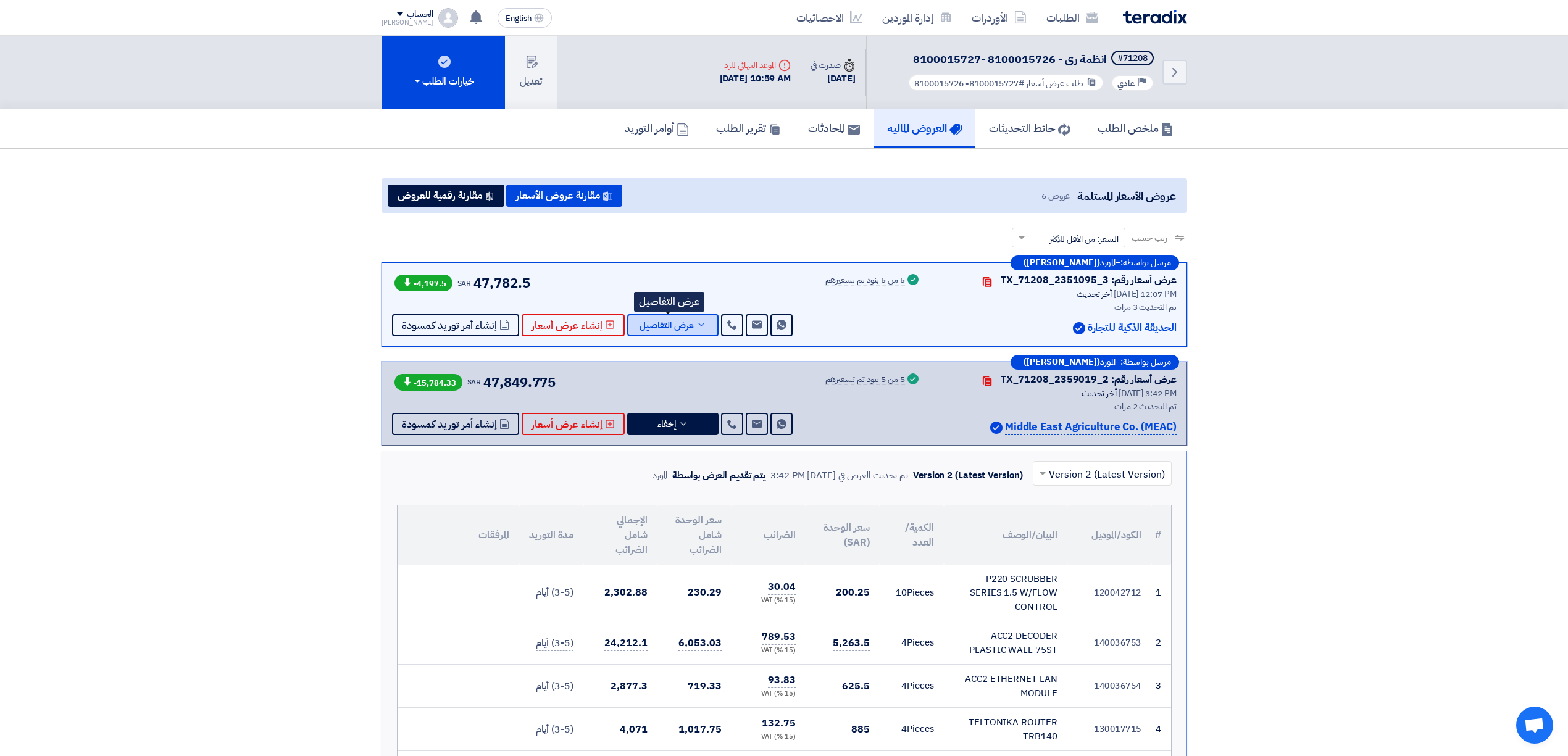
click at [649, 325] on span "عرض التفاصيل" at bounding box center [666, 325] width 54 height 9
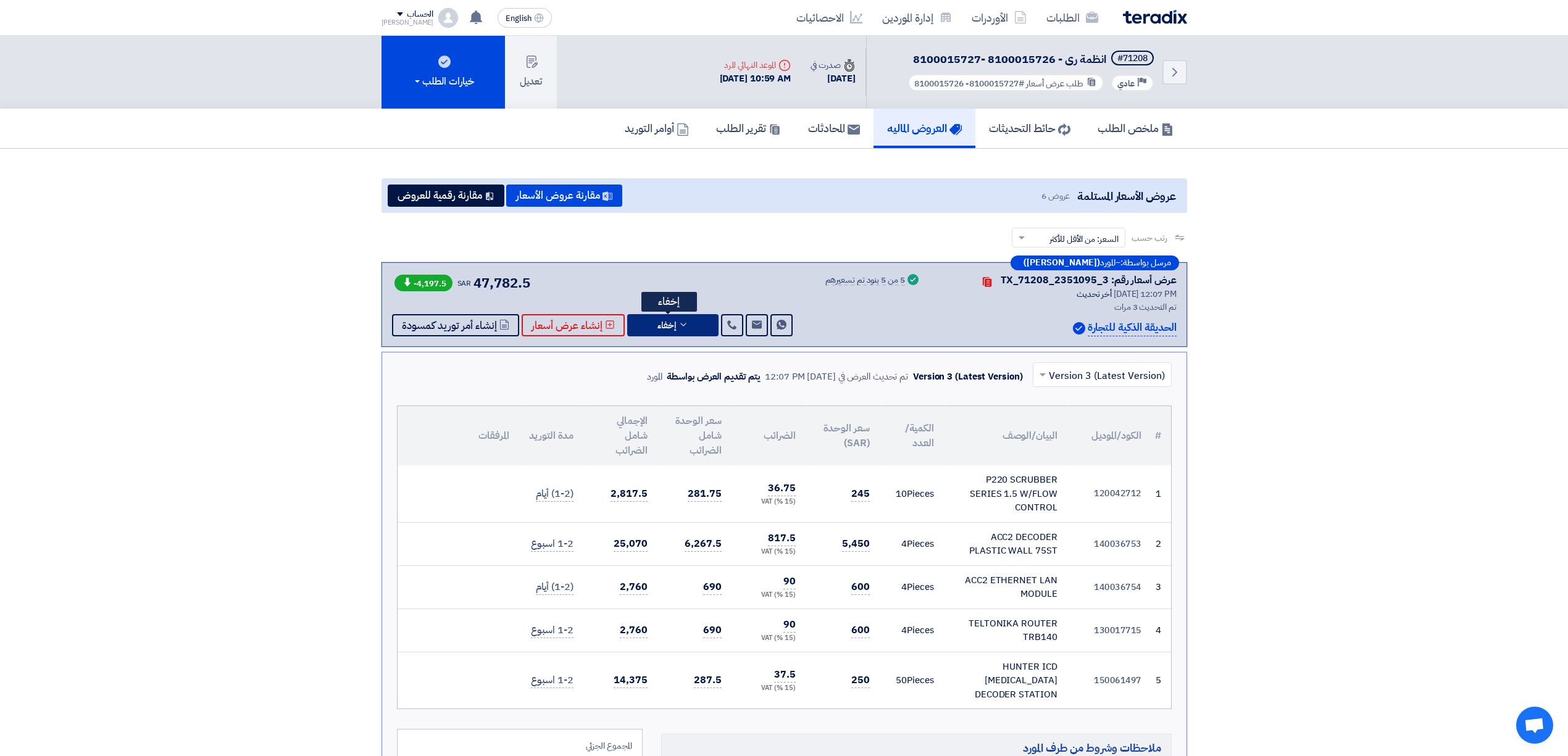
click at [657, 322] on span "إخفاء" at bounding box center [666, 325] width 19 height 9
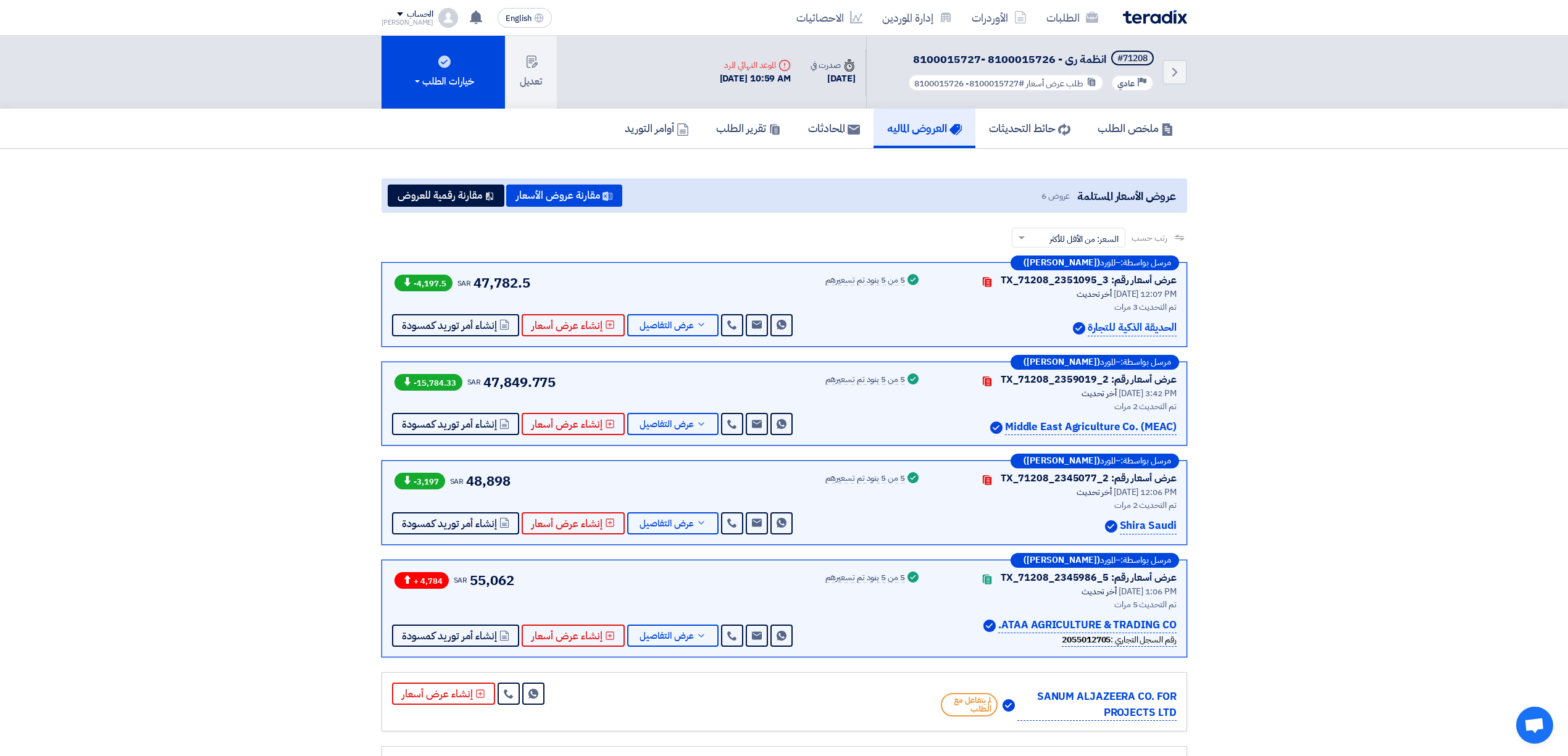
click at [524, 378] on span "47,849.775" at bounding box center [520, 382] width 72 height 20
click at [511, 381] on span "47,849.775" at bounding box center [520, 382] width 72 height 20
click at [489, 477] on span "48,898" at bounding box center [487, 481] width 44 height 20
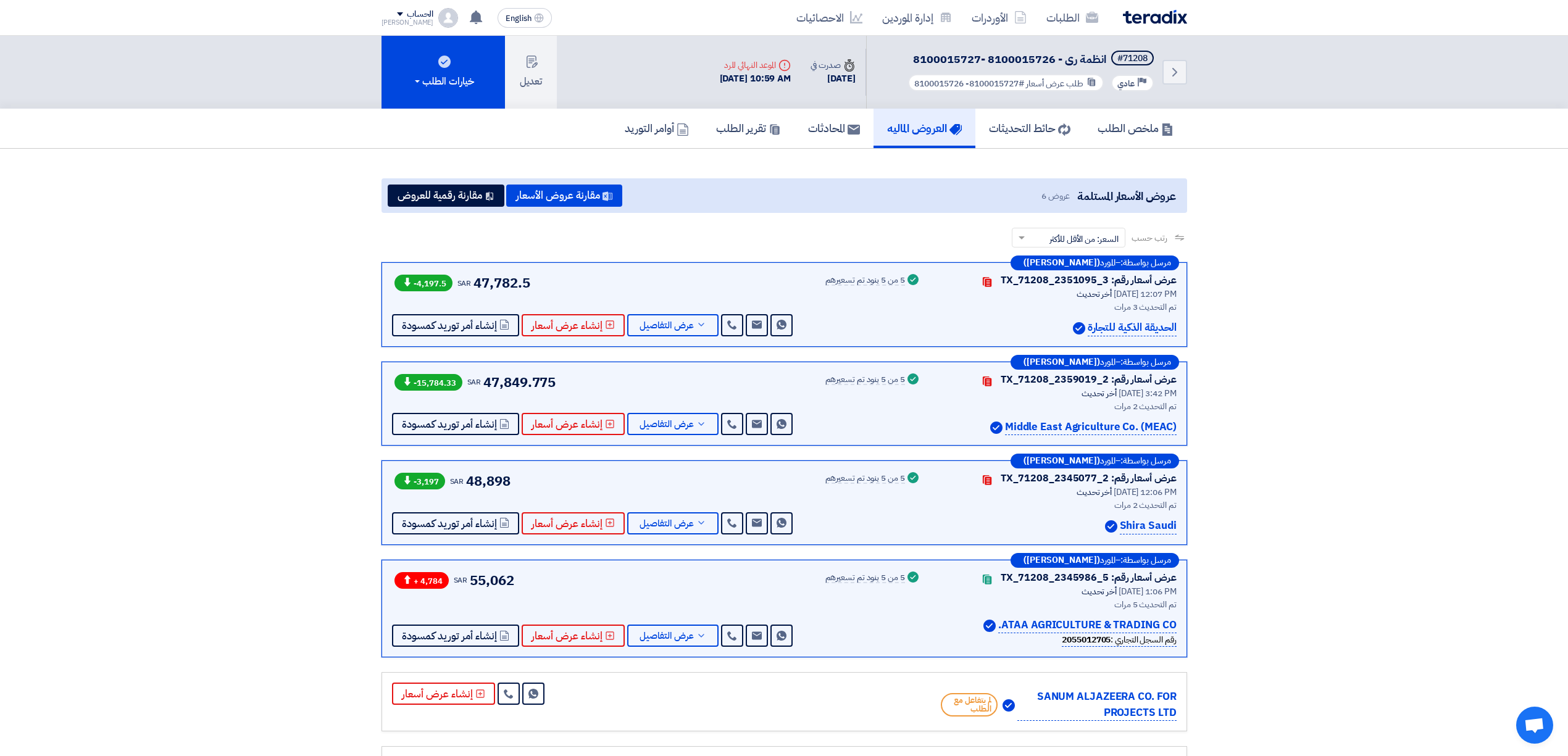
click at [489, 477] on span "48,898" at bounding box center [487, 481] width 44 height 20
click at [514, 280] on span "47,782.5" at bounding box center [502, 283] width 56 height 20
click at [520, 378] on span "47,849.775" at bounding box center [520, 382] width 72 height 20
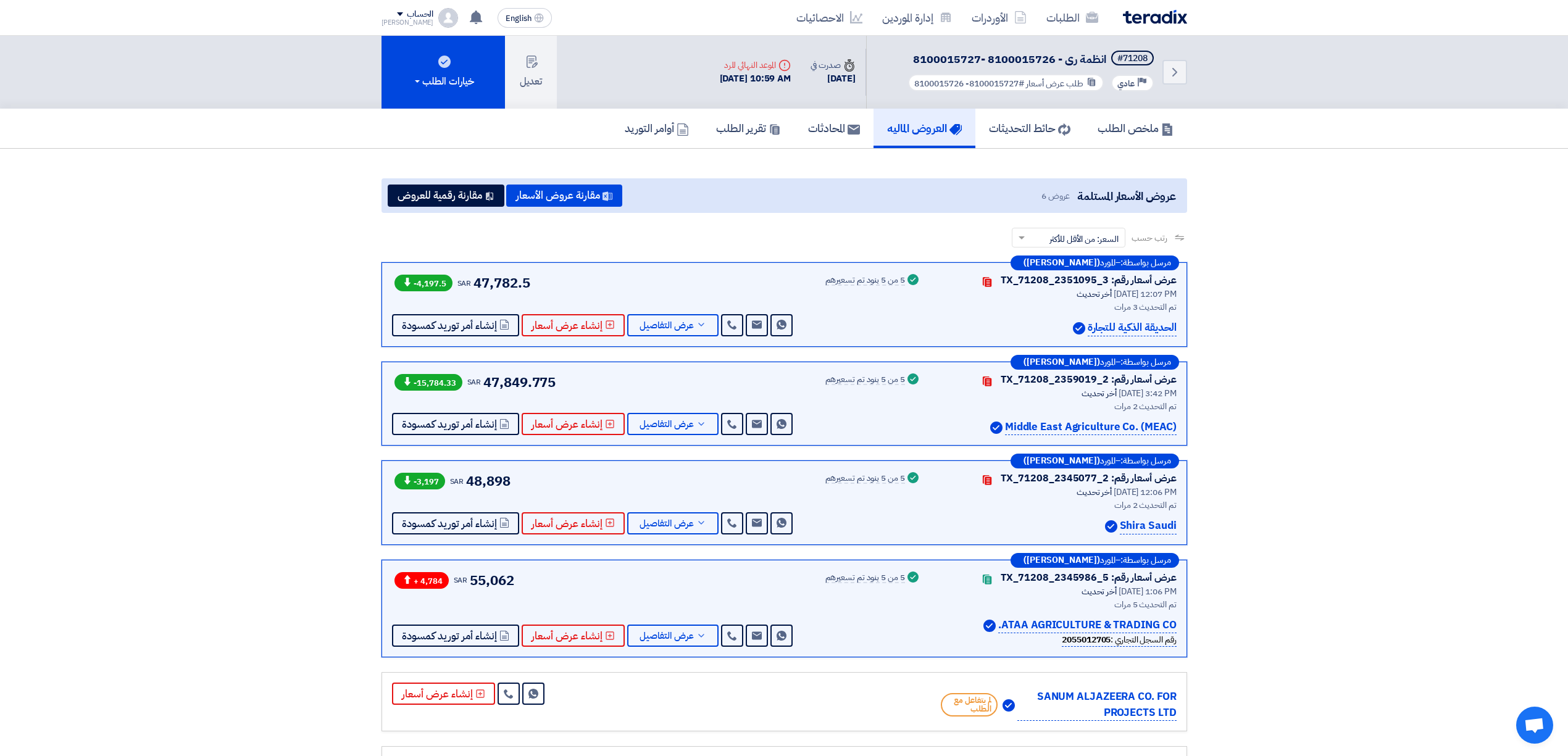
click at [613, 499] on div "-3,197 SAR 48,898 Send Message Send Message" at bounding box center [593, 502] width 403 height 64
